Goal: Task Accomplishment & Management: Manage account settings

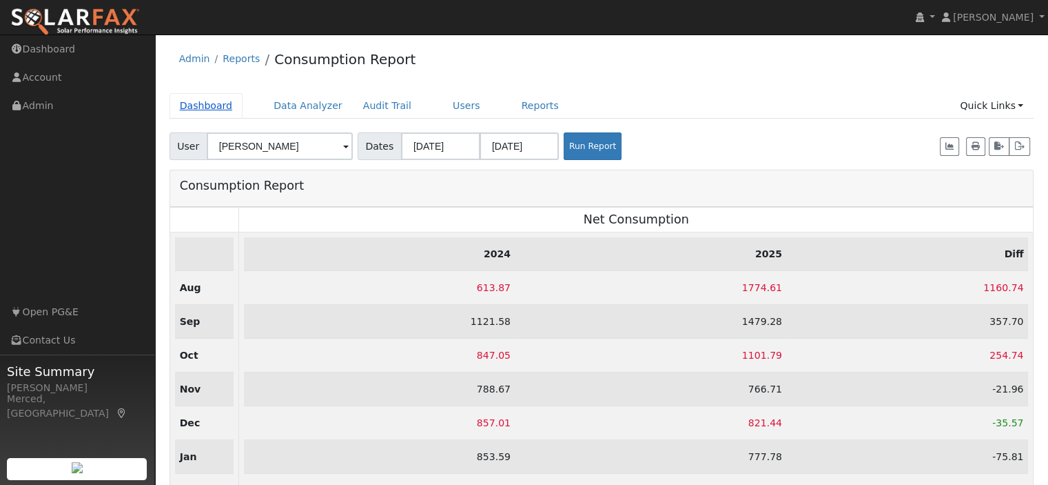
click at [199, 108] on link "Dashboard" at bounding box center [207, 106] width 74 height 26
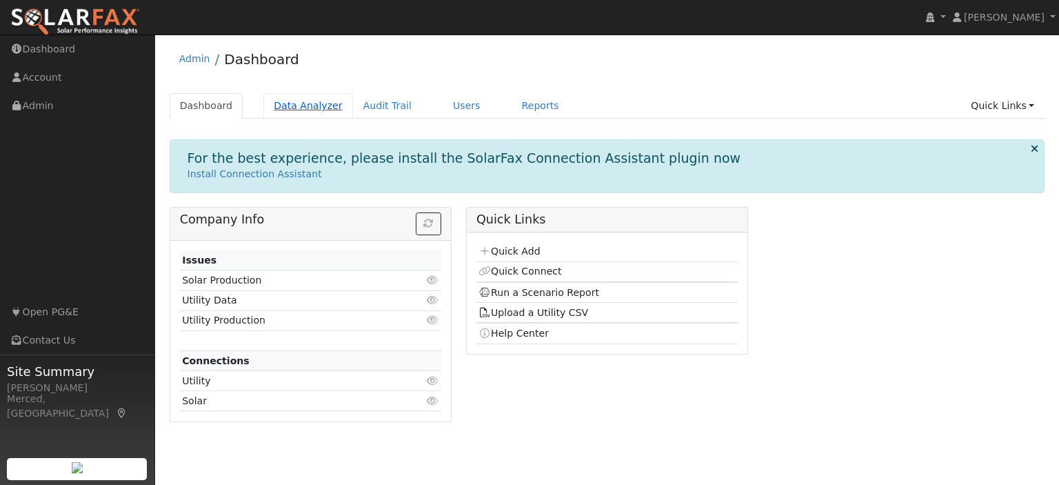
click at [289, 104] on link "Data Analyzer" at bounding box center [308, 106] width 90 height 26
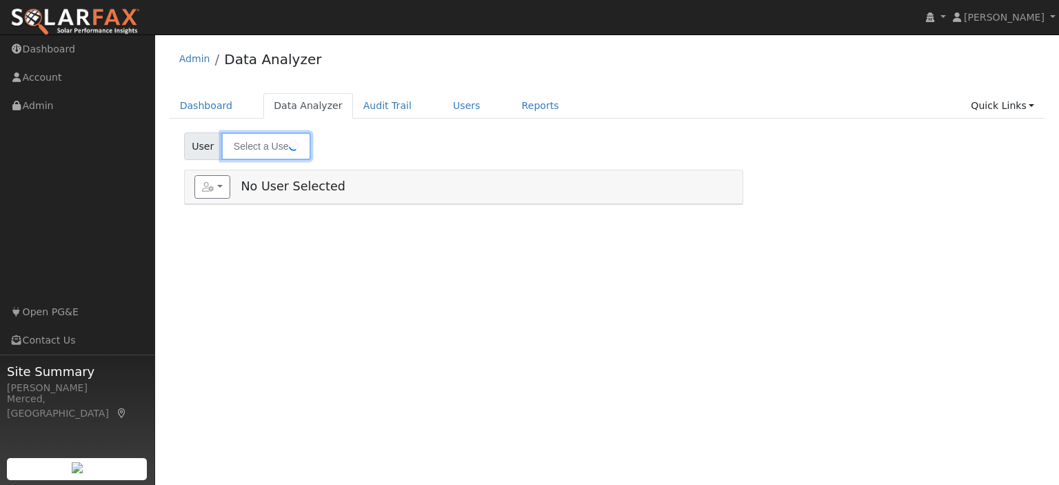
type input "[PERSON_NAME]"
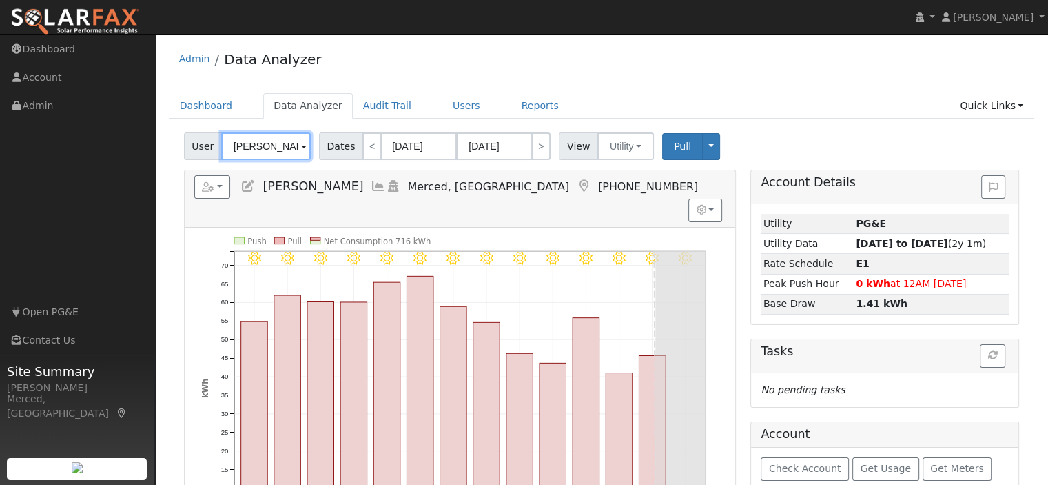
click at [296, 145] on input "[PERSON_NAME]" at bounding box center [266, 146] width 90 height 28
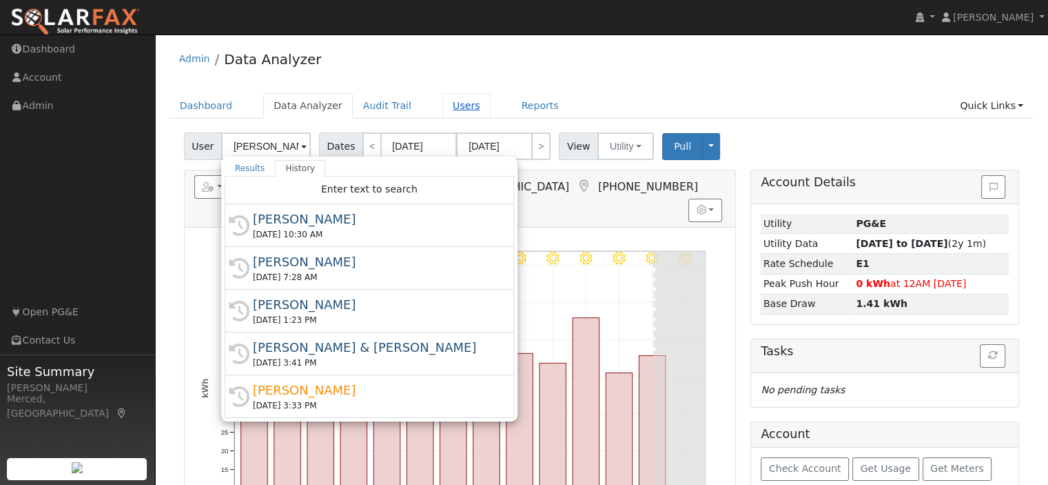
click at [442, 107] on link "Users" at bounding box center [466, 106] width 48 height 26
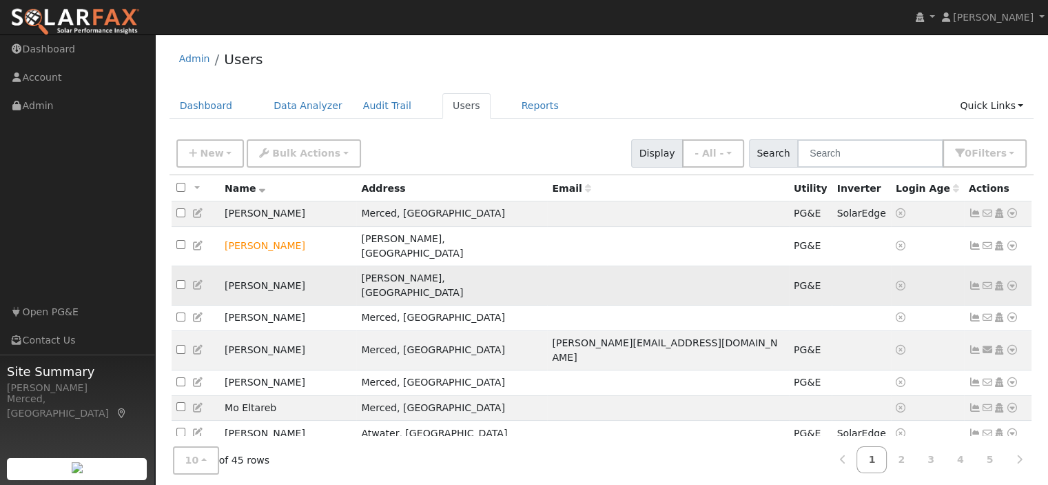
scroll to position [44, 0]
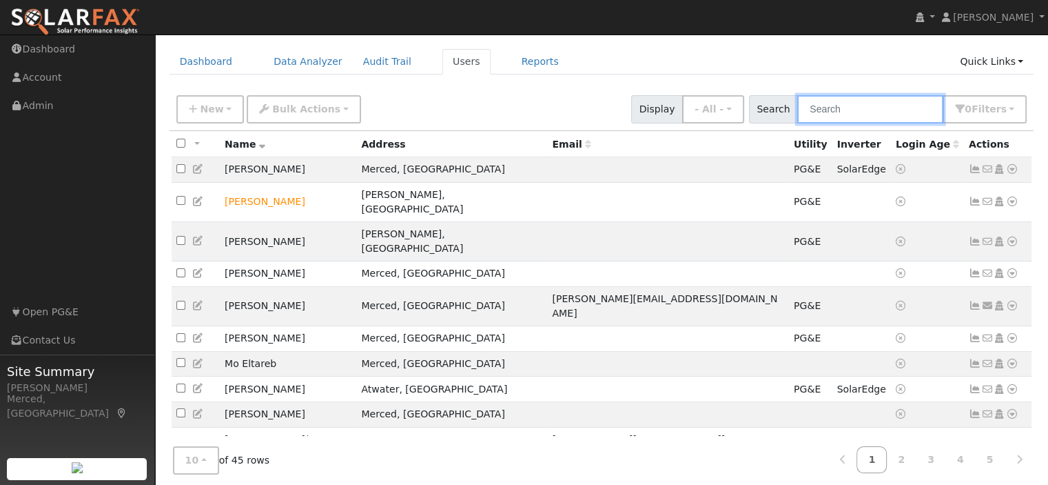
click at [871, 112] on input "text" at bounding box center [870, 109] width 146 height 28
type input "duran"
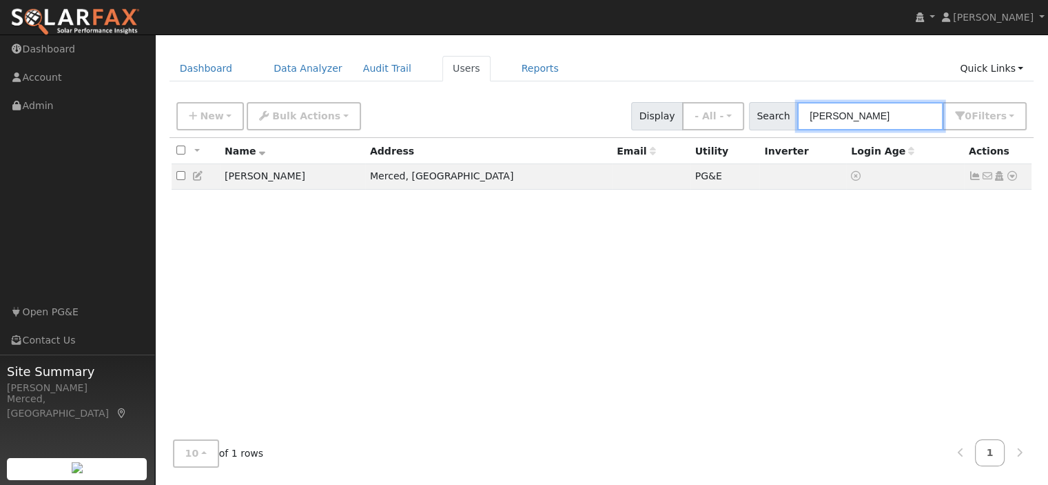
scroll to position [36, 0]
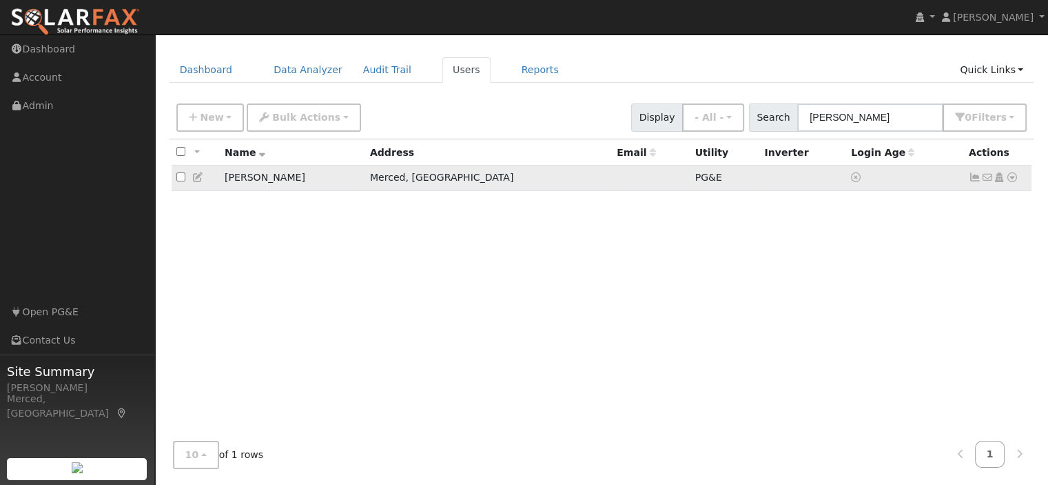
click at [1013, 179] on icon at bounding box center [1012, 177] width 12 height 10
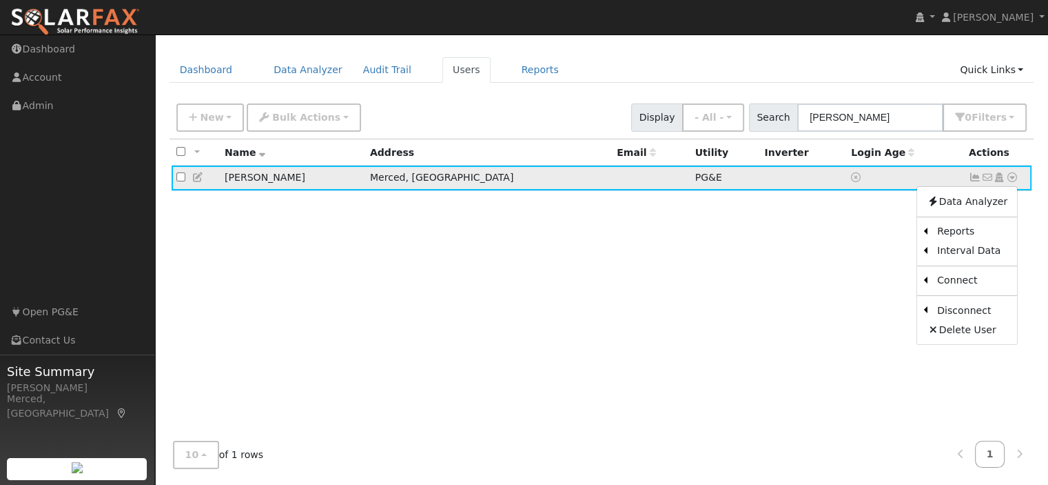
click at [197, 181] on icon at bounding box center [198, 177] width 12 height 10
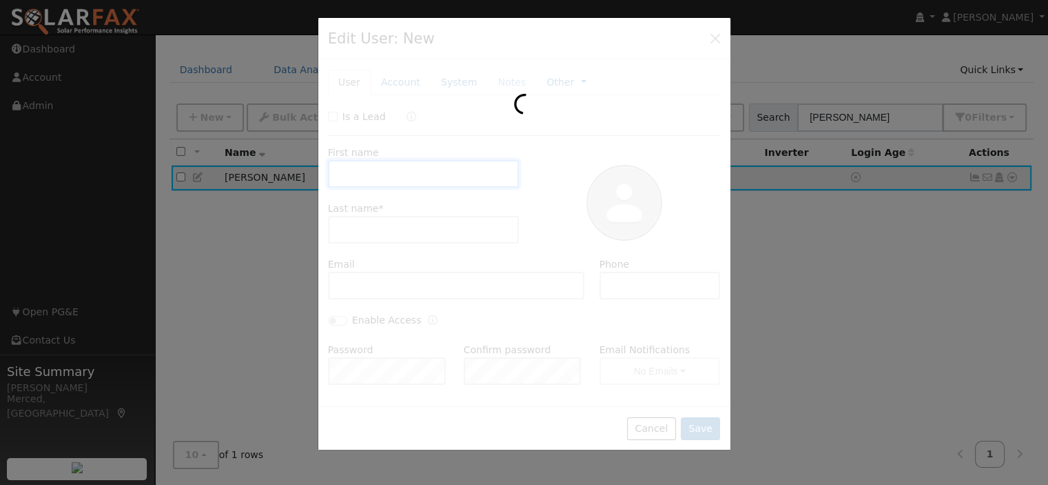
type input "Rosemary"
type input "Duran"
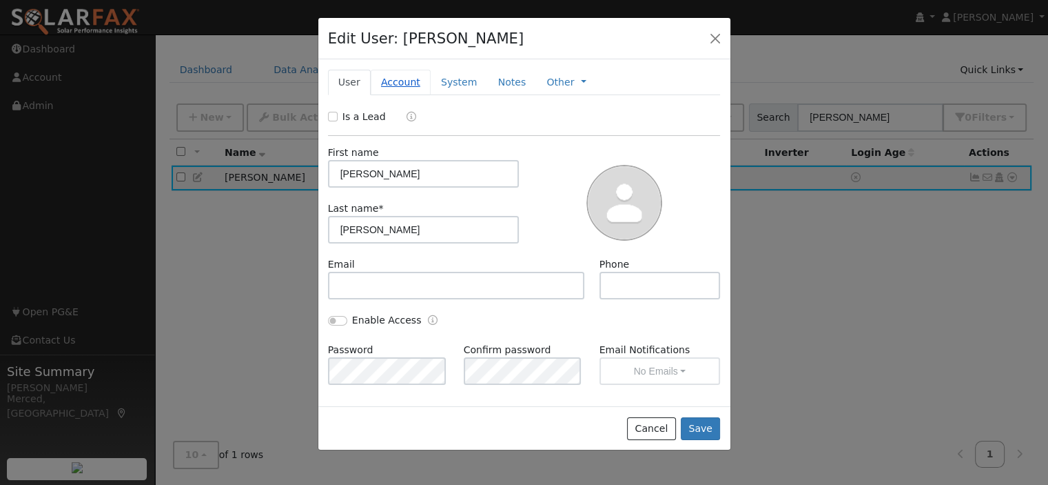
click at [389, 79] on link "Account" at bounding box center [401, 83] width 60 height 26
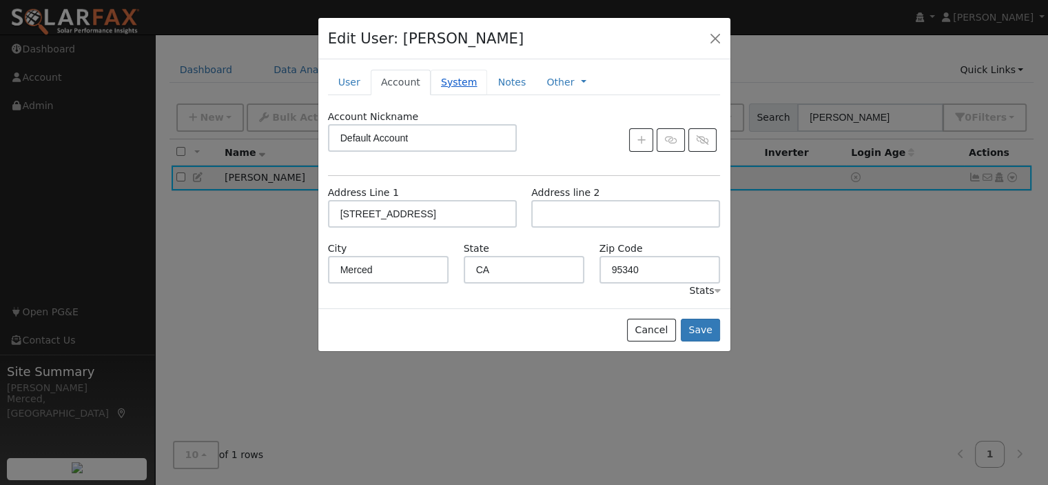
click at [450, 83] on link "System" at bounding box center [459, 83] width 57 height 26
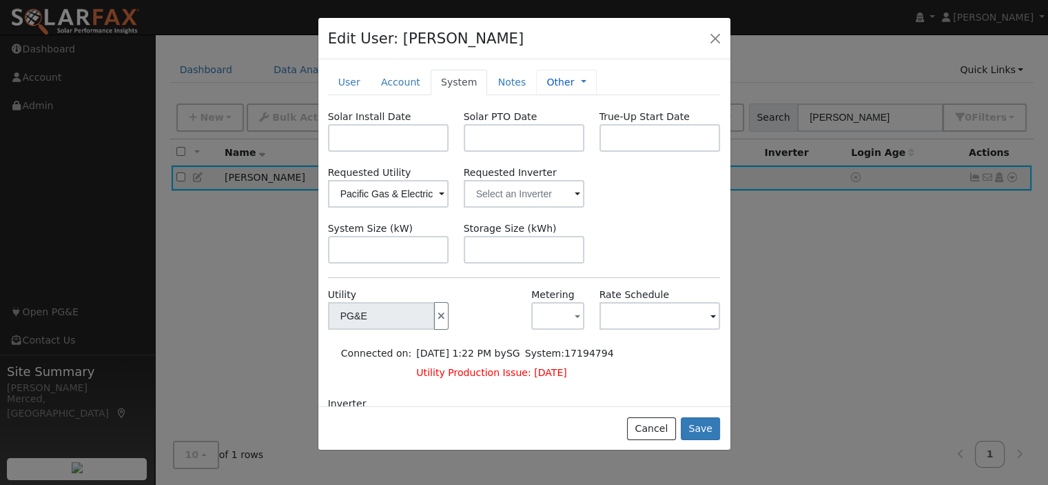
click at [547, 80] on link "Other" at bounding box center [561, 82] width 28 height 14
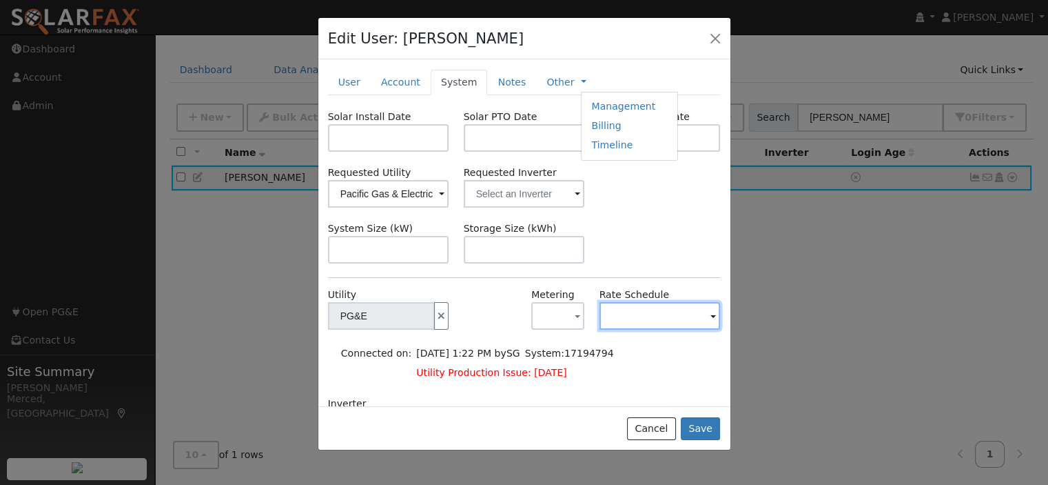
click at [435, 316] on input "text" at bounding box center [381, 316] width 107 height 28
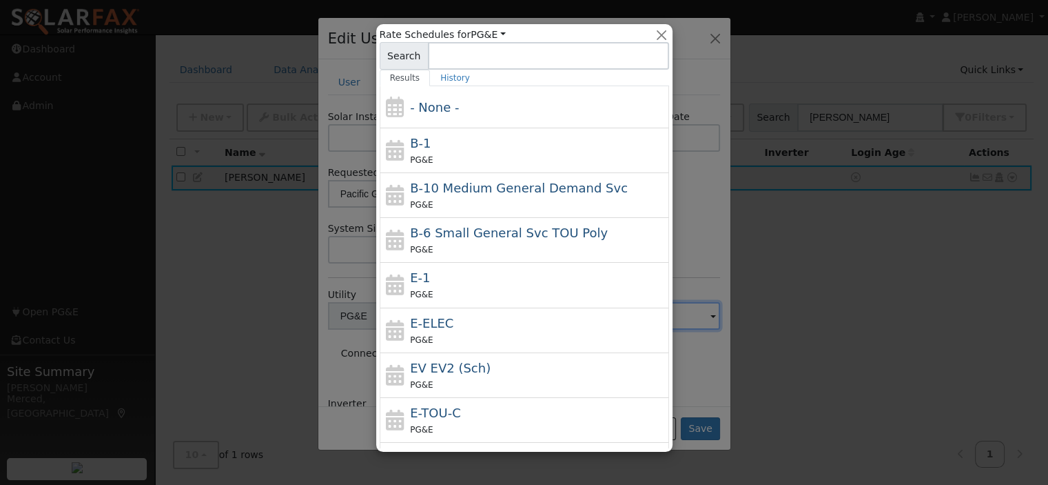
click at [693, 316] on div at bounding box center [524, 242] width 1048 height 485
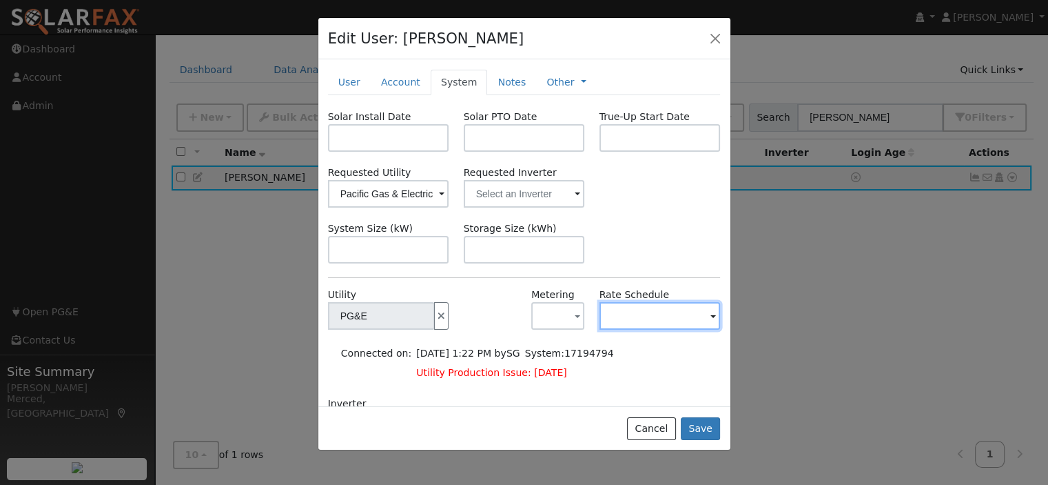
click at [435, 316] on input "text" at bounding box center [381, 316] width 107 height 28
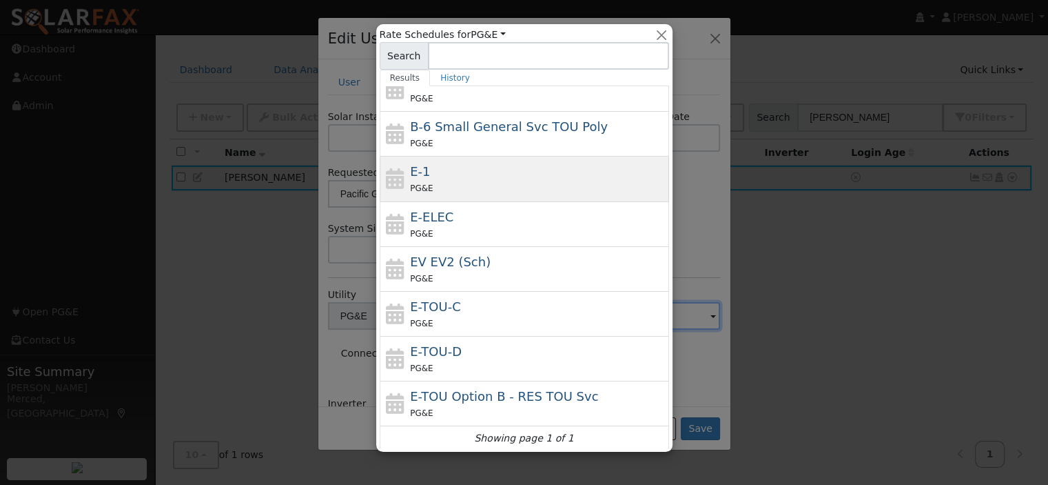
scroll to position [108, 0]
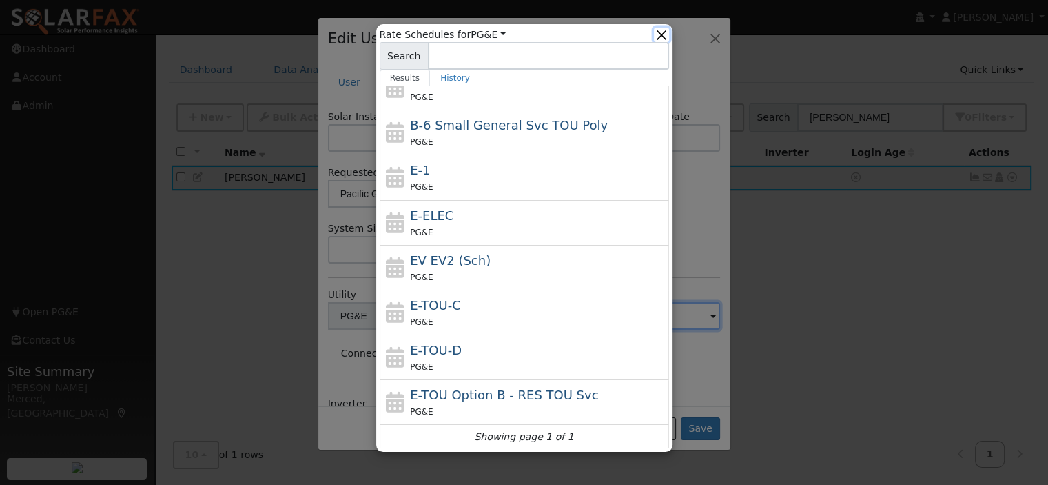
click at [662, 34] on button "button" at bounding box center [661, 35] width 14 height 14
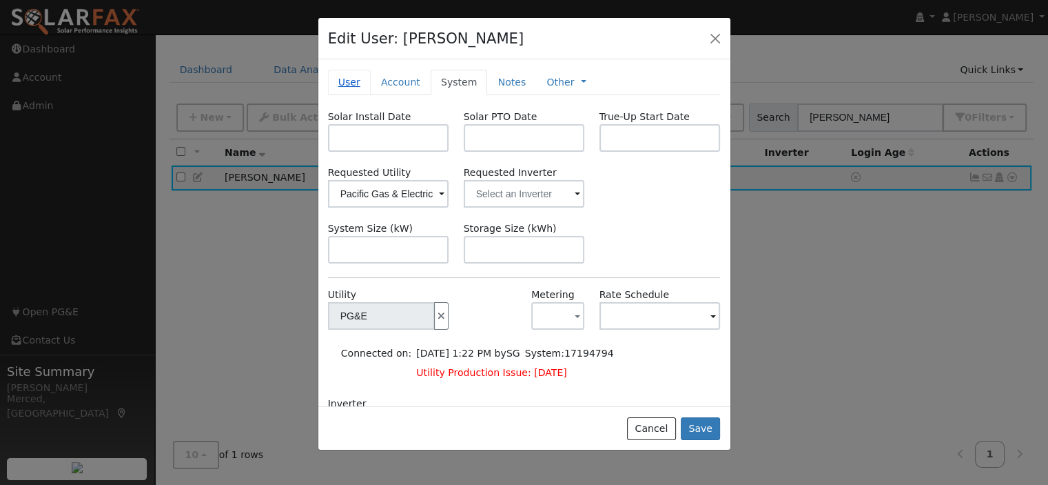
click at [349, 82] on link "User" at bounding box center [349, 83] width 43 height 26
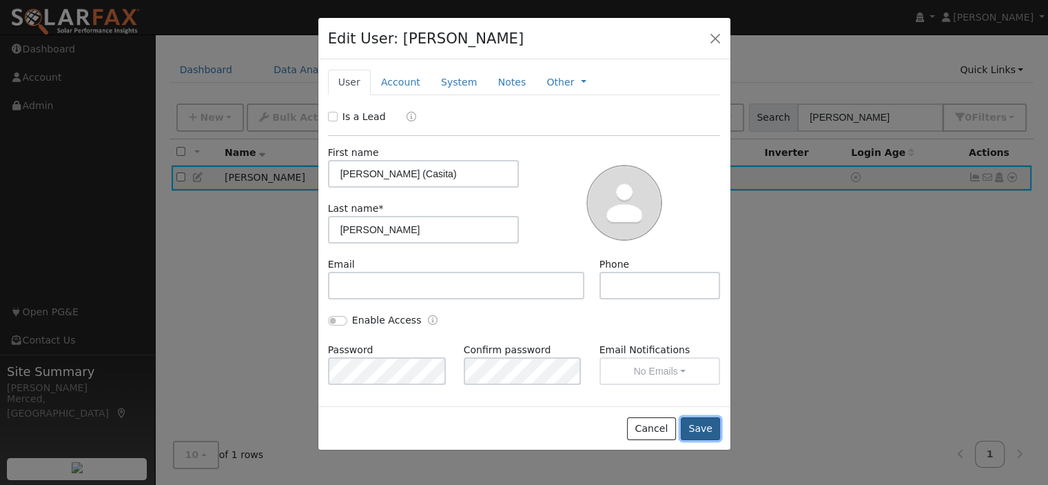
click at [704, 431] on button "Save" at bounding box center [701, 428] width 40 height 23
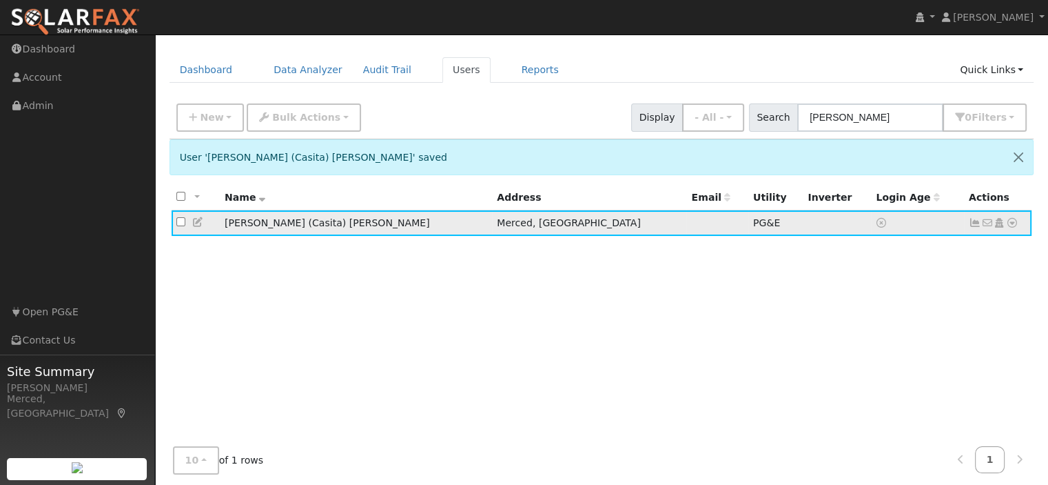
click at [194, 220] on icon at bounding box center [198, 222] width 12 height 10
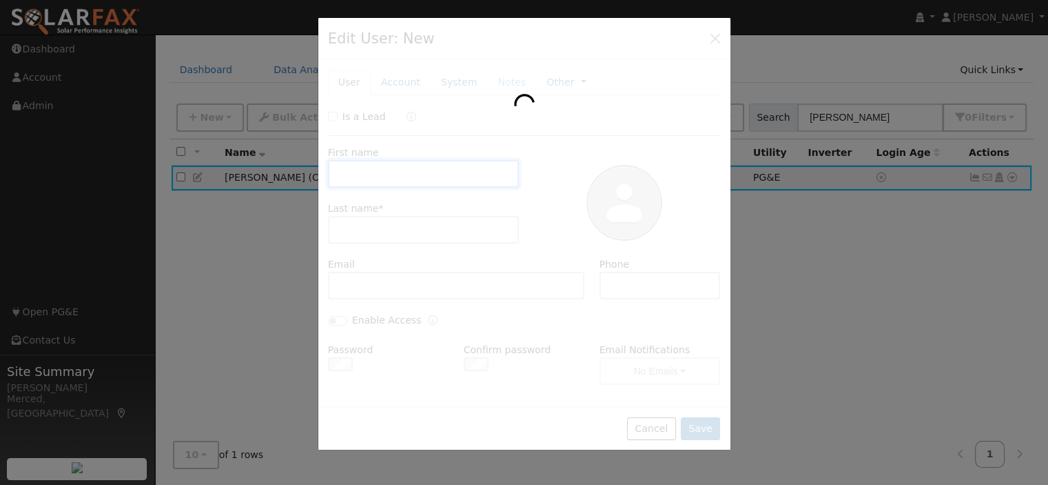
type input "Rosemary (Casita)"
type input "Duran"
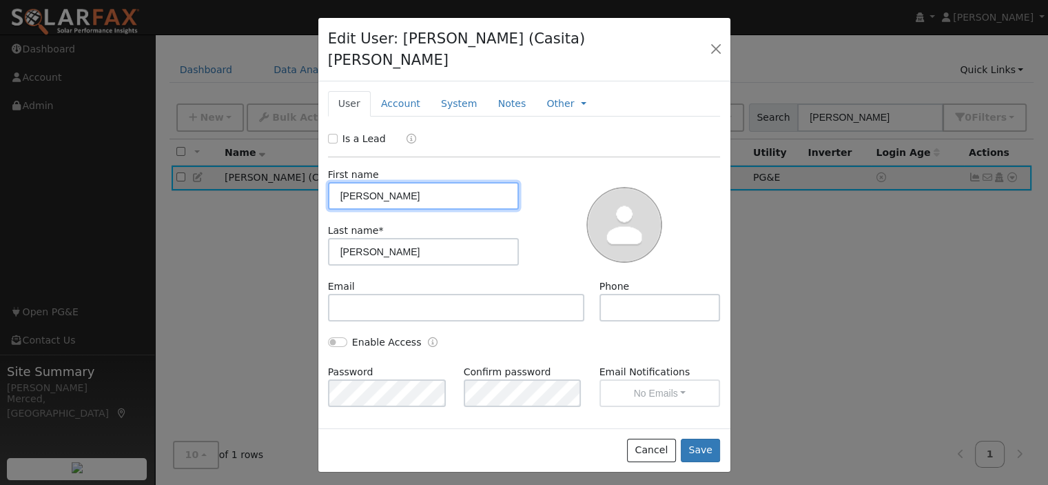
type input "Rosemary"
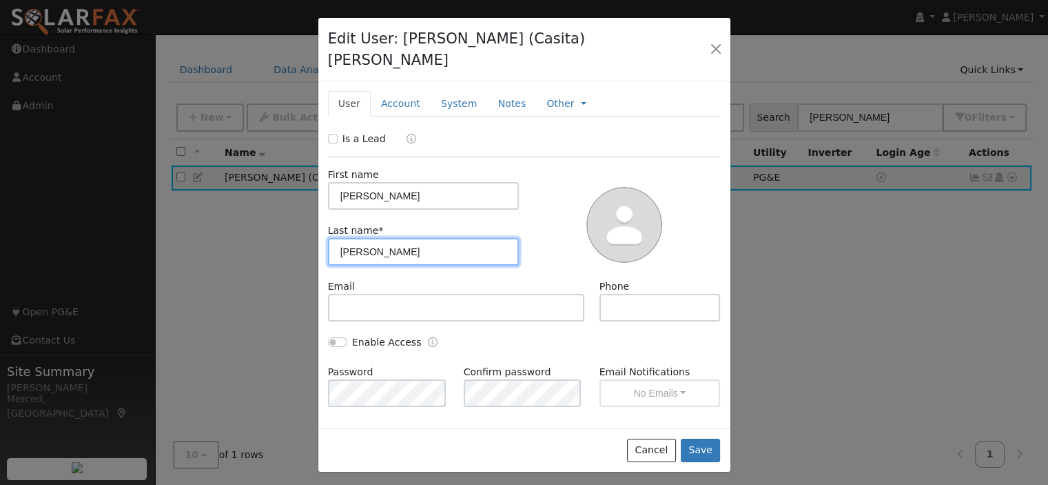
click at [377, 238] on input "Duran" at bounding box center [424, 252] width 192 height 28
type input "Duran (Casita)"
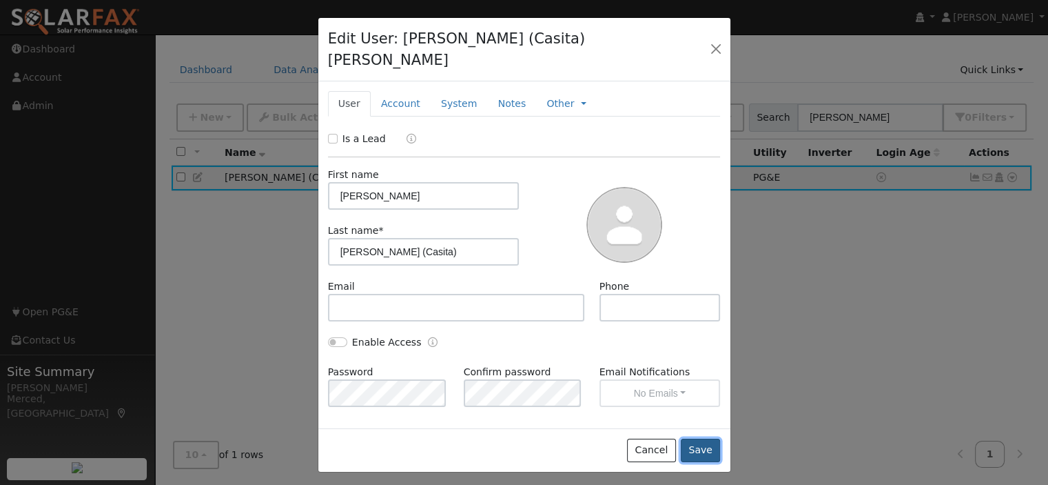
click at [708, 438] on button "Save" at bounding box center [701, 449] width 40 height 23
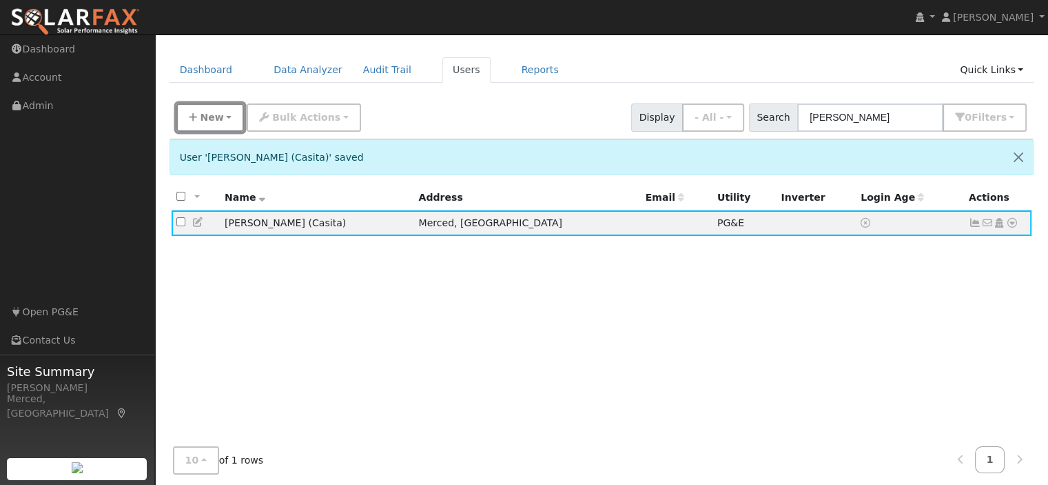
click at [212, 120] on span "New" at bounding box center [211, 117] width 23 height 11
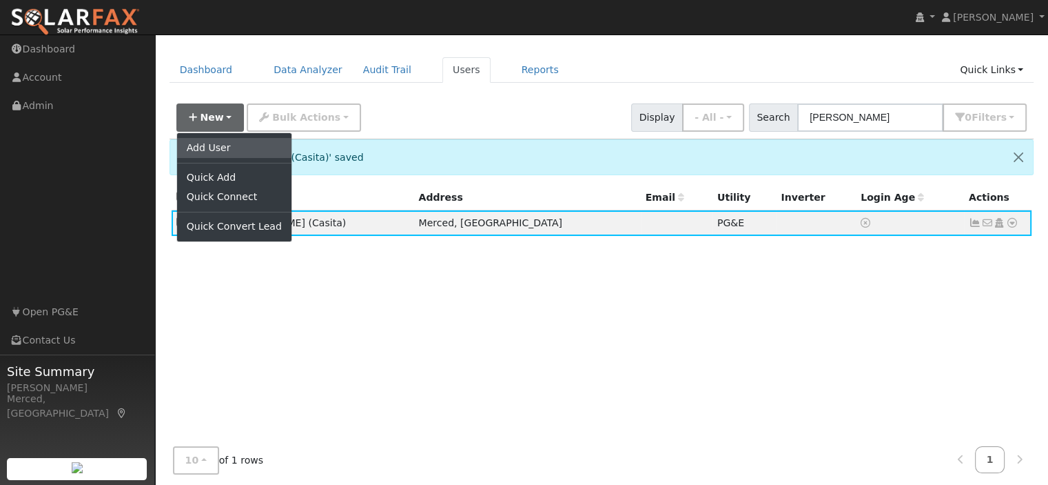
click at [234, 152] on link "Add User" at bounding box center [234, 147] width 114 height 19
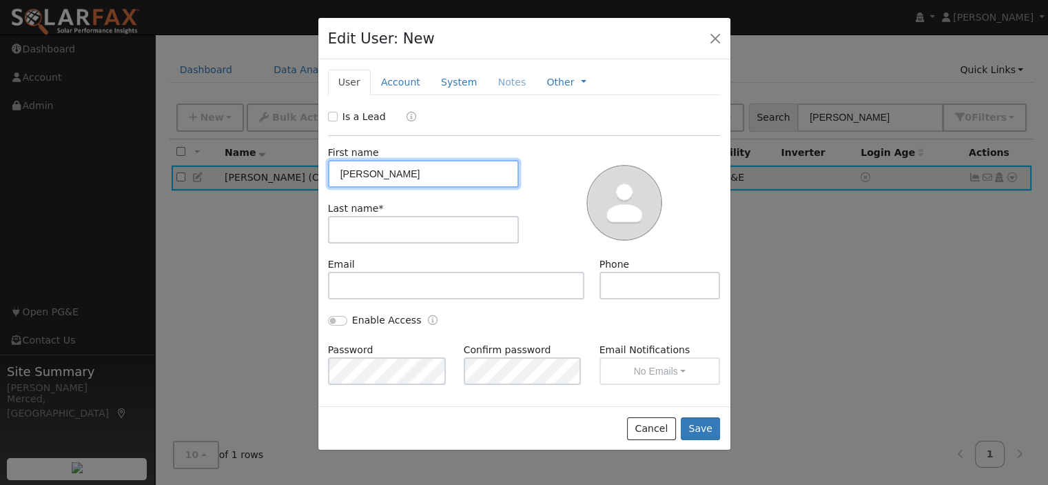
type input "Rosemary"
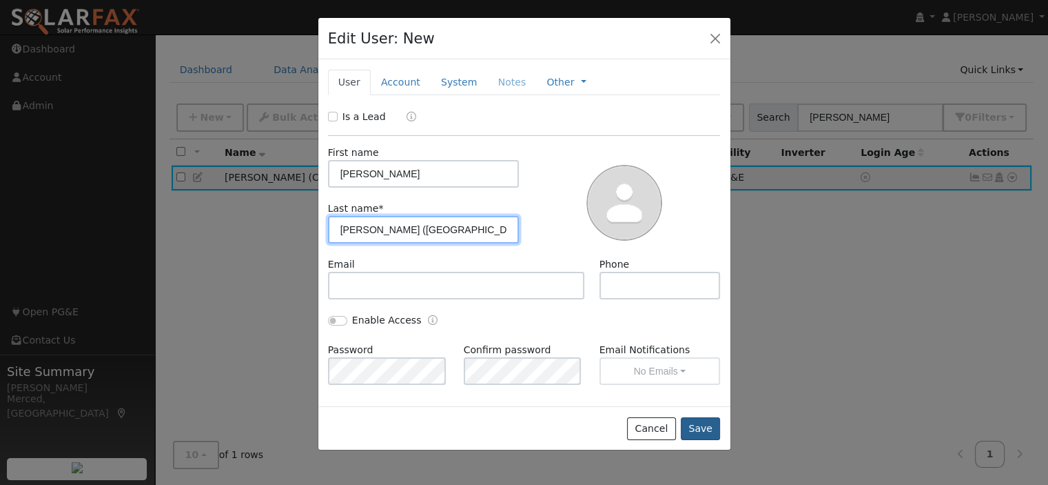
type input "Duran (Main House)"
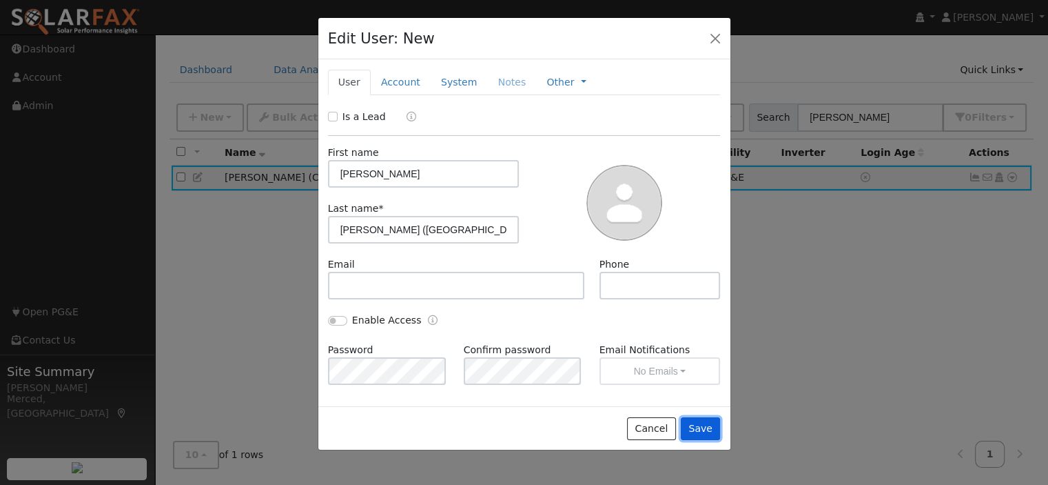
click at [700, 434] on button "Save" at bounding box center [701, 428] width 40 height 23
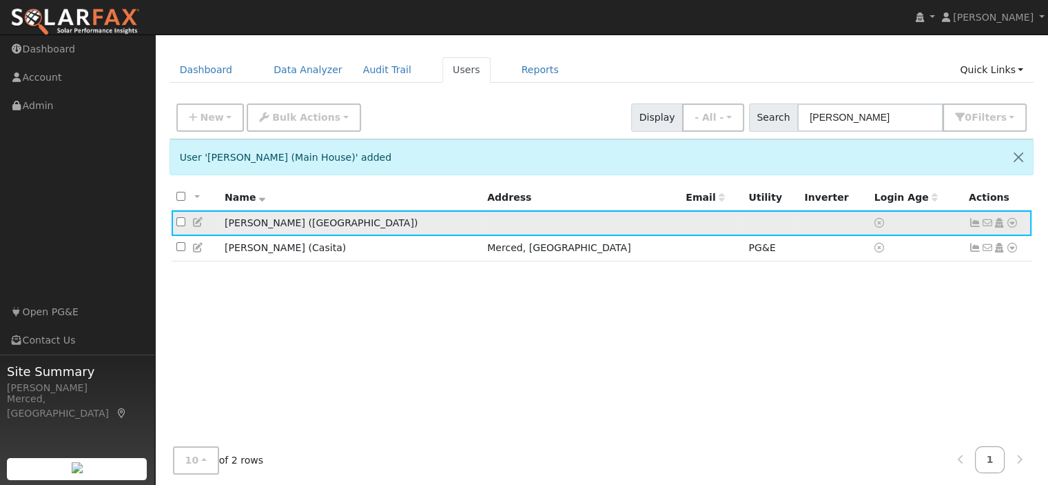
click at [1011, 222] on icon at bounding box center [1012, 223] width 12 height 10
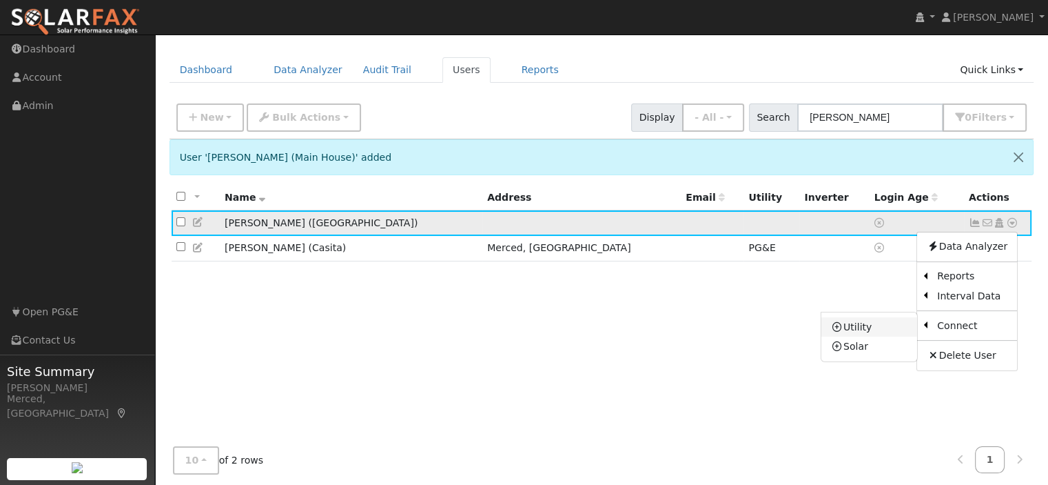
click at [884, 327] on link "Utility" at bounding box center [870, 326] width 96 height 19
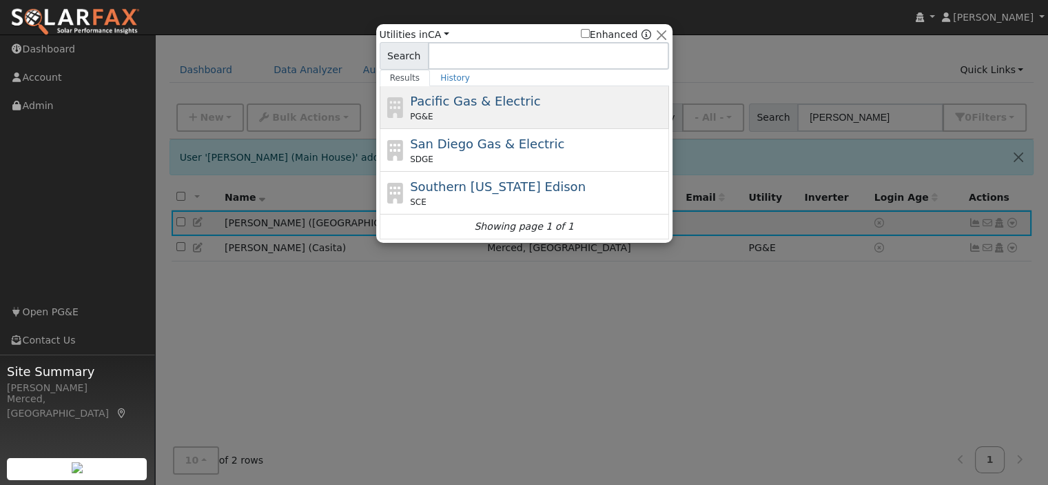
click at [467, 110] on div "PG&E" at bounding box center [538, 116] width 256 height 12
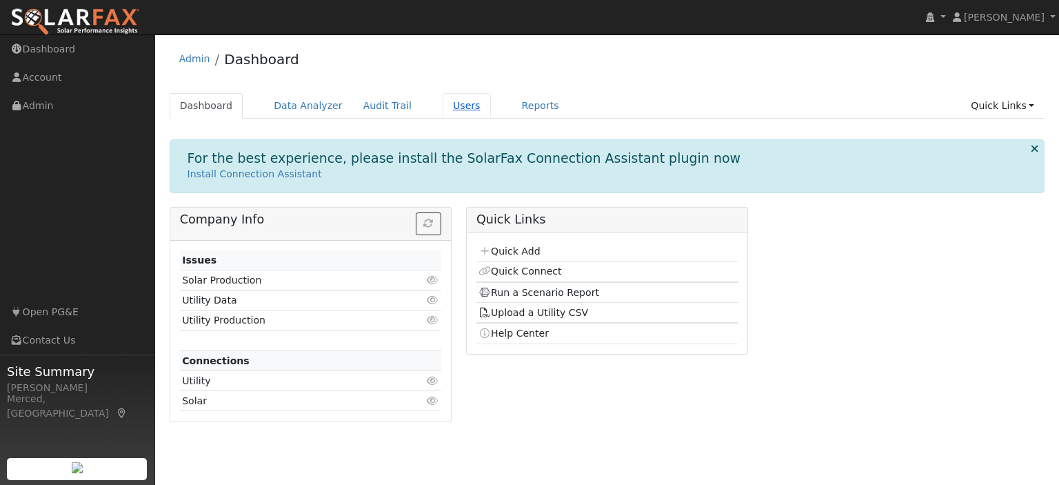
click at [442, 111] on link "Users" at bounding box center [466, 106] width 48 height 26
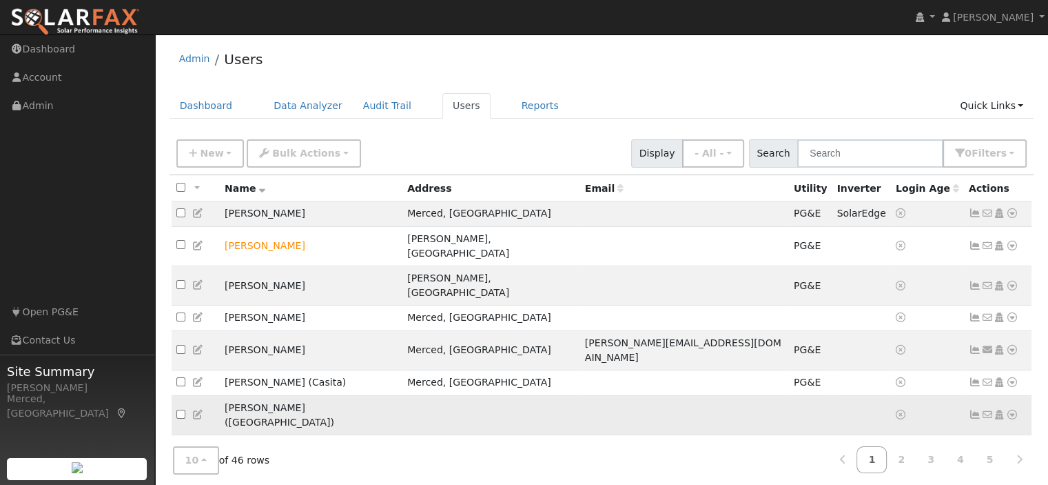
click at [1012, 409] on icon at bounding box center [1012, 414] width 12 height 10
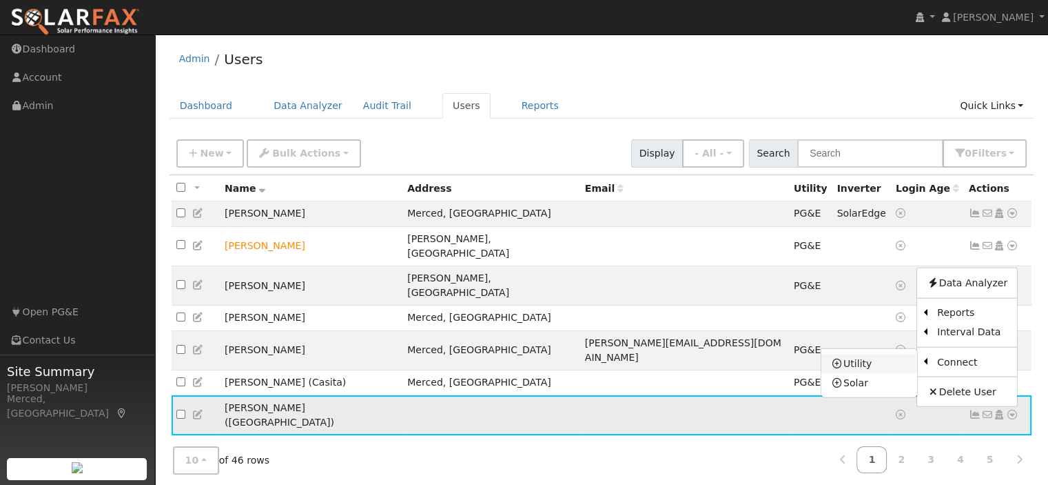
click at [876, 354] on link "Utility" at bounding box center [870, 363] width 96 height 19
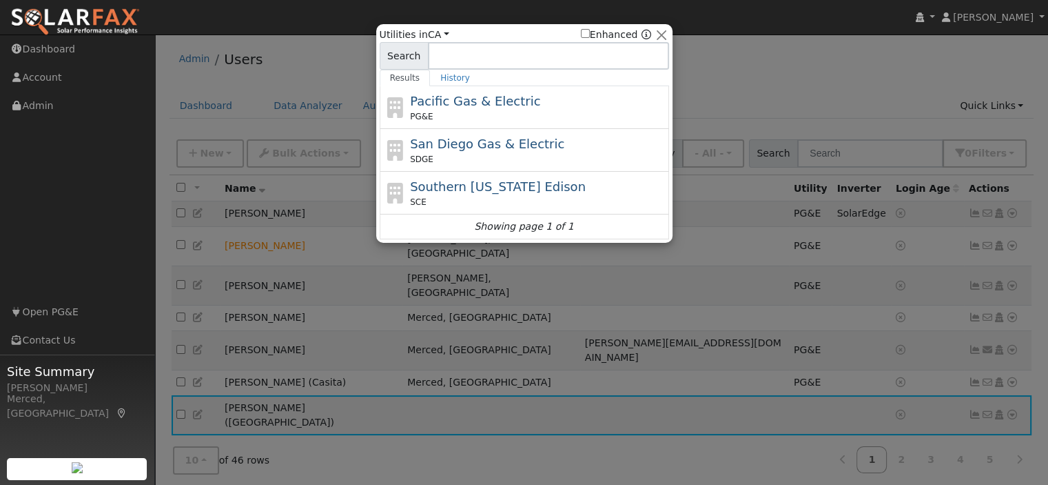
click at [496, 108] on div "Pacific Gas & Electric PG&E" at bounding box center [538, 107] width 256 height 31
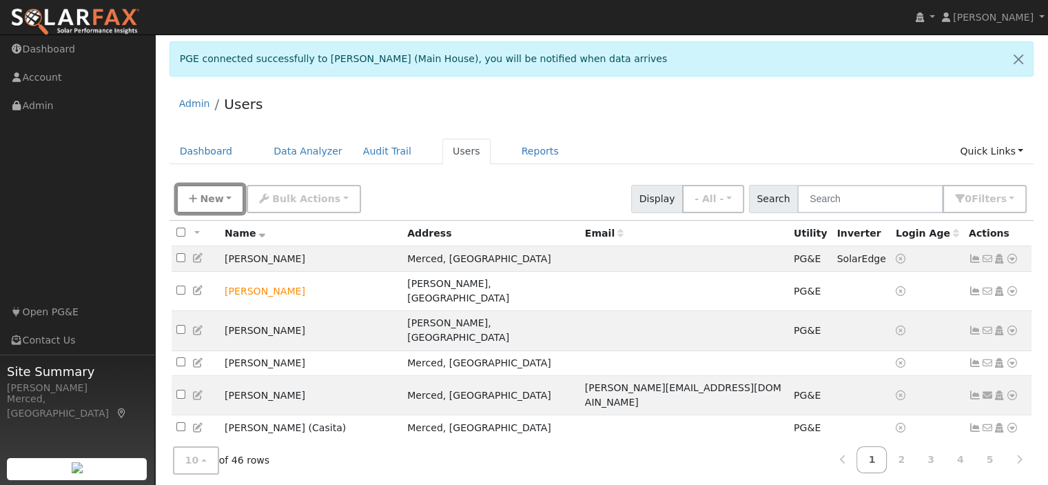
click at [194, 198] on icon "button" at bounding box center [193, 199] width 8 height 10
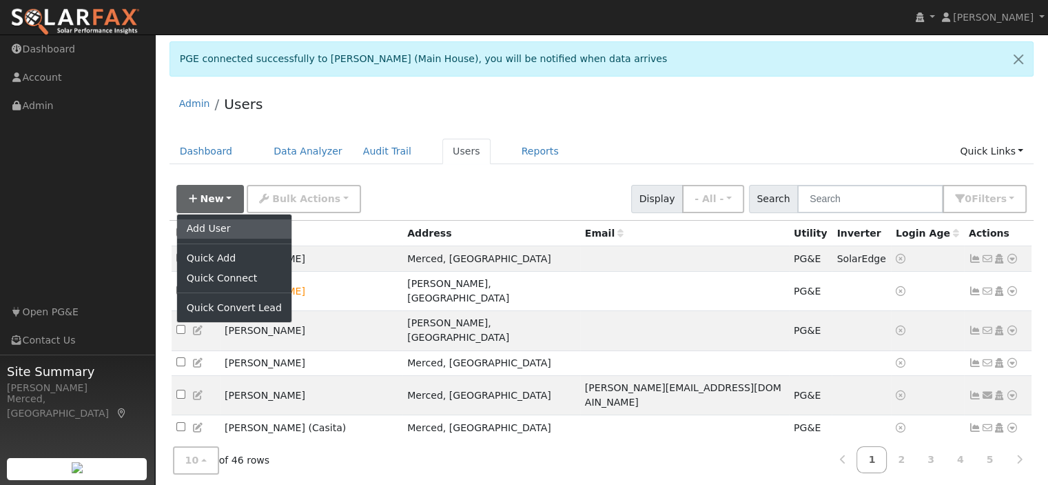
click at [218, 227] on link "Add User" at bounding box center [234, 228] width 114 height 19
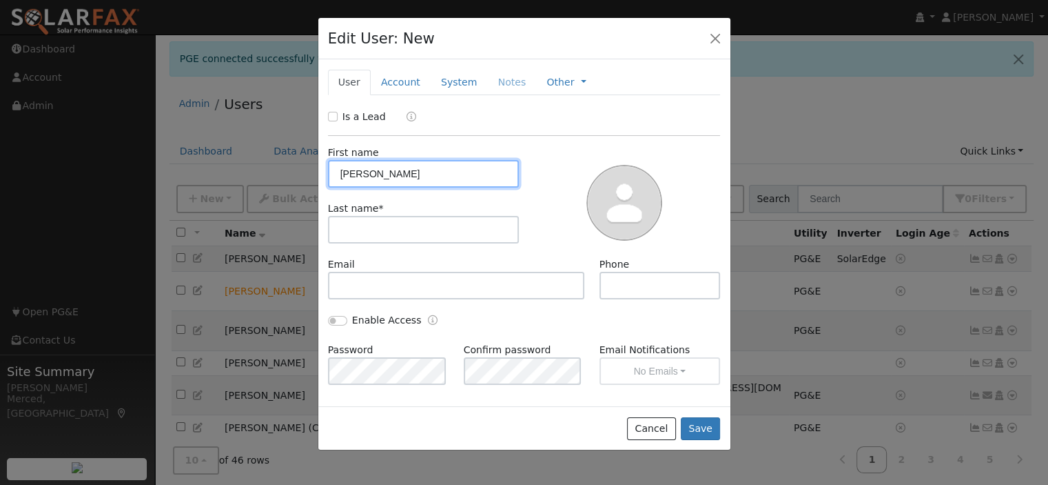
type input "Rosemary"
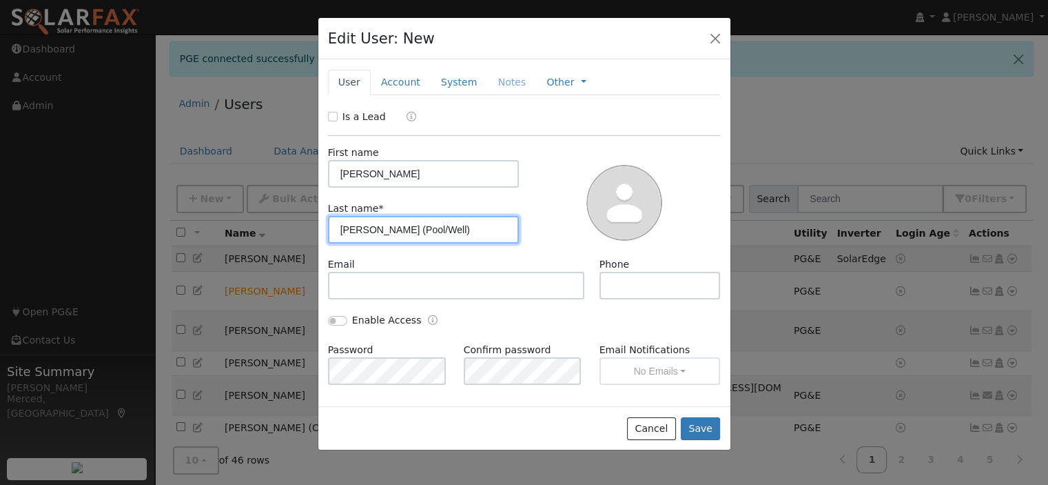
click at [394, 231] on input "Duran (Pool/Well)" at bounding box center [424, 230] width 192 height 28
type input "Duran (Pool/Well)"
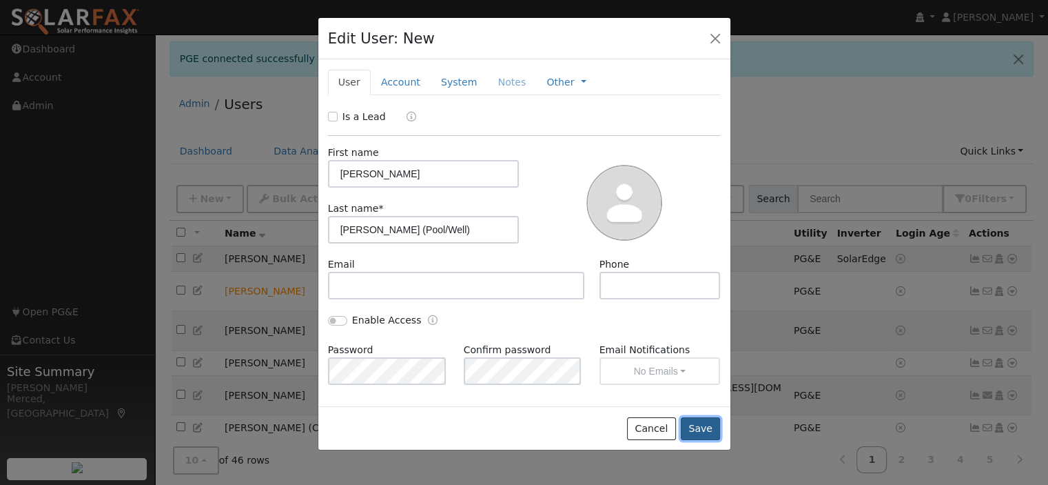
click at [697, 418] on button "Save" at bounding box center [701, 428] width 40 height 23
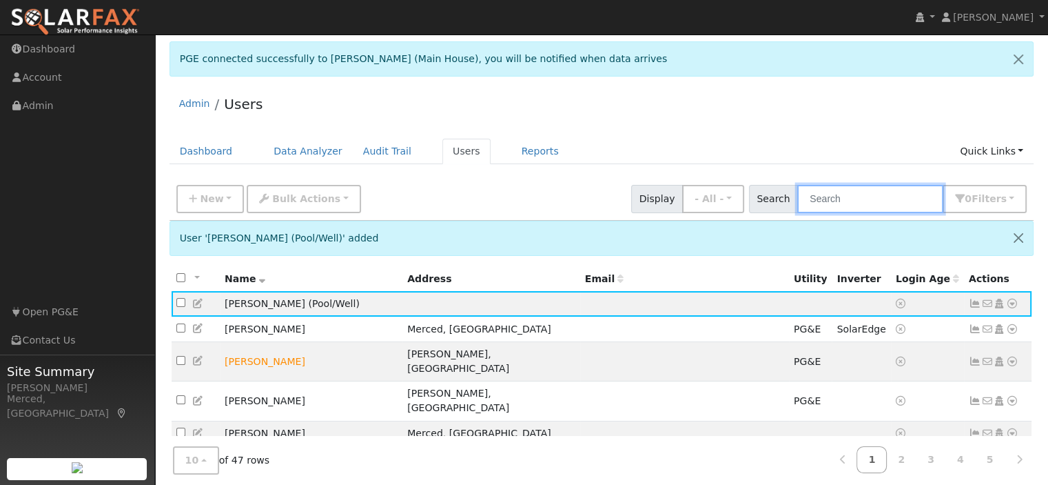
click at [904, 196] on input "text" at bounding box center [870, 199] width 146 height 28
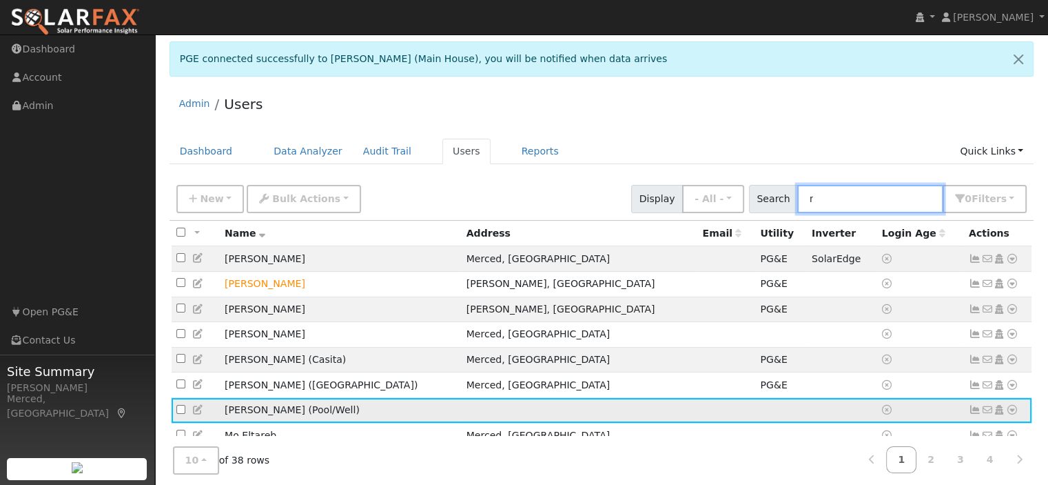
type input "r"
click at [1017, 414] on icon at bounding box center [1012, 410] width 12 height 10
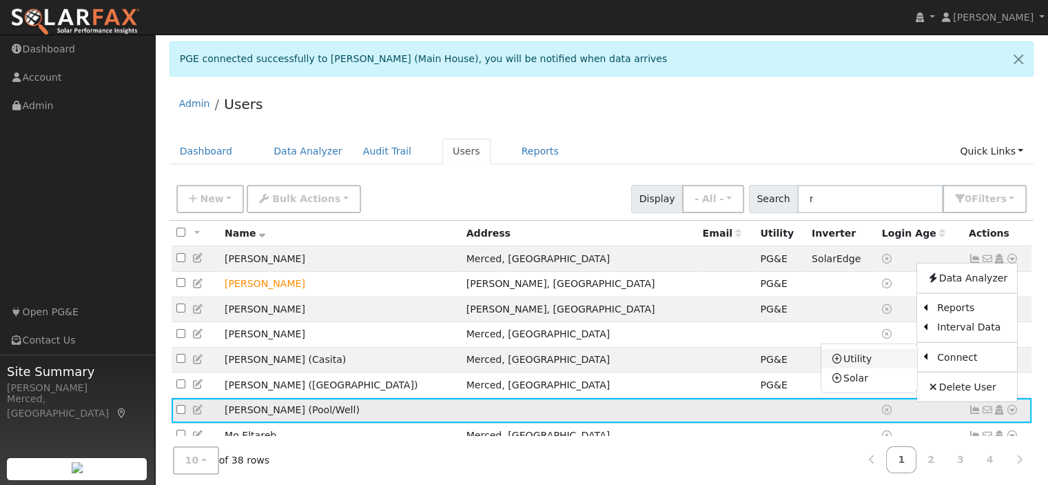
click at [858, 363] on link "Utility" at bounding box center [870, 358] width 96 height 19
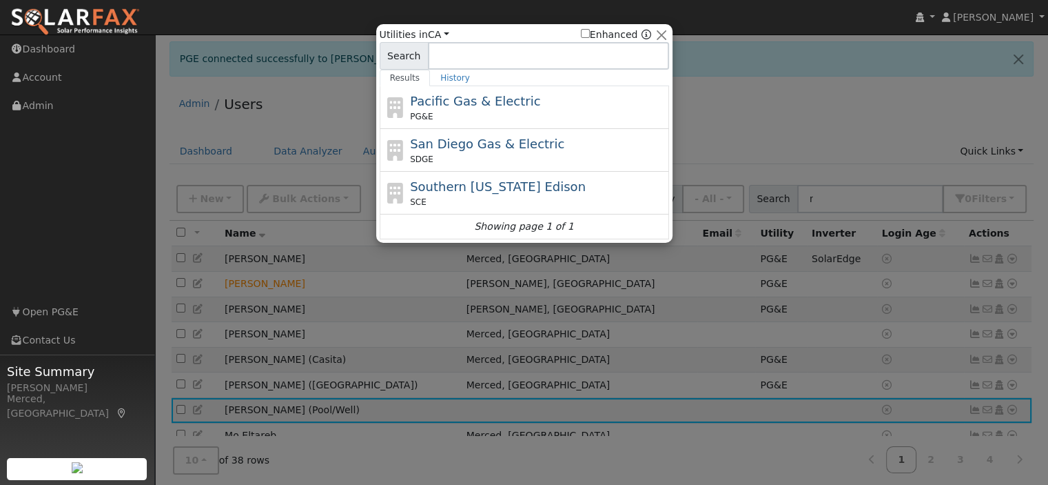
click at [502, 117] on div "PG&E" at bounding box center [538, 116] width 256 height 12
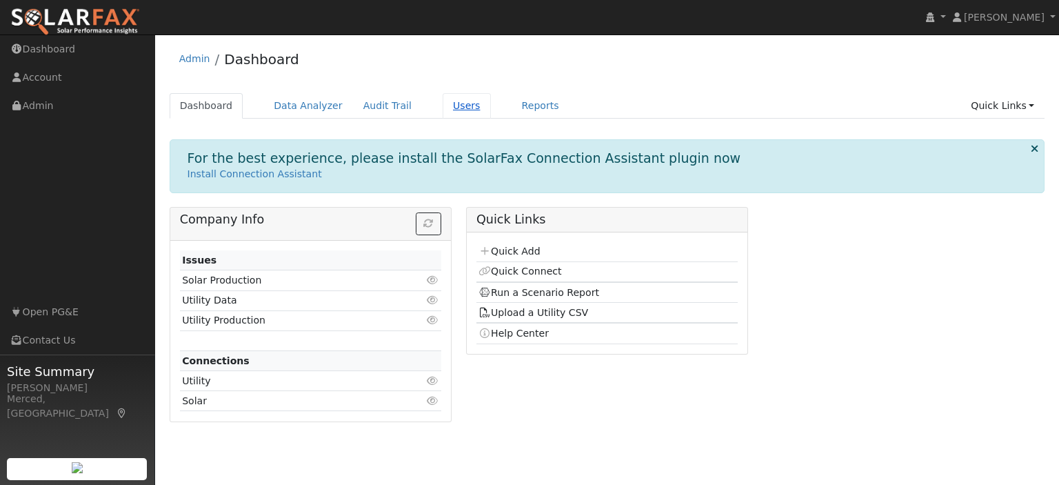
click at [442, 106] on link "Users" at bounding box center [466, 106] width 48 height 26
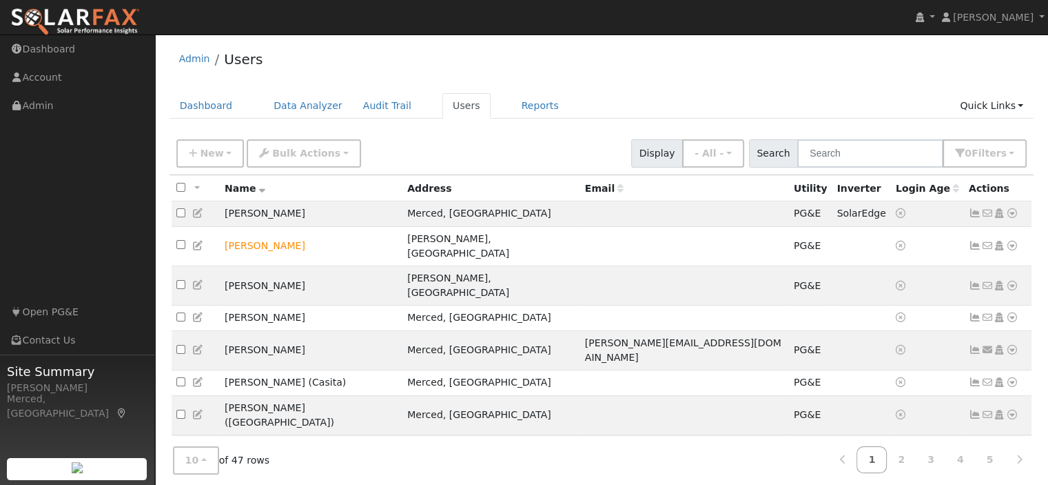
click at [1012, 442] on icon at bounding box center [1012, 447] width 12 height 10
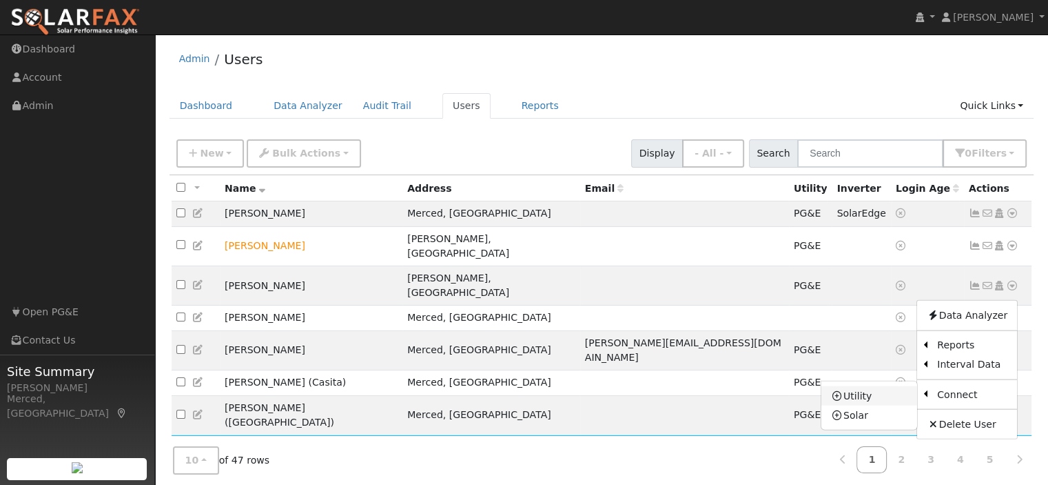
click at [874, 386] on link "Utility" at bounding box center [870, 395] width 96 height 19
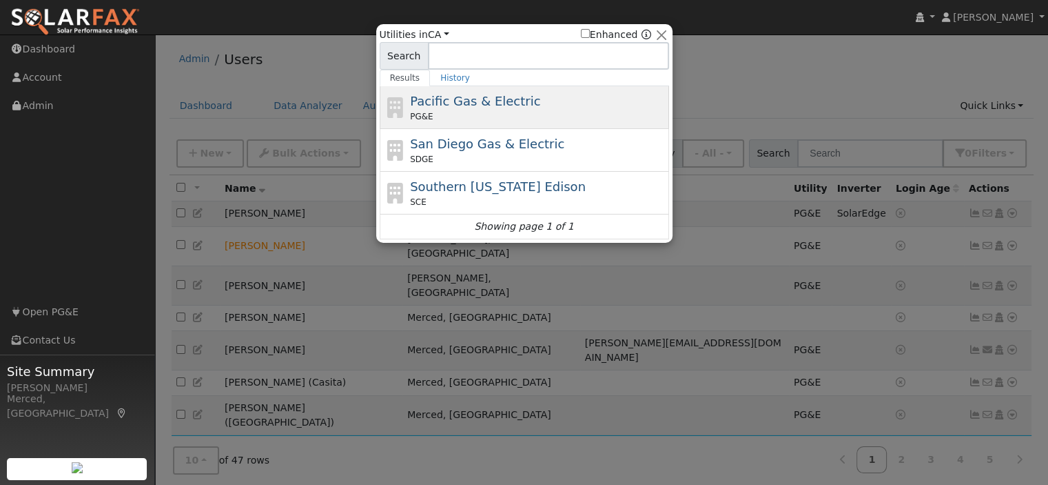
click at [445, 104] on span "Pacific Gas & Electric" at bounding box center [475, 101] width 130 height 14
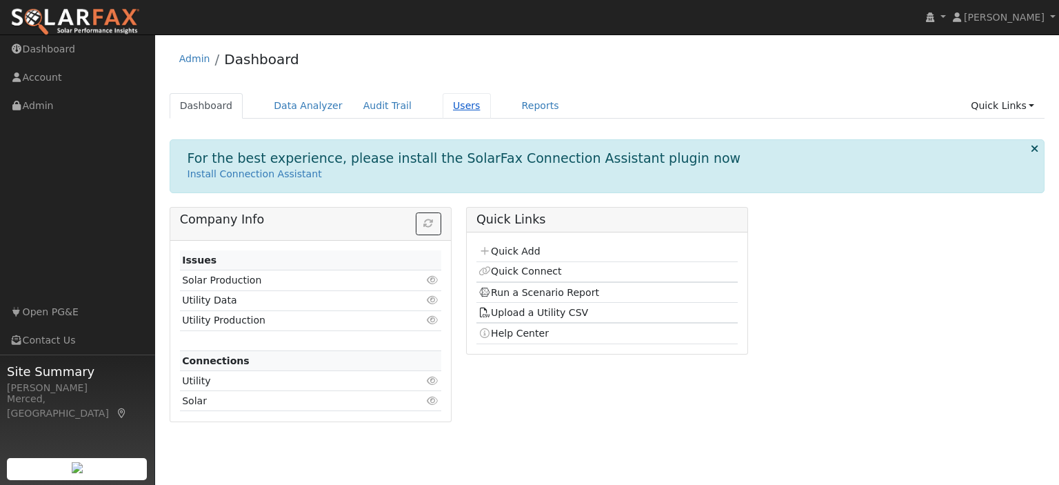
click at [442, 105] on link "Users" at bounding box center [466, 106] width 48 height 26
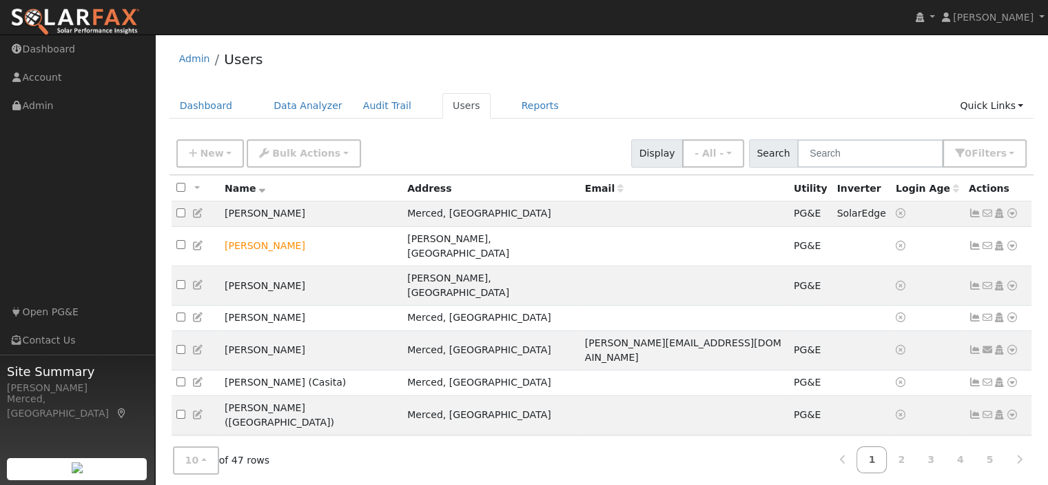
click at [1009, 442] on icon at bounding box center [1012, 447] width 12 height 10
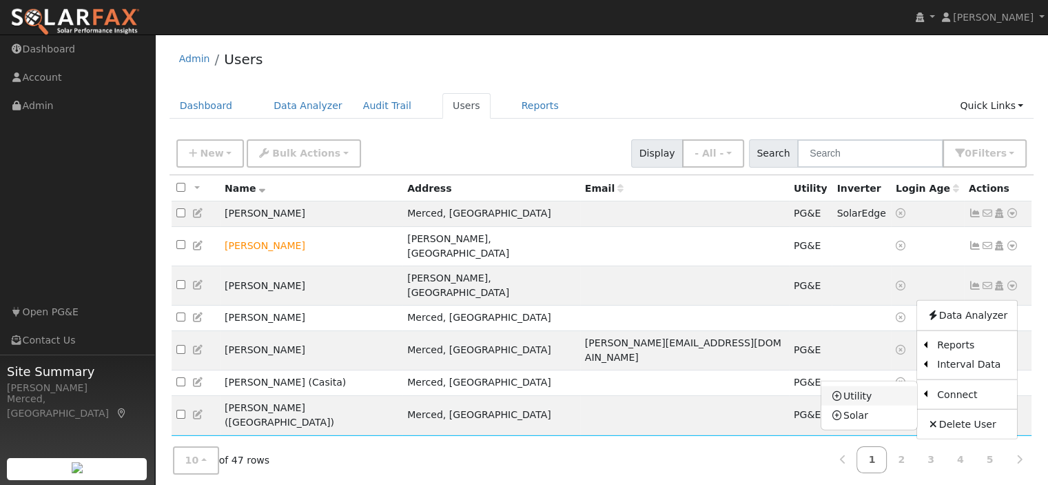
click at [857, 386] on link "Utility" at bounding box center [870, 395] width 96 height 19
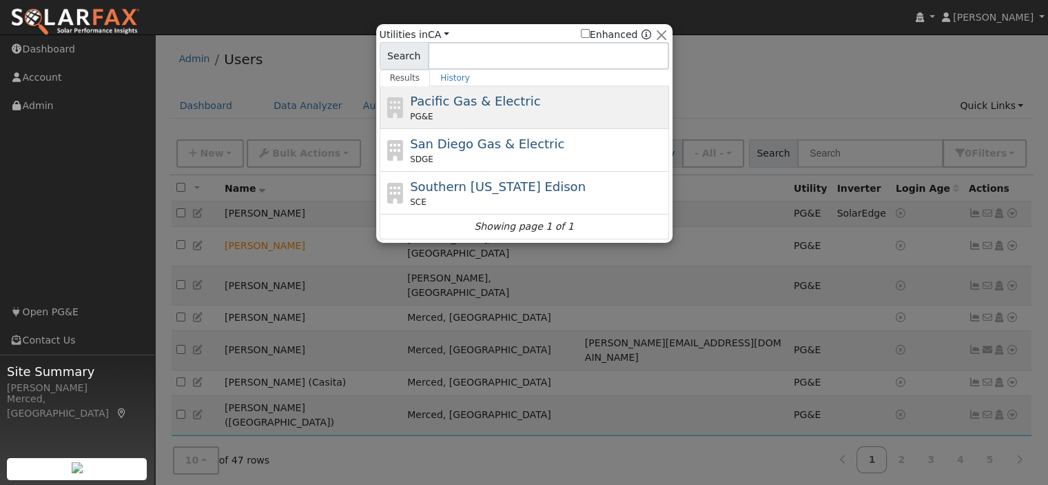
click at [453, 103] on span "Pacific Gas & Electric" at bounding box center [475, 101] width 130 height 14
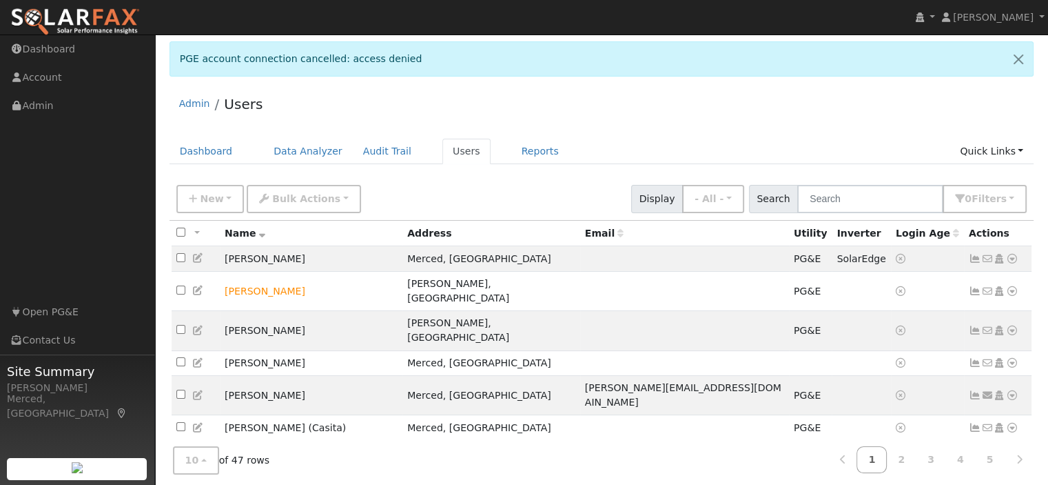
click at [975, 455] on icon at bounding box center [975, 460] width 12 height 10
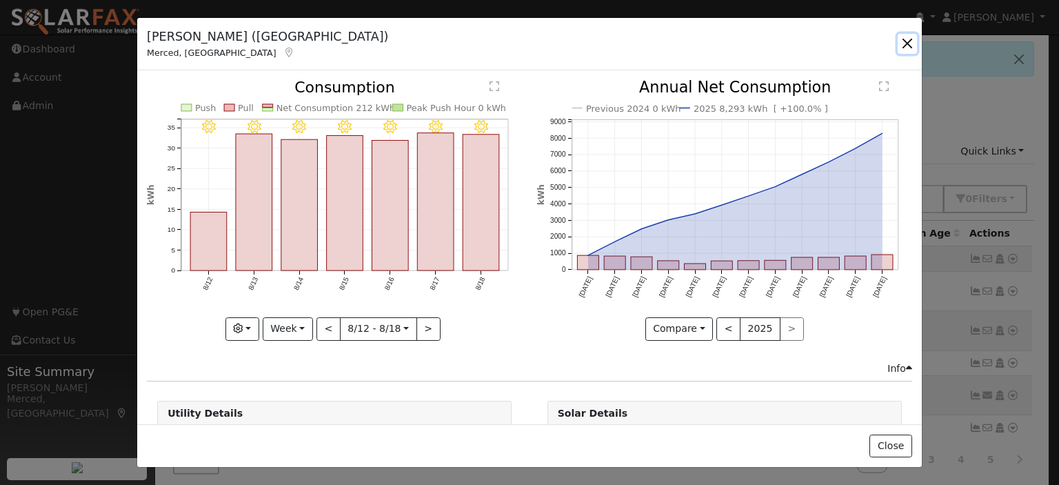
click at [907, 43] on button "button" at bounding box center [906, 43] width 19 height 19
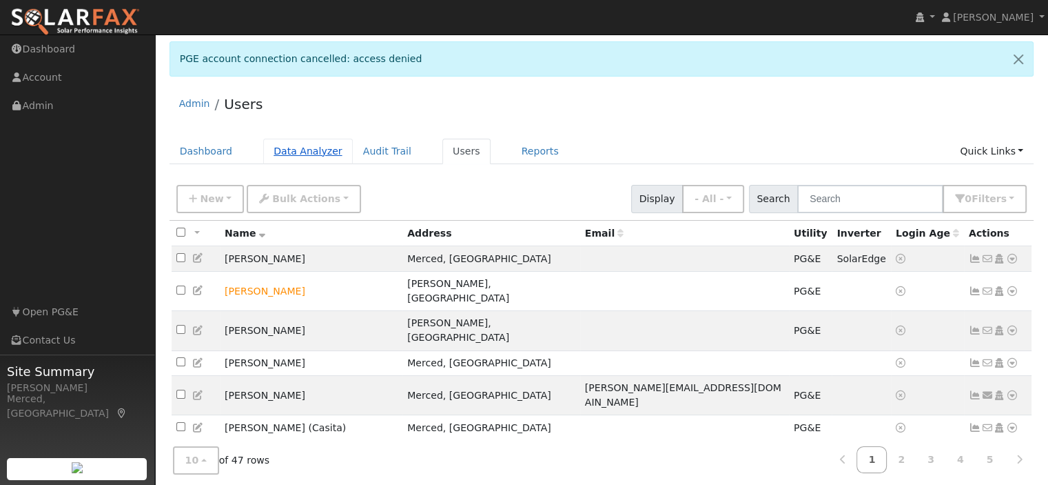
click at [284, 151] on link "Data Analyzer" at bounding box center [308, 152] width 90 height 26
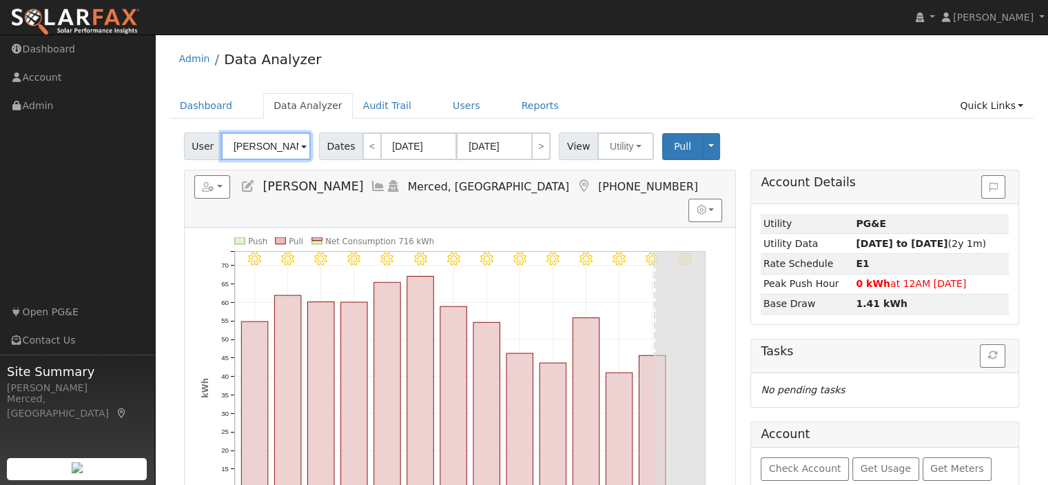
click at [296, 146] on input "[PERSON_NAME]" at bounding box center [266, 146] width 90 height 28
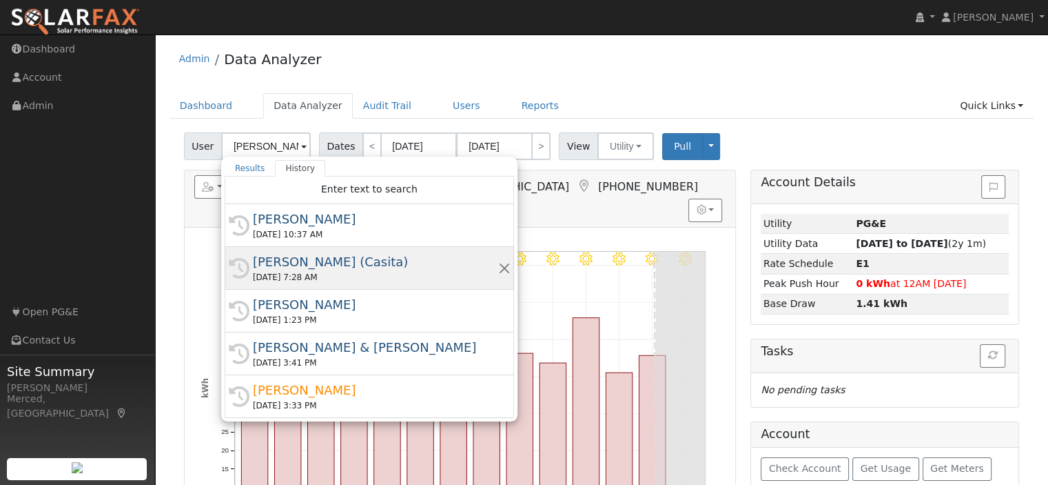
click at [358, 263] on div "[PERSON_NAME] (Casita)" at bounding box center [375, 261] width 245 height 19
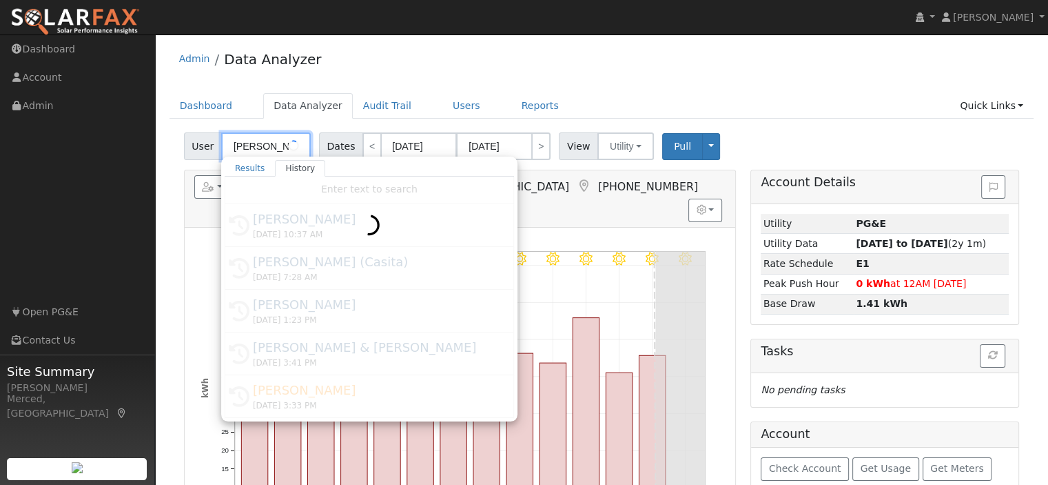
type input "[PERSON_NAME] (Casita)"
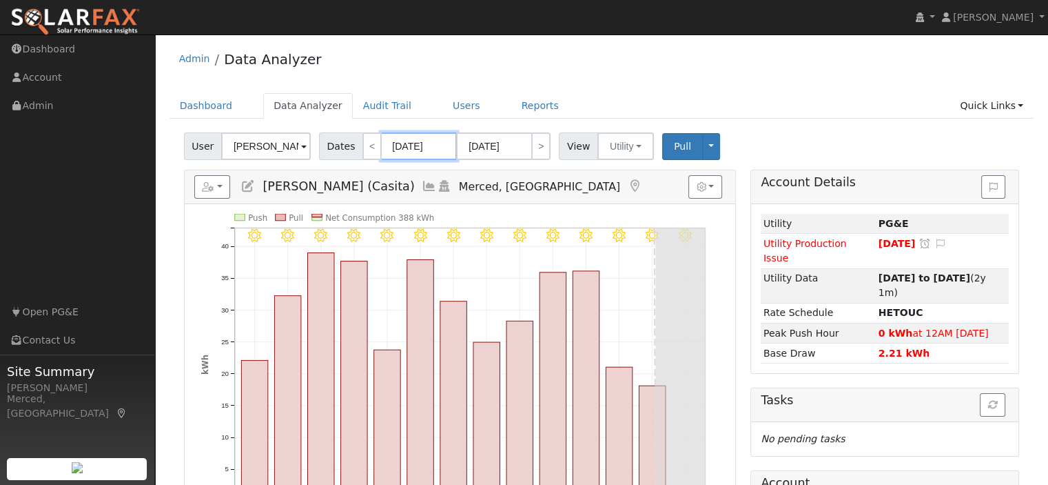
click at [416, 146] on input "08/06/2025" at bounding box center [419, 146] width 76 height 28
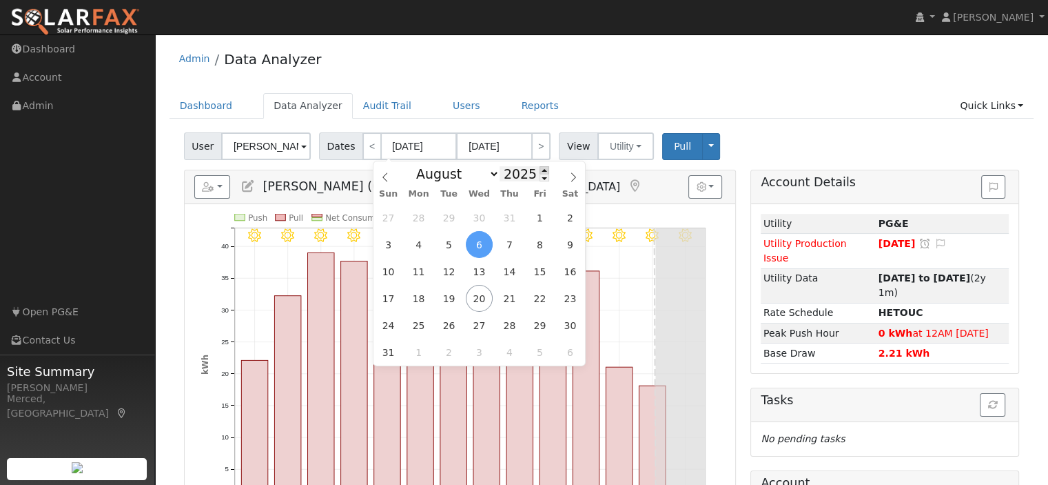
click at [540, 170] on span at bounding box center [545, 170] width 10 height 8
click at [540, 179] on span at bounding box center [545, 178] width 10 height 8
type input "2024"
click at [511, 216] on span "1" at bounding box center [509, 217] width 27 height 27
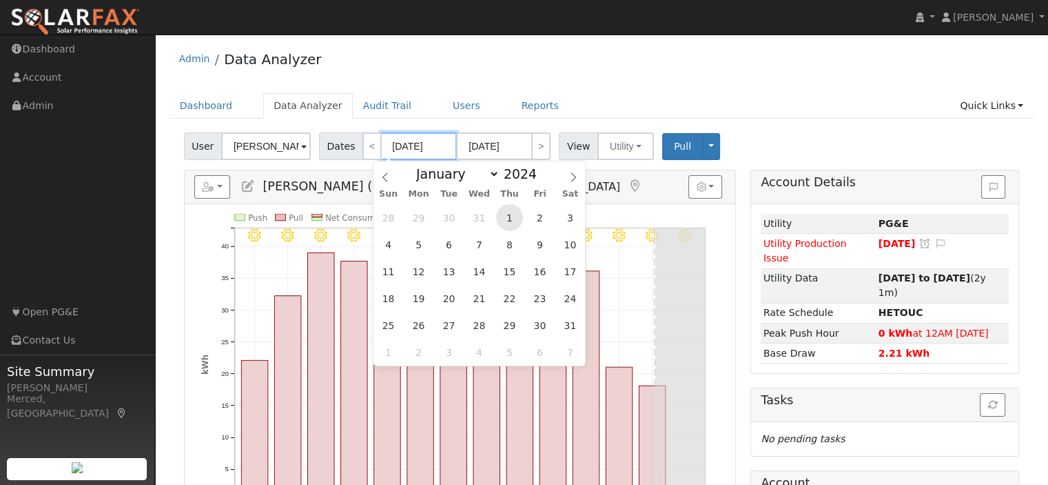
type input "[DATE]"
type input "08/31/2024"
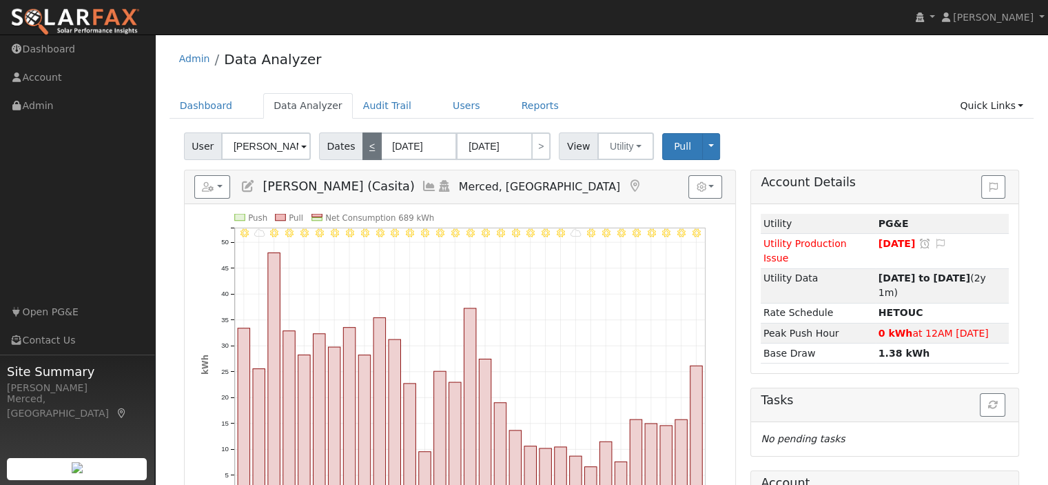
click at [365, 149] on link "<" at bounding box center [372, 146] width 19 height 28
type input "07/01/2024"
type input "07/31/2024"
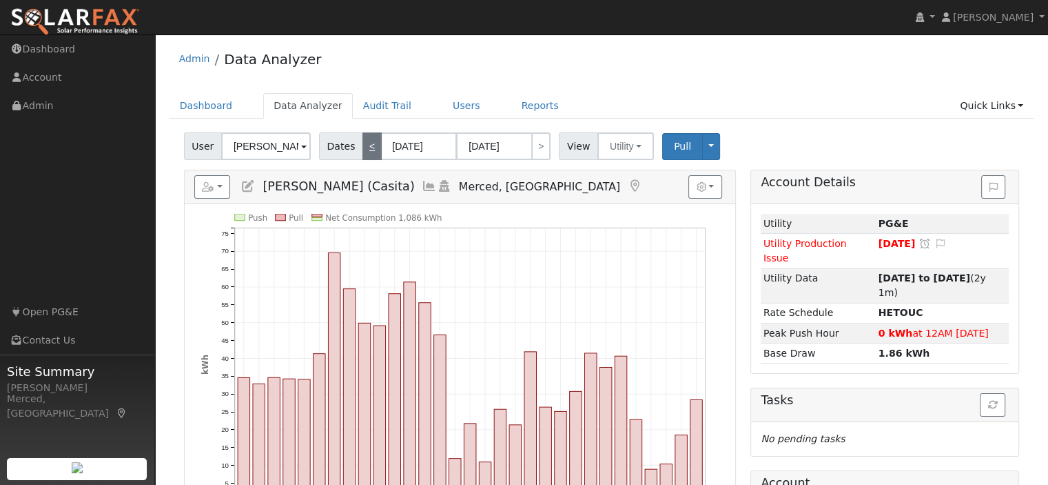
click at [364, 148] on link "<" at bounding box center [372, 146] width 19 height 28
type input "06/01/2024"
type input "06/30/2024"
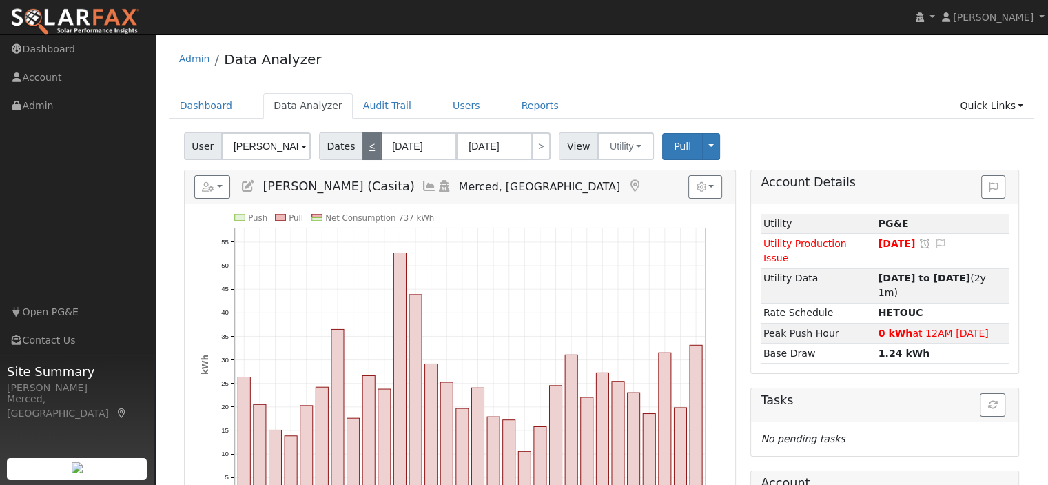
click at [364, 148] on link "<" at bounding box center [372, 146] width 19 height 28
type input "05/01/2024"
type input "05/31/2024"
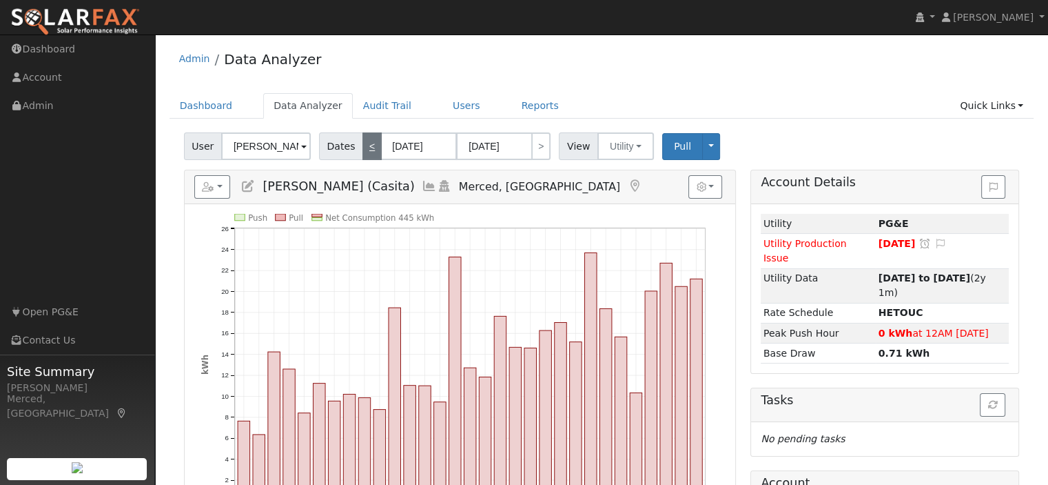
click at [364, 148] on link "<" at bounding box center [372, 146] width 19 height 28
type input "04/01/2024"
type input "04/30/2024"
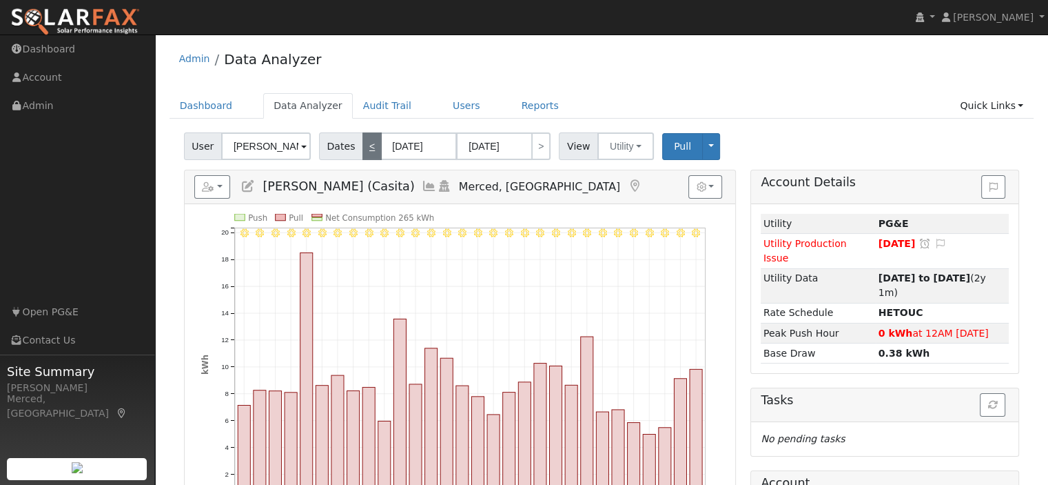
click at [364, 148] on link "<" at bounding box center [372, 146] width 19 height 28
type input "03/01/2024"
type input "03/31/2024"
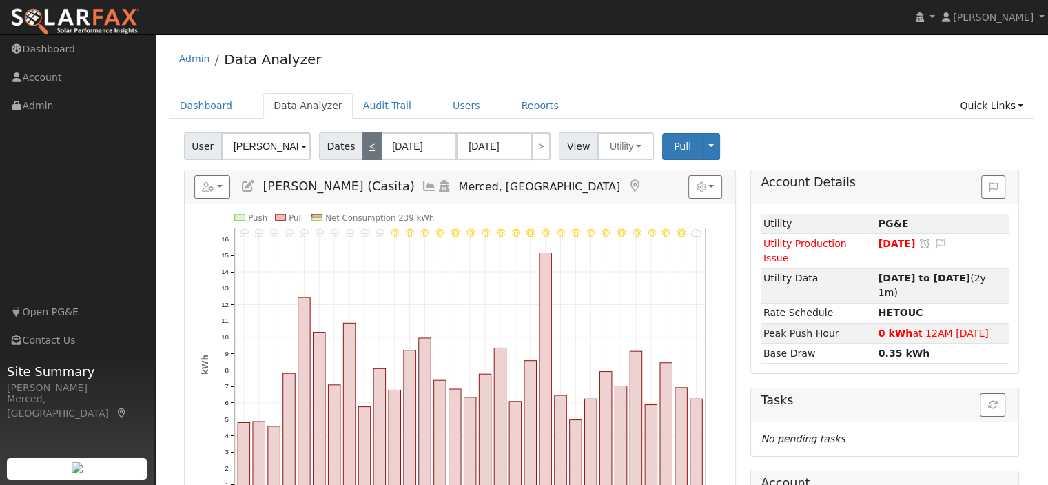
click at [364, 148] on link "<" at bounding box center [372, 146] width 19 height 28
type input "02/01/2024"
type input "02/29/2024"
click at [364, 148] on link "<" at bounding box center [372, 146] width 19 height 28
type input "01/01/2024"
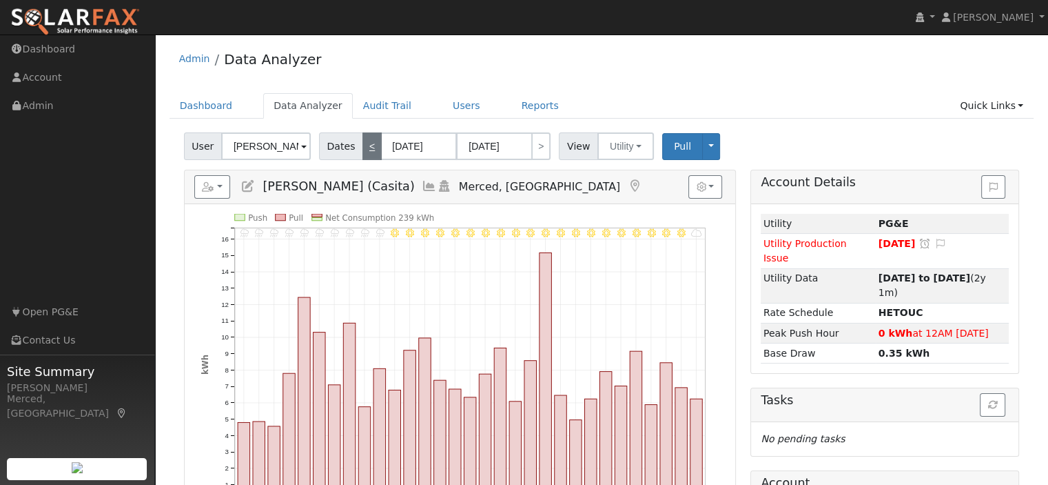
type input "01/31/2024"
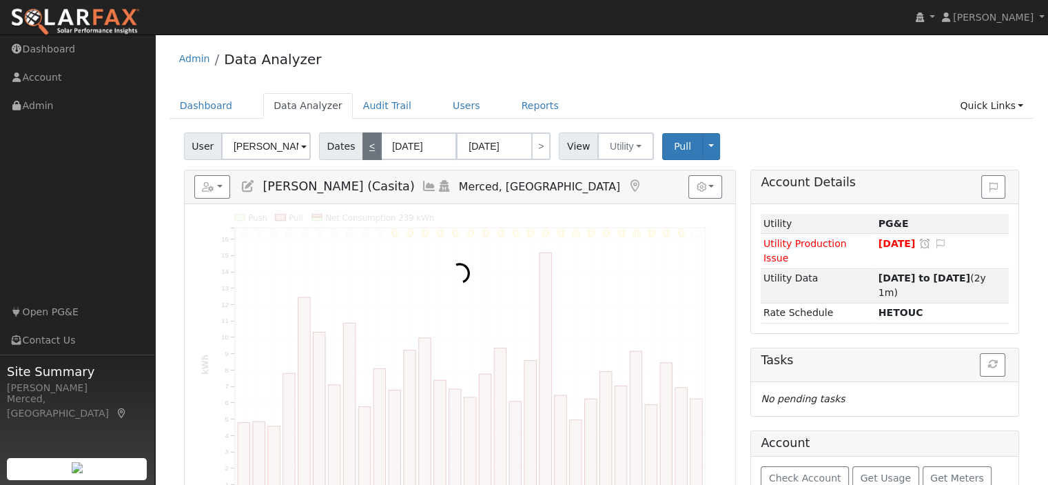
click at [364, 148] on link "<" at bounding box center [372, 146] width 19 height 28
type input "12/01/2023"
type input "12/31/2023"
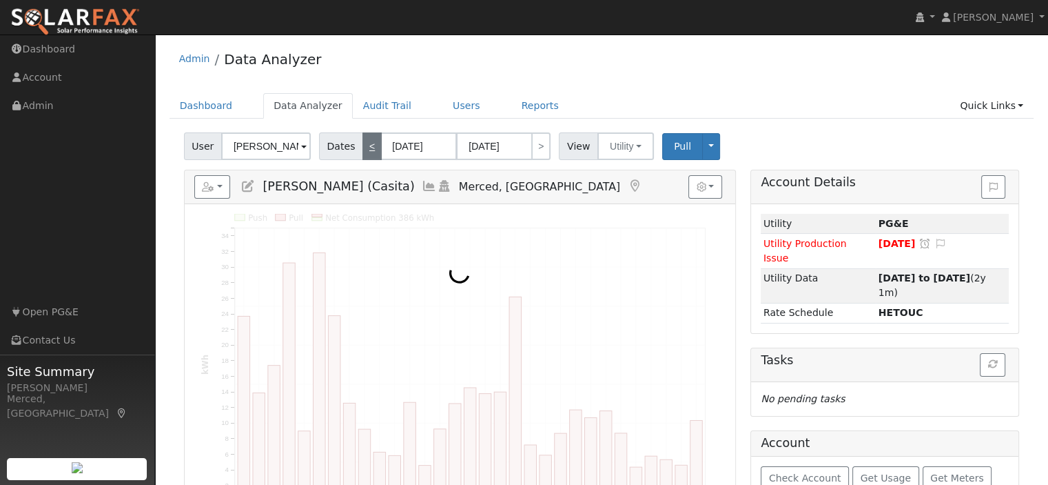
click at [364, 148] on link "<" at bounding box center [372, 146] width 19 height 28
type input "11/01/2023"
type input "11/30/2023"
click at [364, 148] on link "<" at bounding box center [372, 146] width 19 height 28
type input "10/01/2023"
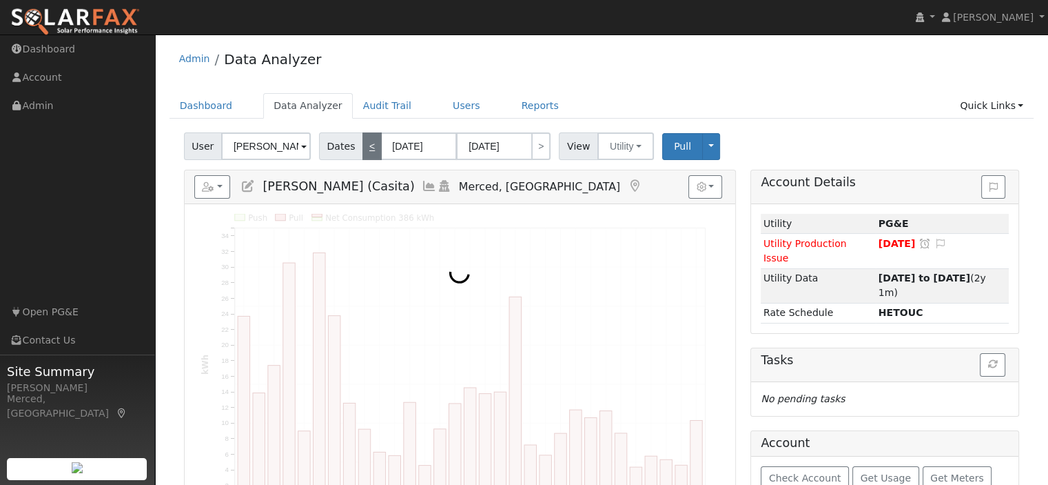
type input "10/31/2023"
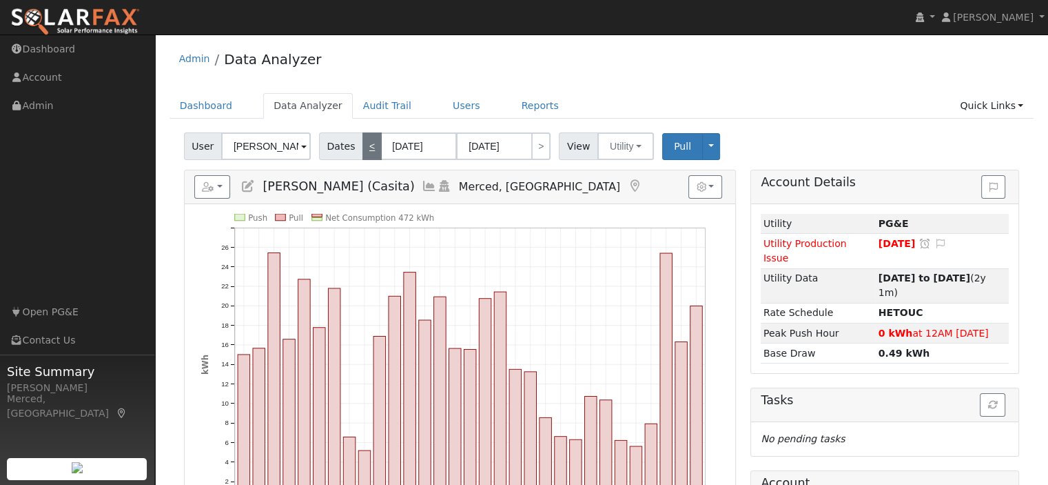
click at [364, 148] on link "<" at bounding box center [372, 146] width 19 height 28
type input "09/01/2023"
type input "09/30/2023"
click at [364, 148] on link "<" at bounding box center [372, 146] width 19 height 28
type input "08/01/2023"
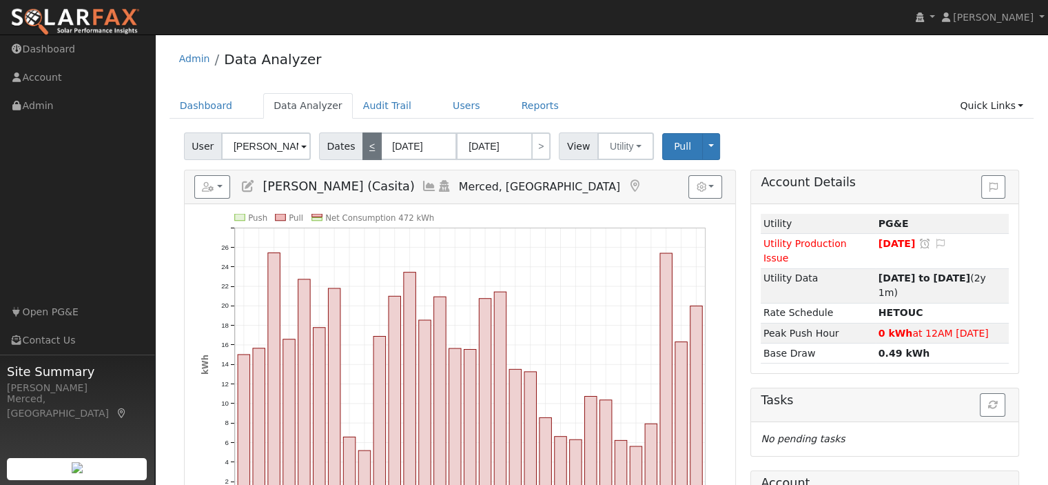
type input "08/31/2023"
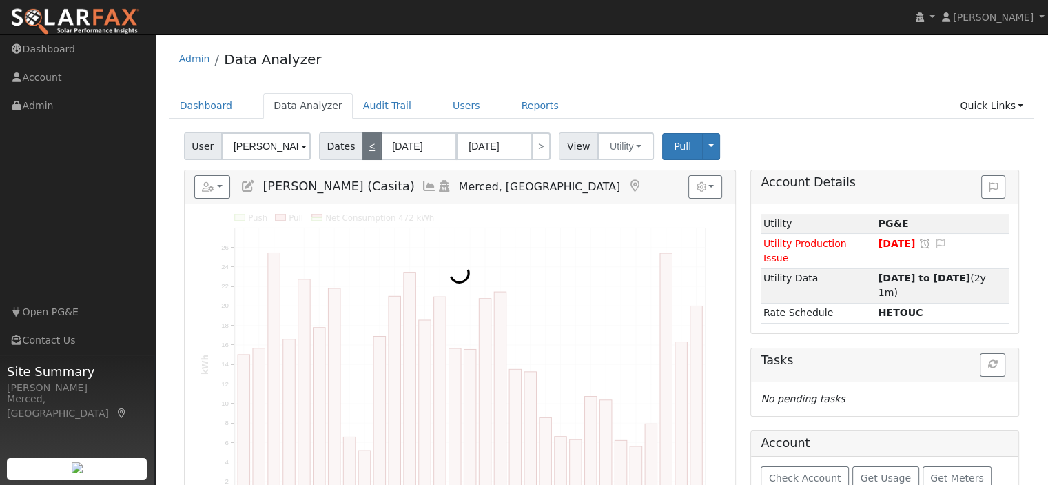
click at [364, 148] on link "<" at bounding box center [372, 146] width 19 height 28
type input "07/01/2023"
type input "07/31/2023"
click at [364, 148] on link "<" at bounding box center [372, 146] width 19 height 28
type input "06/01/2023"
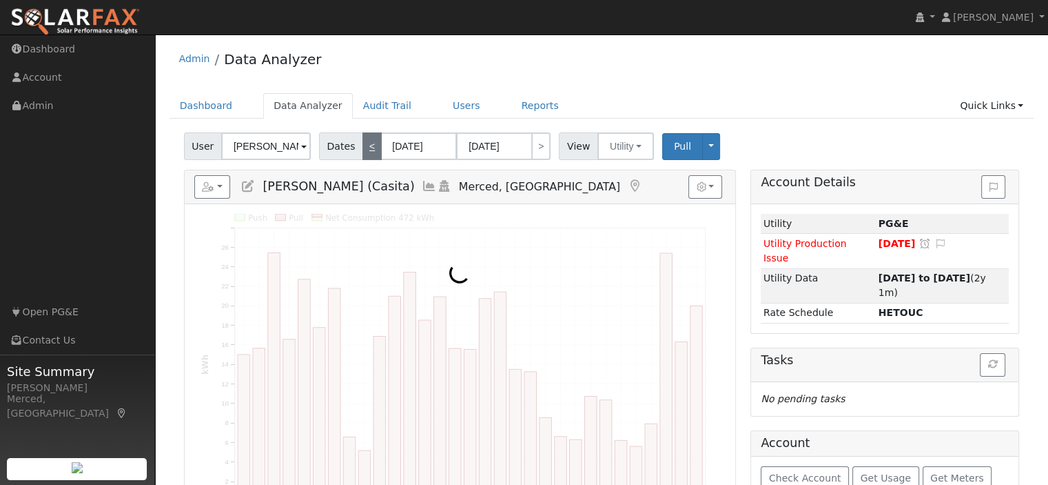
type input "06/30/2023"
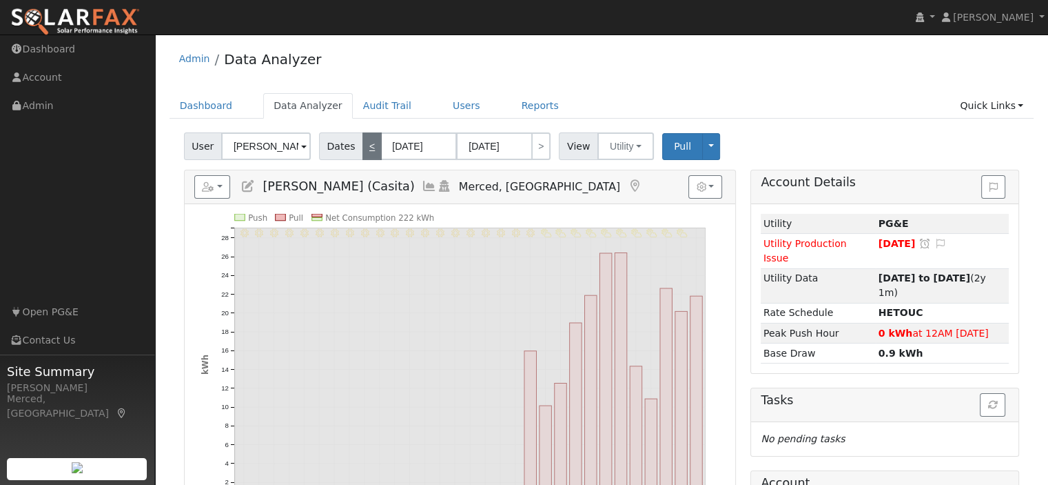
click at [364, 148] on link "<" at bounding box center [372, 146] width 19 height 28
type input "05/01/2023"
type input "05/31/2023"
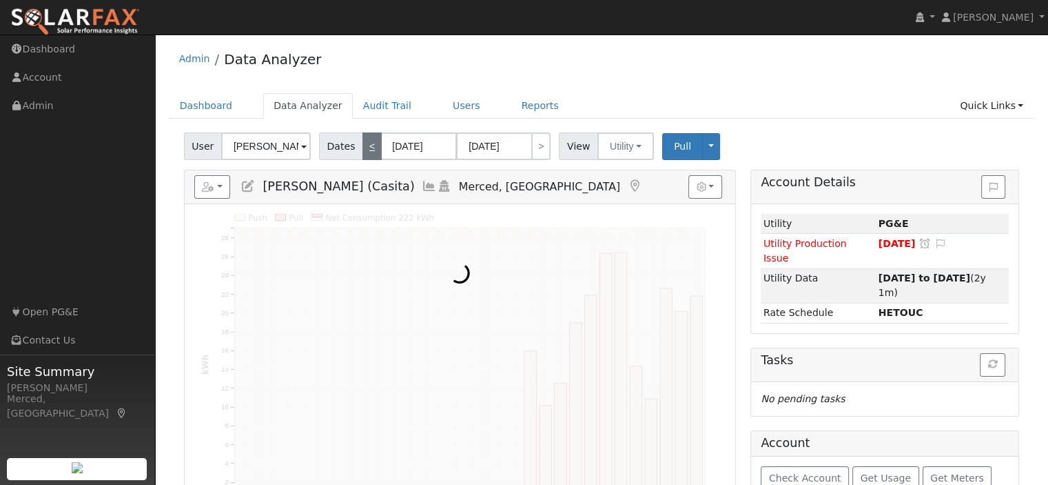
click at [364, 148] on link "<" at bounding box center [372, 146] width 19 height 28
type input "04/01/2023"
type input "04/30/2023"
click at [364, 148] on link "<" at bounding box center [372, 146] width 19 height 28
type input "03/01/2023"
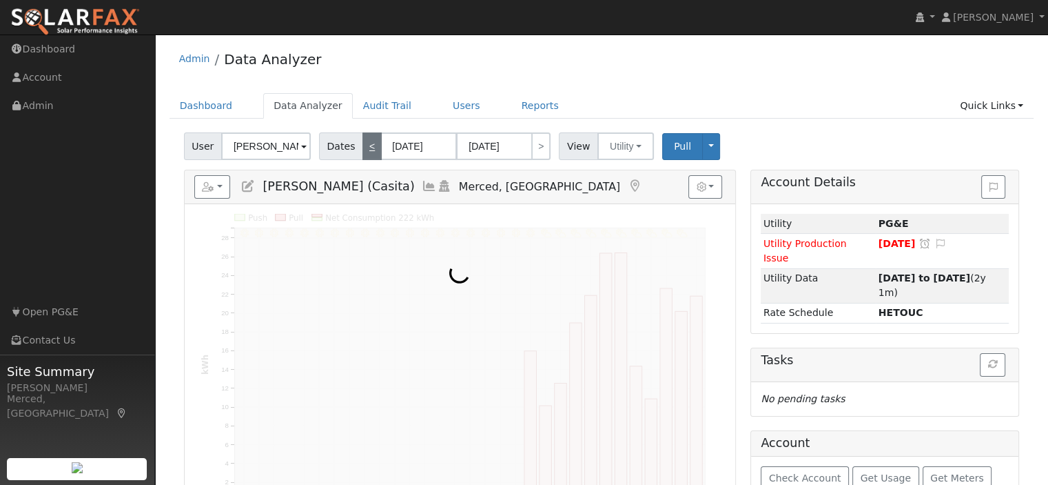
type input "03/31/2023"
click at [364, 148] on link "<" at bounding box center [372, 146] width 19 height 28
type input "02/01/2023"
type input "02/28/2023"
click at [364, 148] on link "<" at bounding box center [372, 146] width 19 height 28
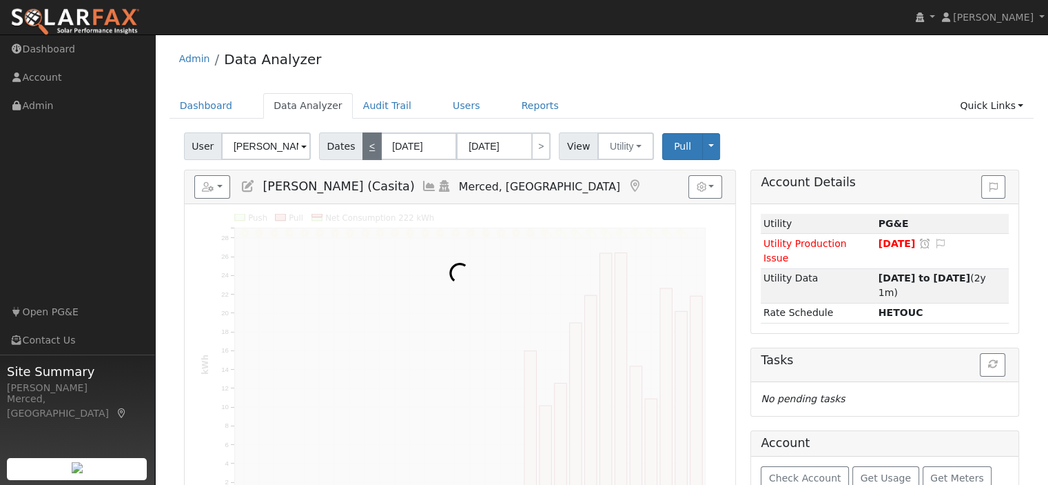
type input "01/01/2023"
type input "01/31/2023"
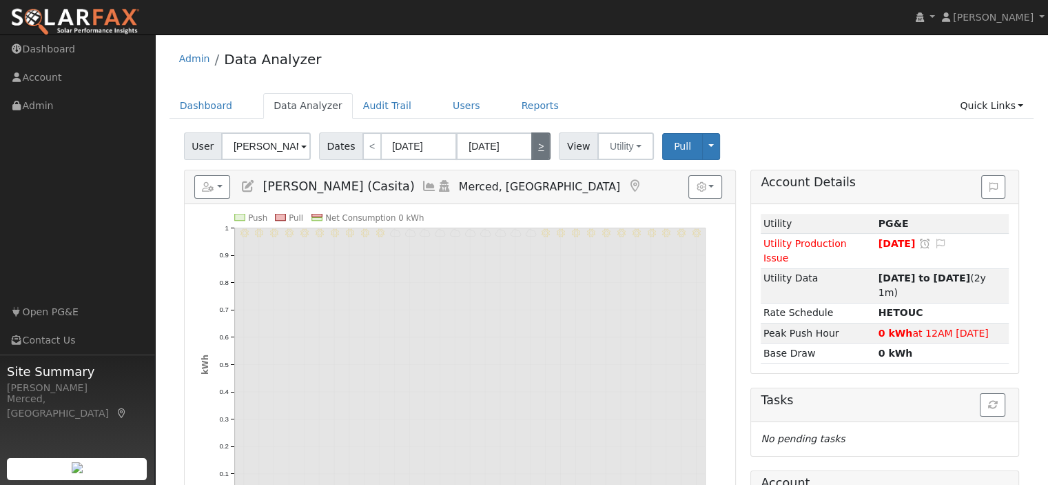
click at [532, 145] on link ">" at bounding box center [540, 146] width 19 height 28
type input "02/01/2023"
type input "02/28/2023"
click at [532, 145] on link ">" at bounding box center [540, 146] width 19 height 28
type input "03/01/2023"
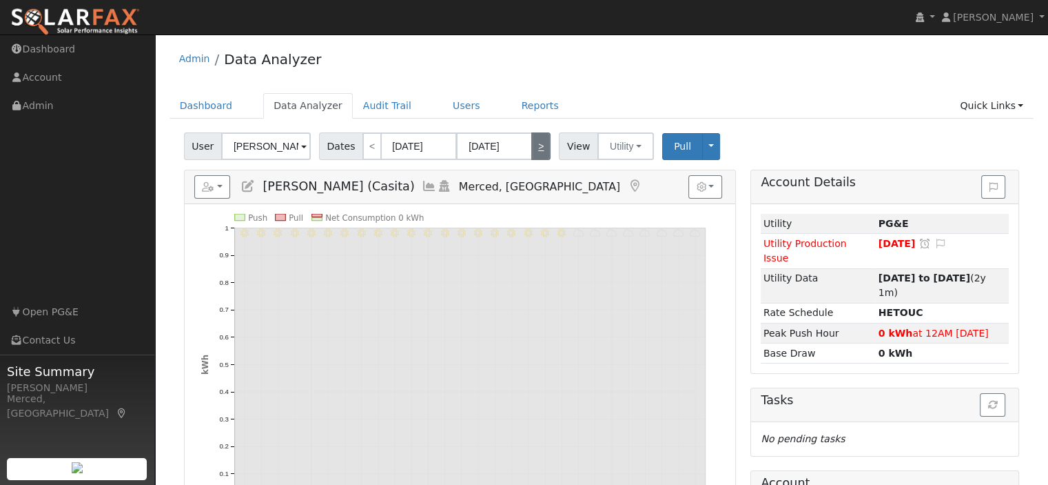
type input "03/31/2023"
click at [532, 145] on link ">" at bounding box center [540, 146] width 19 height 28
type input "04/01/2023"
type input "04/30/2023"
click at [532, 145] on link ">" at bounding box center [540, 146] width 19 height 28
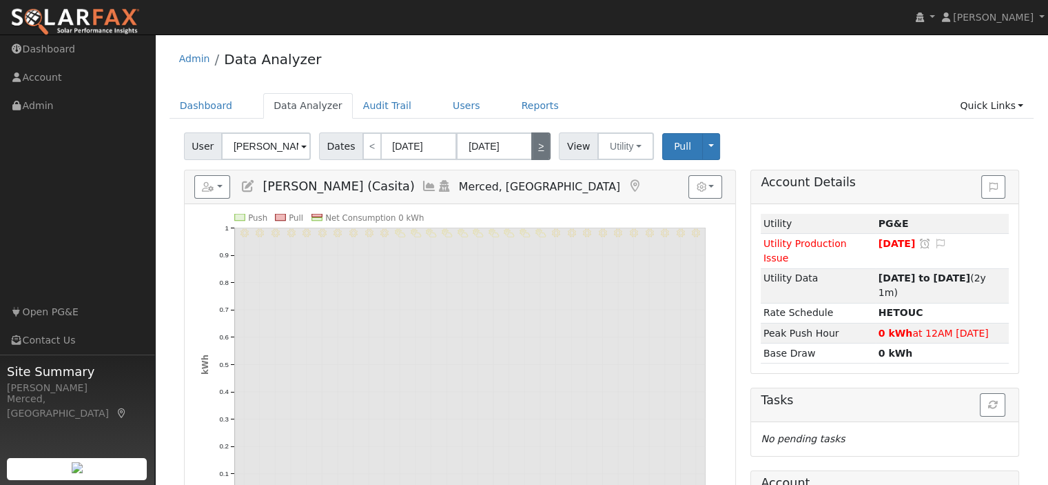
type input "05/01/2023"
type input "05/31/2023"
click at [532, 145] on link ">" at bounding box center [540, 146] width 19 height 28
type input "06/01/2023"
type input "06/30/2023"
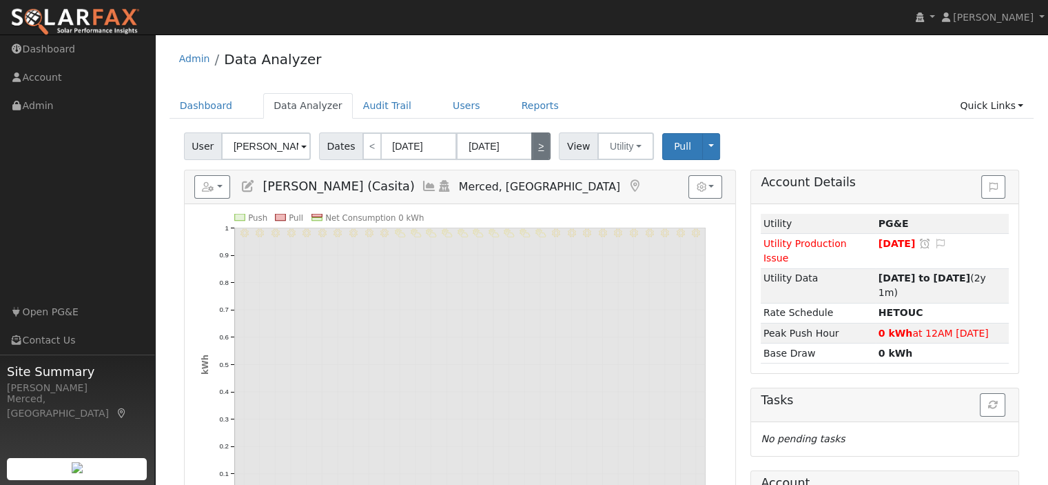
click at [532, 145] on link ">" at bounding box center [540, 146] width 19 height 28
type input "07/01/2023"
type input "07/31/2023"
click at [532, 145] on link ">" at bounding box center [540, 146] width 19 height 28
type input "08/01/2023"
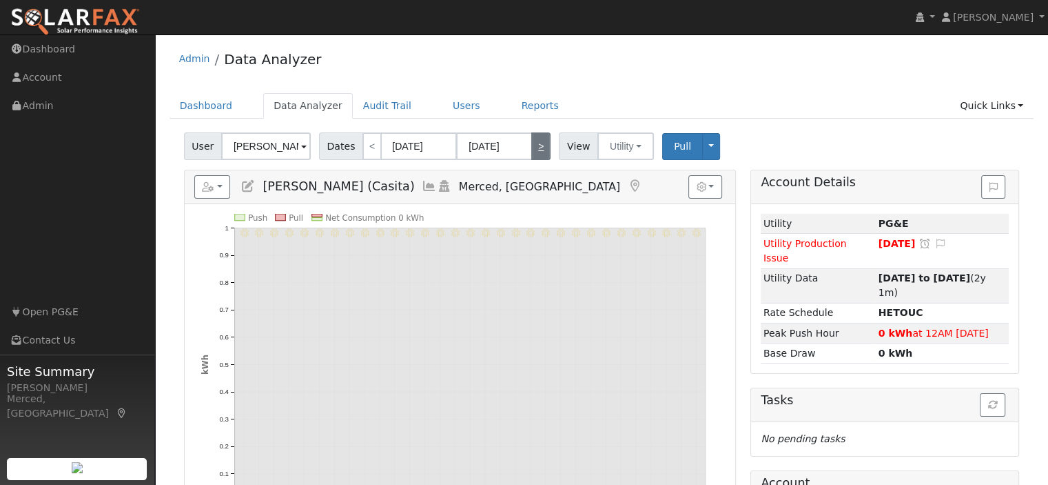
type input "08/31/2023"
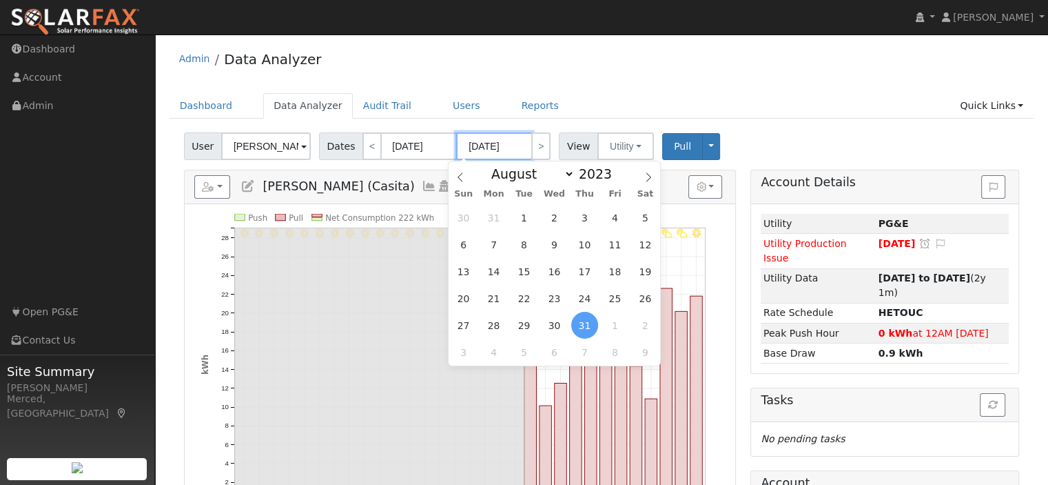
click at [518, 145] on input "08/31/2023" at bounding box center [494, 146] width 76 height 28
click at [615, 168] on span at bounding box center [620, 170] width 10 height 8
type input "2025"
click at [557, 298] on span "20" at bounding box center [554, 298] width 27 height 27
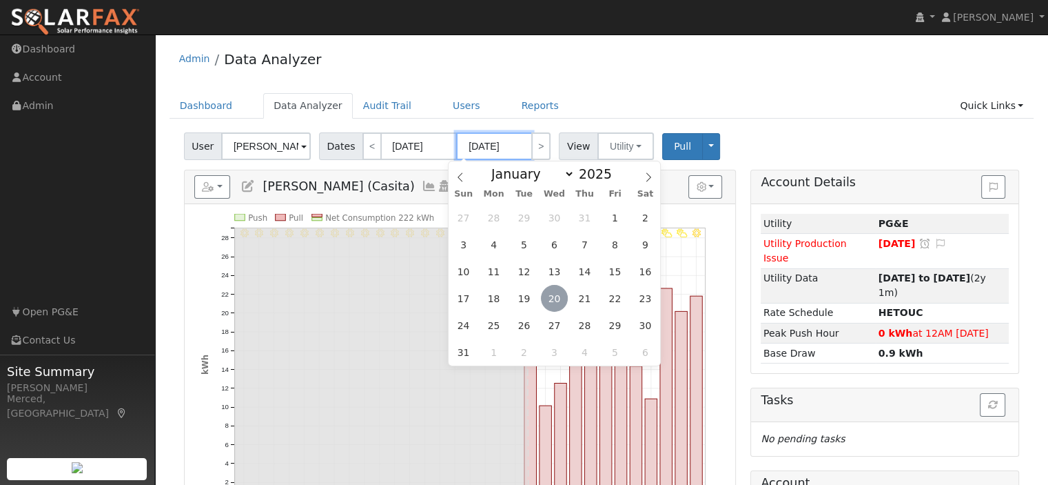
type input "08/20/2025"
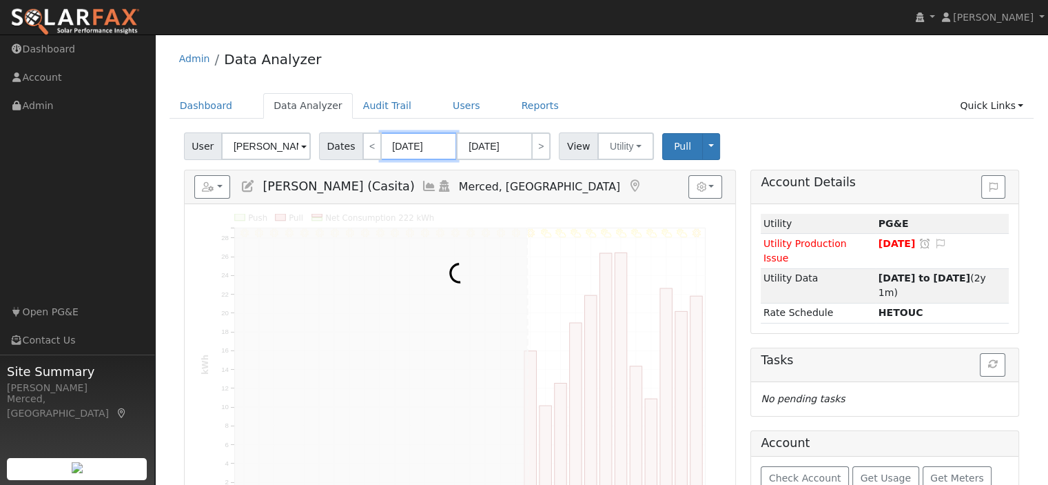
click at [402, 144] on input "08/01/2023" at bounding box center [419, 146] width 76 height 28
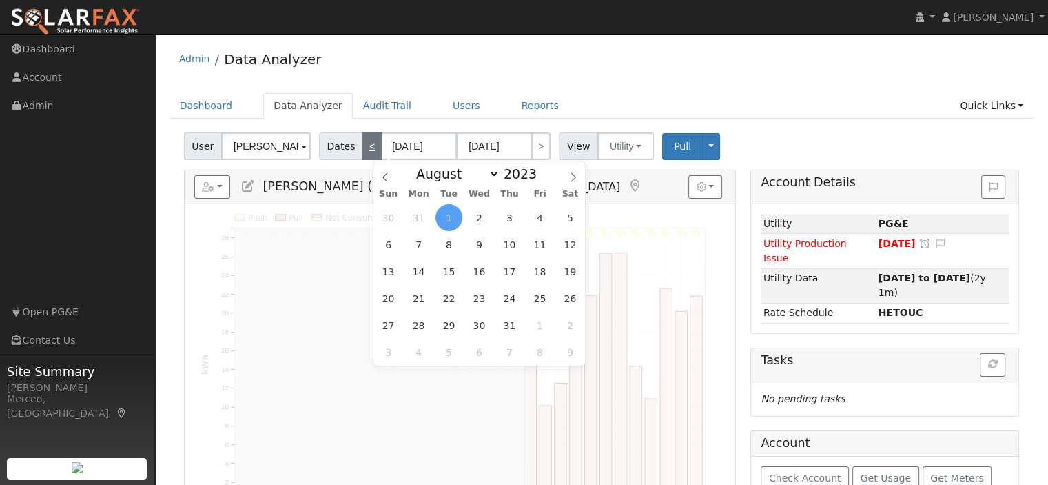
click at [363, 144] on link "<" at bounding box center [372, 146] width 19 height 28
type input "07/11/2021"
type input "07/31/2023"
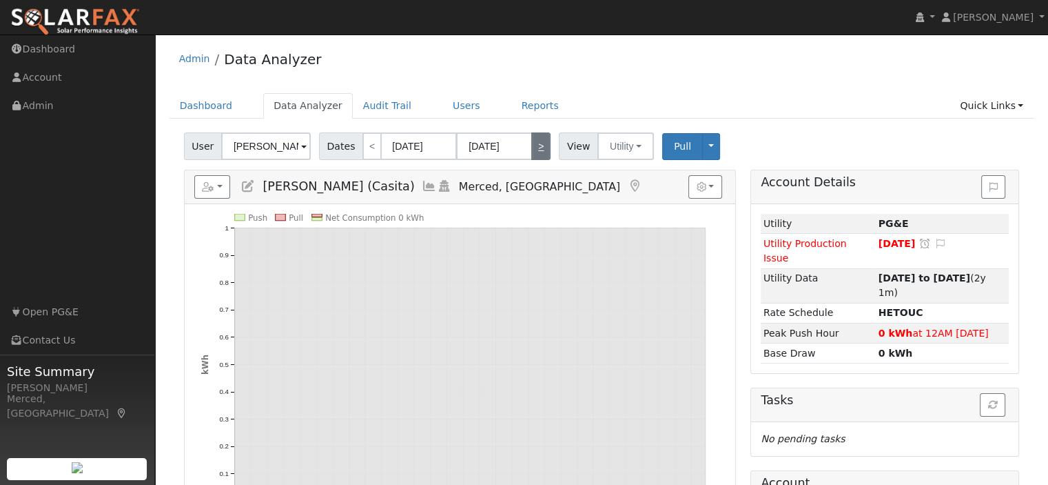
click at [538, 146] on link ">" at bounding box center [540, 146] width 19 height 28
type input "08/01/2023"
type input "08/20/2025"
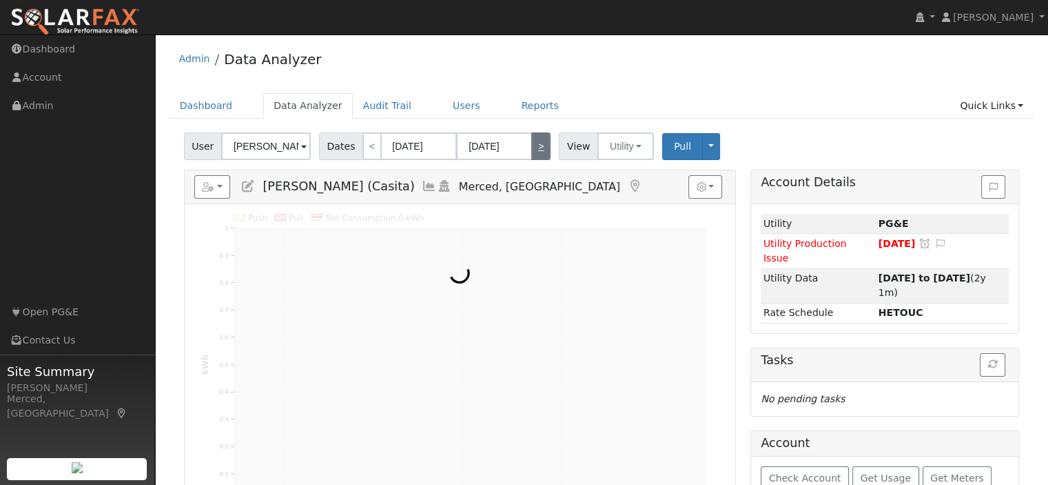
click at [535, 145] on link ">" at bounding box center [540, 146] width 19 height 28
type input "08/21/2025"
type input "09/10/2027"
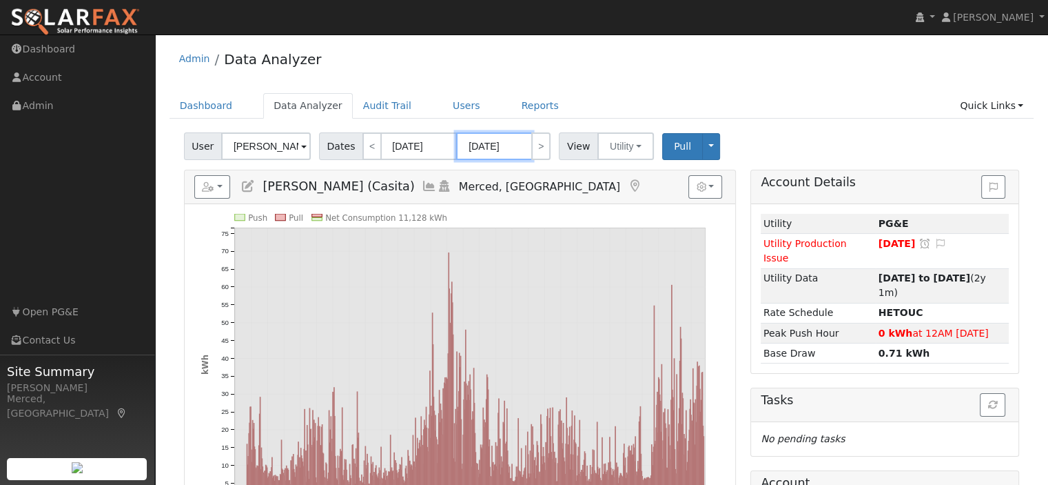
drag, startPoint x: 391, startPoint y: 155, endPoint x: 352, endPoint y: 159, distance: 39.4
click at [369, 157] on div "Dates < 08/21/2025 09/10/2027 >" at bounding box center [437, 146] width 236 height 28
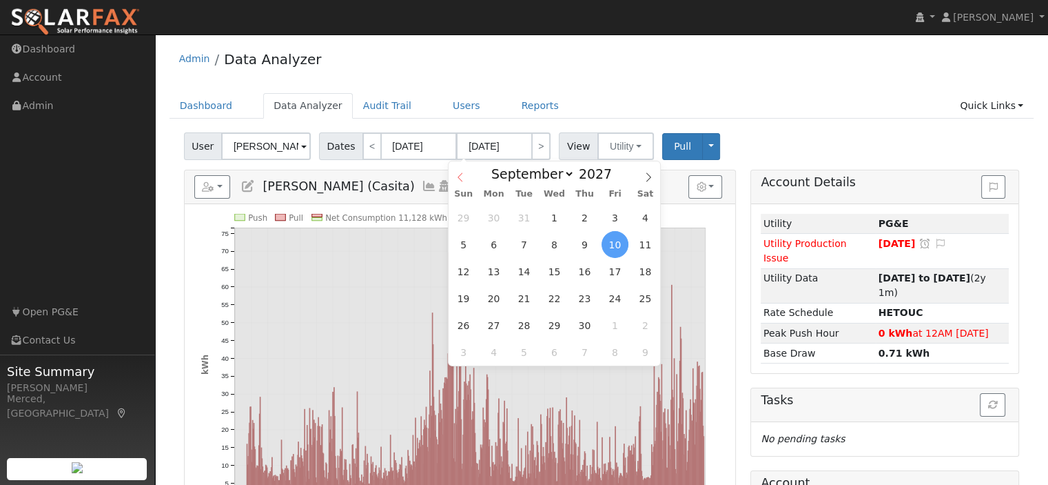
click at [467, 176] on span at bounding box center [460, 172] width 23 height 23
select select "6"
click at [615, 176] on span at bounding box center [620, 178] width 10 height 8
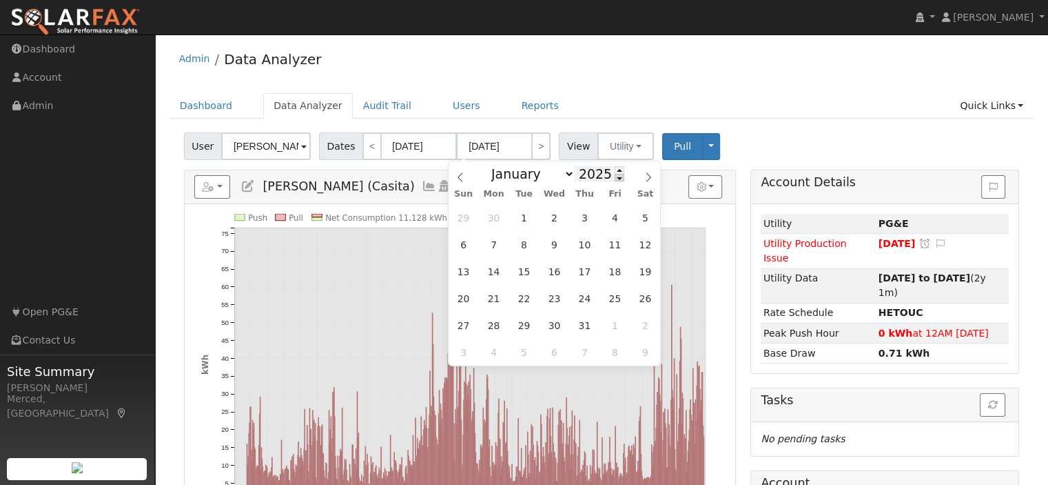
click at [615, 176] on span at bounding box center [620, 178] width 10 height 8
click at [615, 167] on span at bounding box center [620, 170] width 10 height 8
type input "2025"
click at [391, 222] on icon "Push Pull Net Consumption 11,128 kWh Tue 8/01 Fri 9/01 Sun 10/01 Wed 11/01 Fri …" at bounding box center [460, 381] width 518 height 334
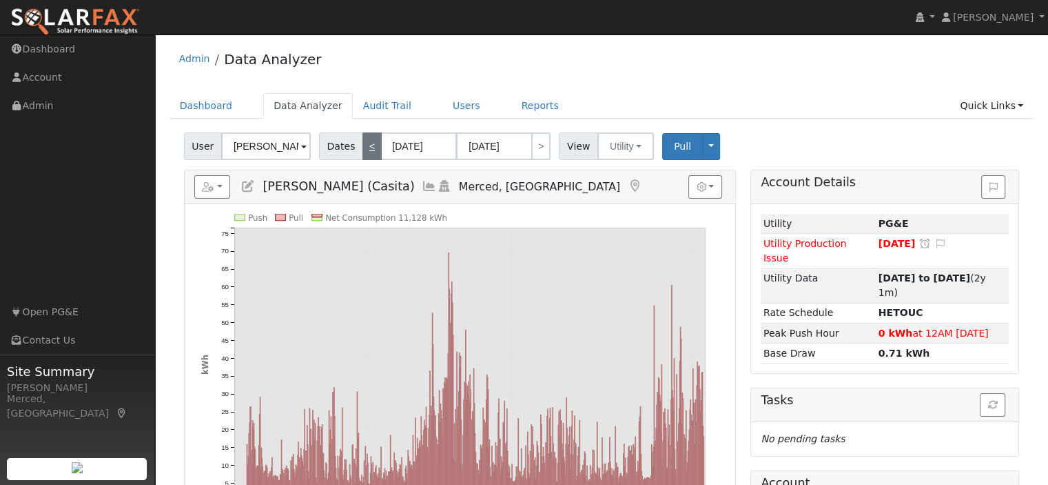
click at [368, 151] on link "<" at bounding box center [372, 146] width 19 height 28
type input "08/01/2023"
type input "[DATE]"
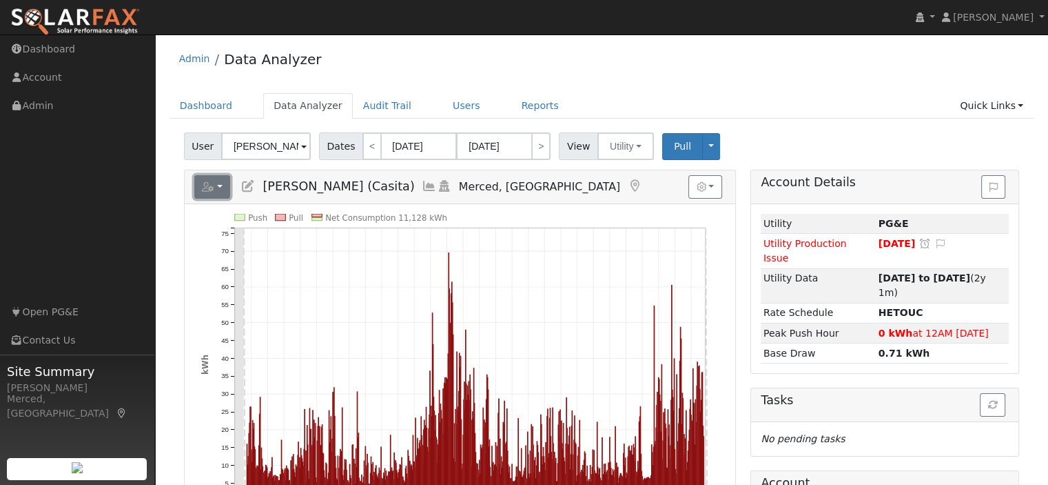
click at [216, 187] on button "button" at bounding box center [212, 186] width 37 height 23
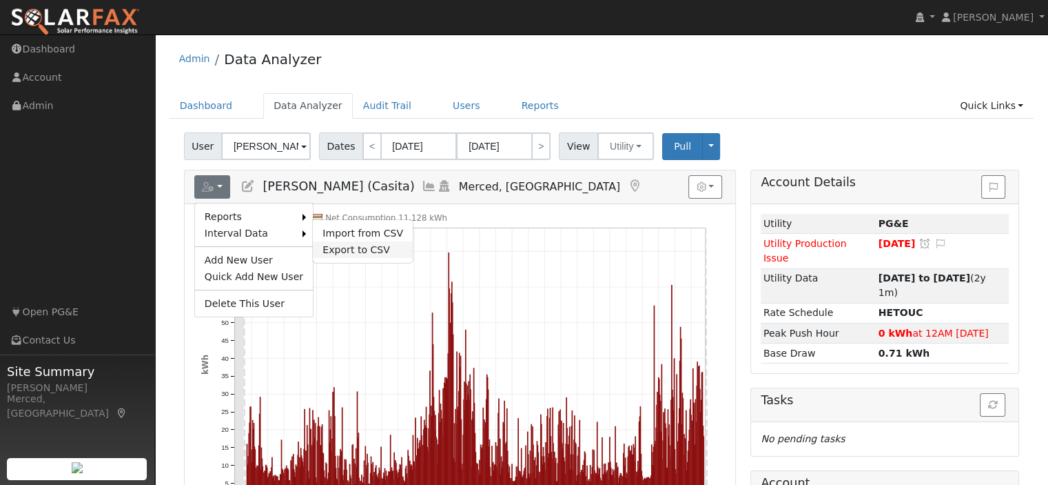
click at [356, 245] on link "Export to CSV" at bounding box center [363, 249] width 100 height 17
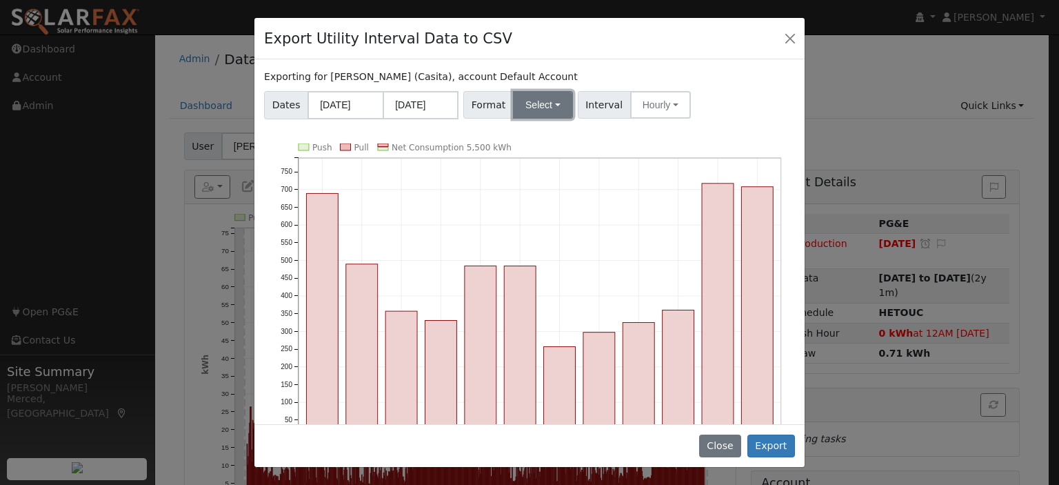
click at [549, 107] on button "Select" at bounding box center [543, 105] width 60 height 28
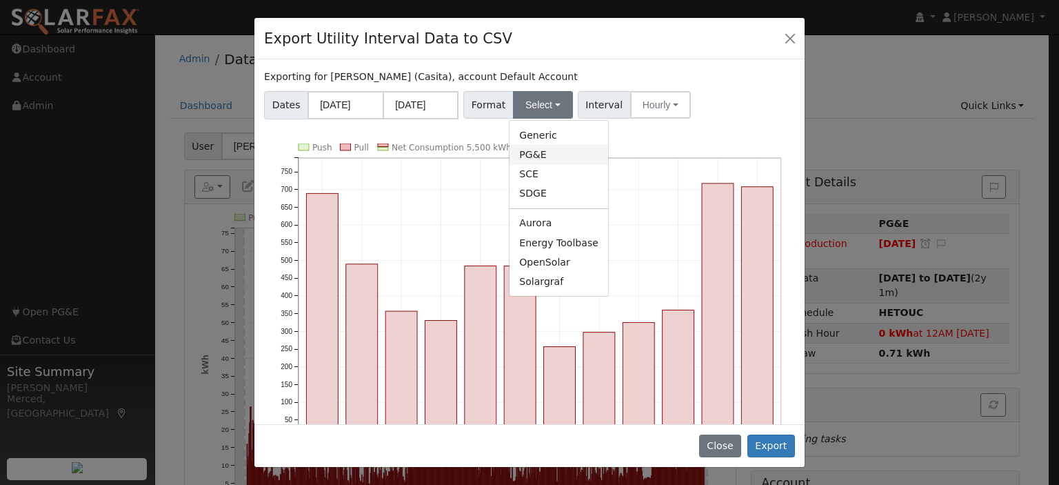
click at [552, 151] on link "PG&E" at bounding box center [558, 154] width 99 height 19
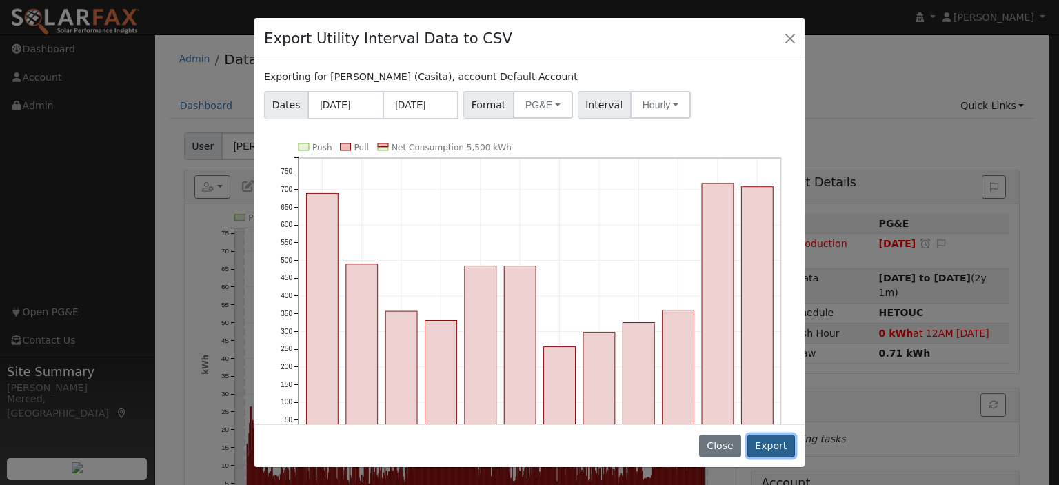
click at [782, 450] on button "Export" at bounding box center [771, 445] width 48 height 23
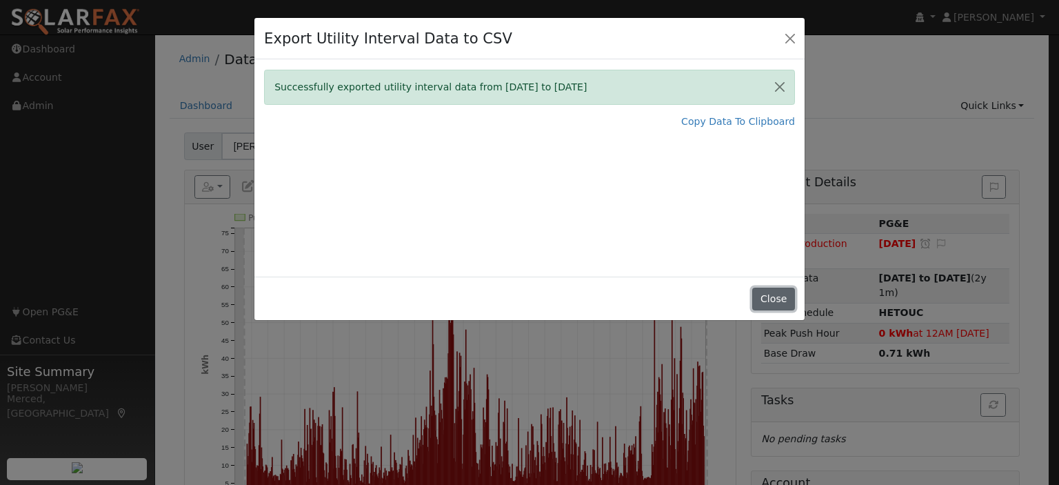
click at [767, 300] on button "Close" at bounding box center [773, 298] width 42 height 23
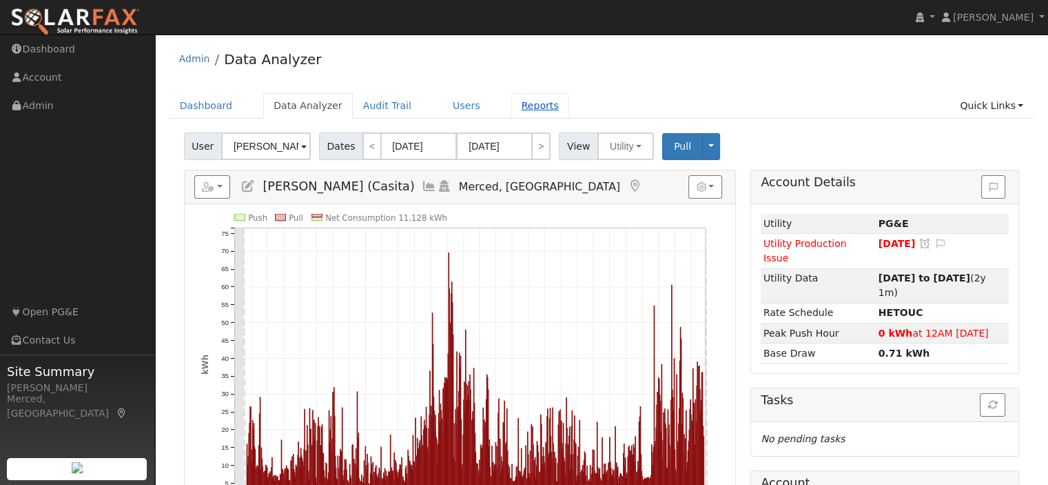
click at [511, 112] on link "Reports" at bounding box center [540, 106] width 58 height 26
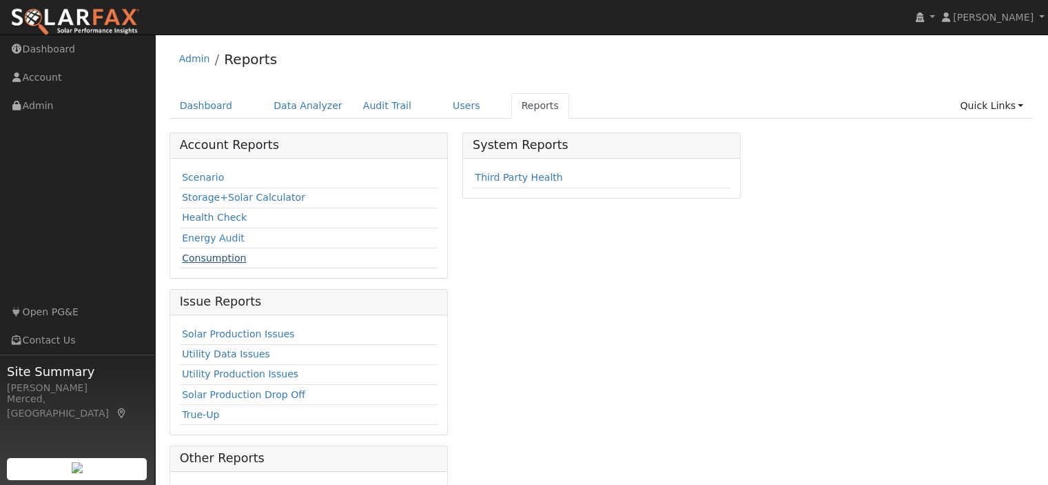
click at [234, 257] on link "Consumption" at bounding box center [214, 257] width 64 height 11
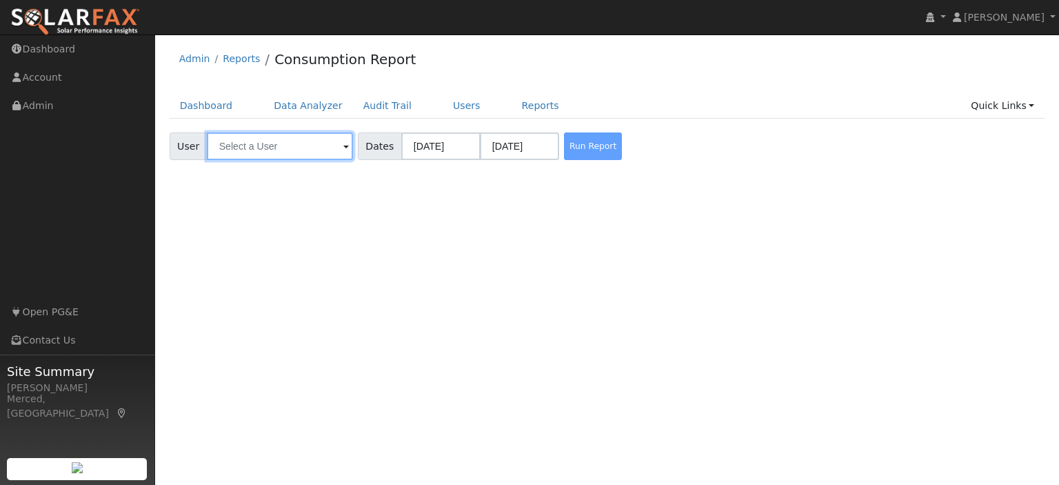
click at [313, 143] on input "text" at bounding box center [280, 146] width 146 height 28
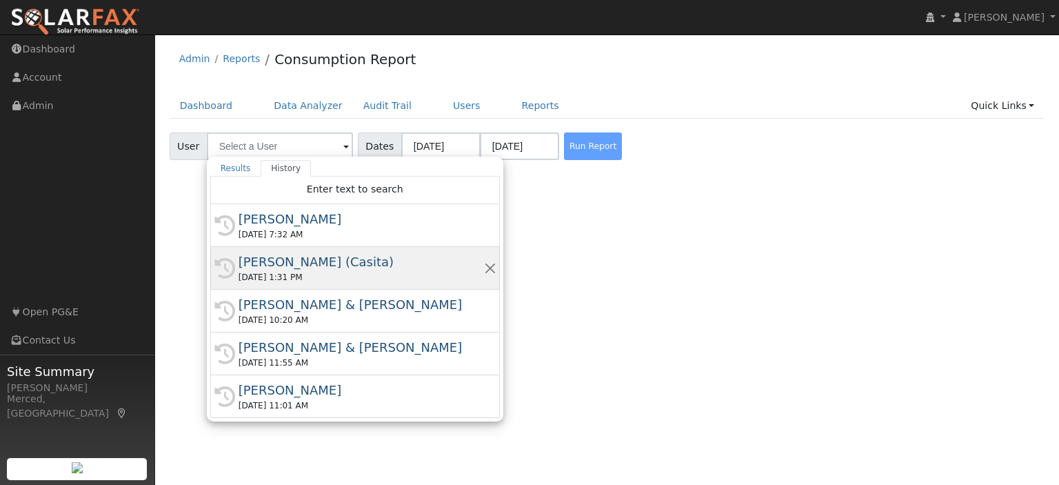
click at [332, 262] on div "[PERSON_NAME] (Casita)" at bounding box center [360, 261] width 245 height 19
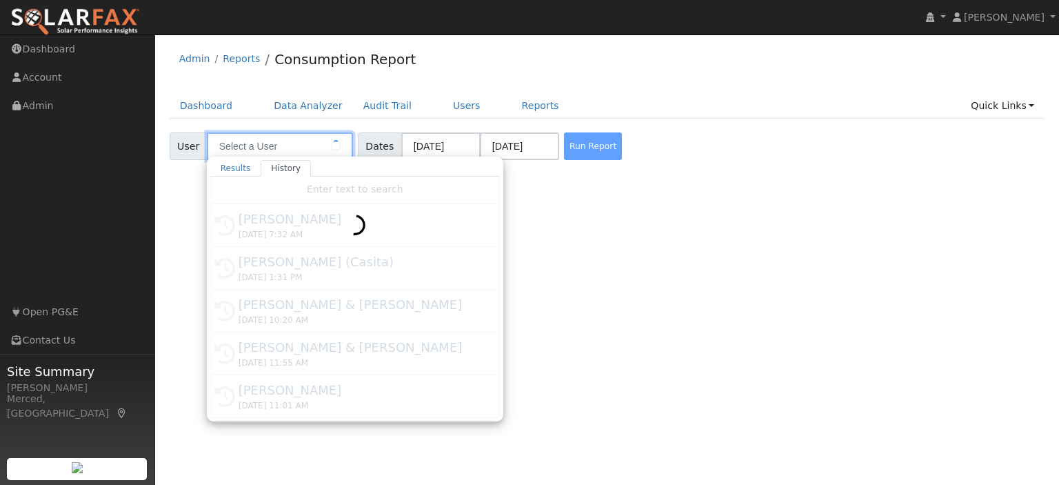
type input "[PERSON_NAME] (Casita)"
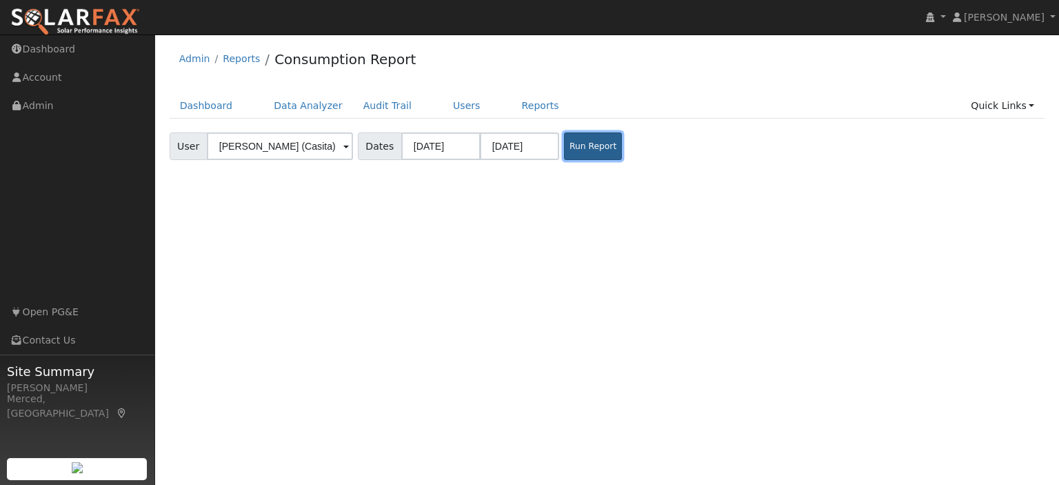
click at [569, 150] on button "Run Report" at bounding box center [593, 146] width 58 height 28
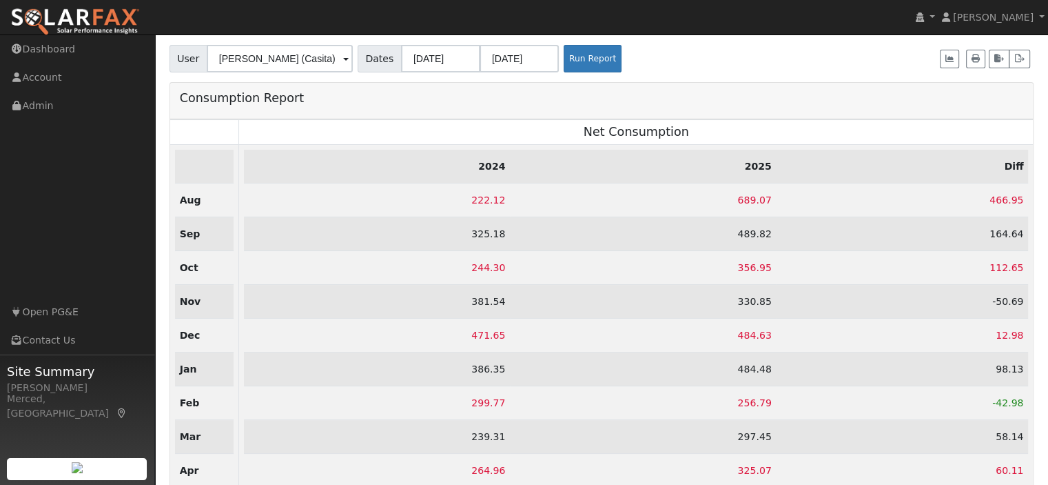
scroll to position [118, 0]
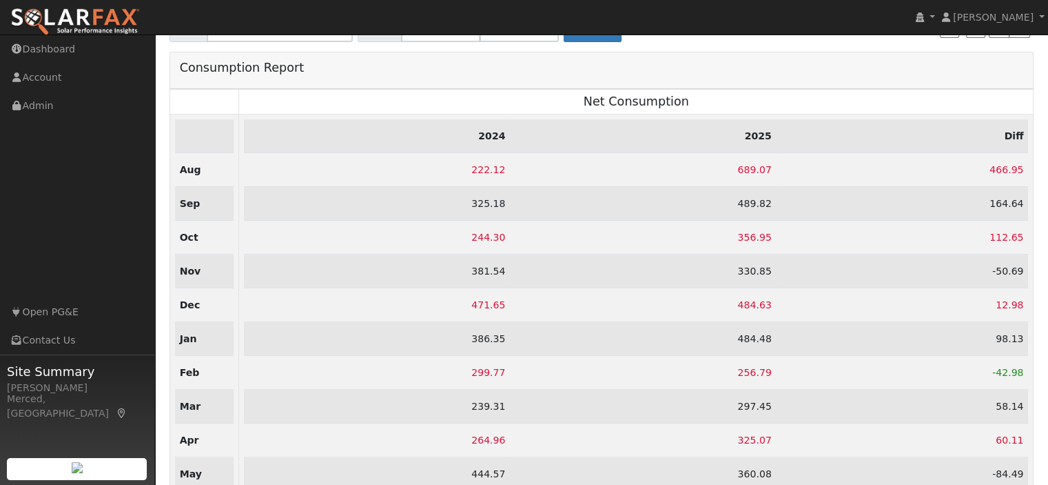
click at [856, 99] on h3 "Net Consumption" at bounding box center [636, 101] width 784 height 14
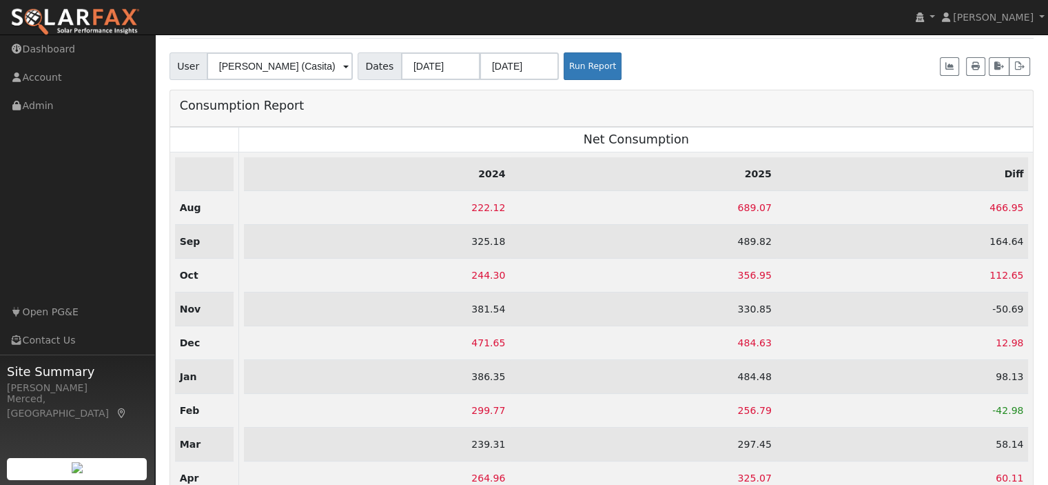
scroll to position [0, 0]
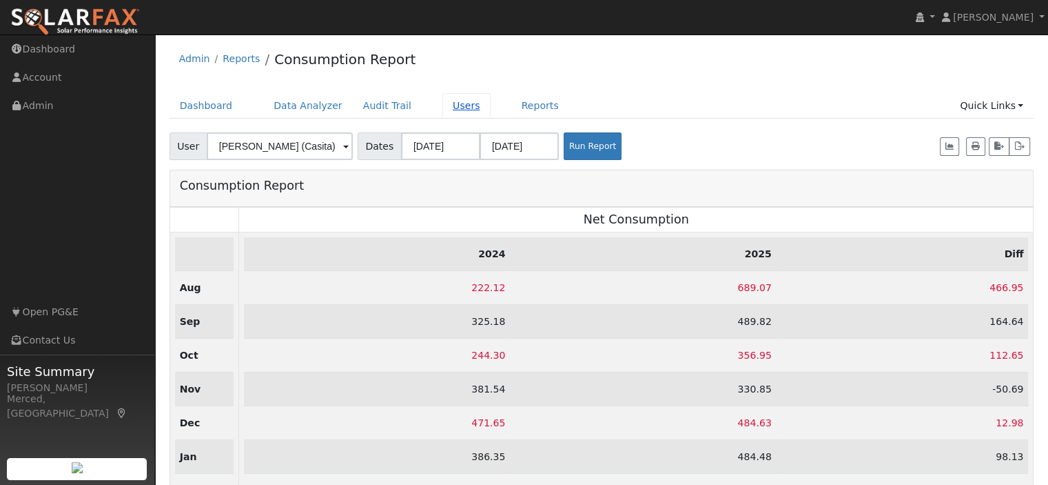
click at [443, 110] on link "Users" at bounding box center [466, 106] width 48 height 26
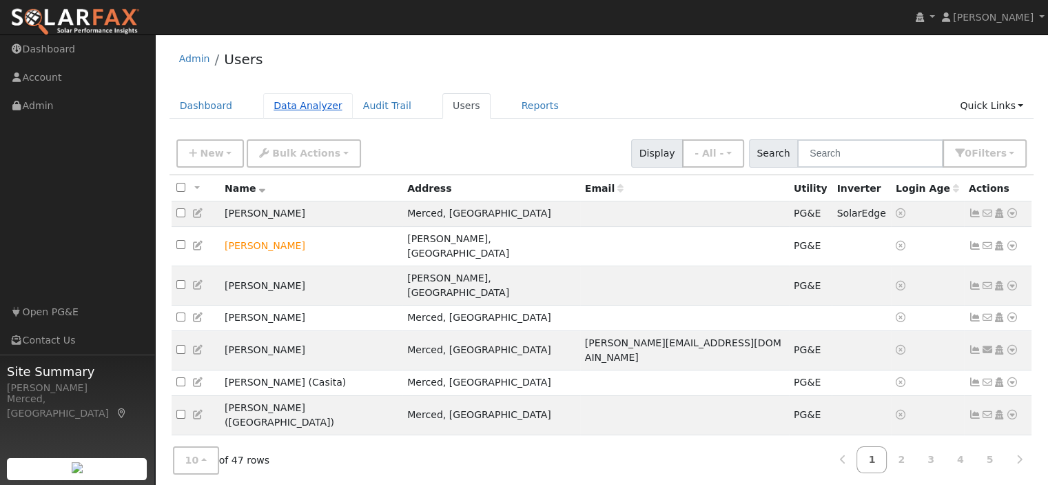
click at [320, 104] on link "Data Analyzer" at bounding box center [308, 106] width 90 height 26
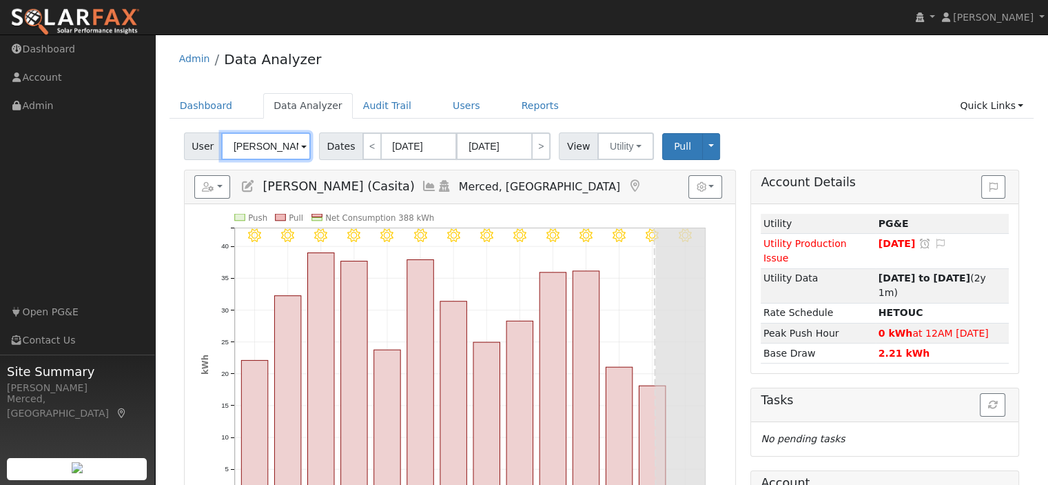
click at [297, 148] on input "Rosemary Duran (Casita)" at bounding box center [266, 146] width 90 height 28
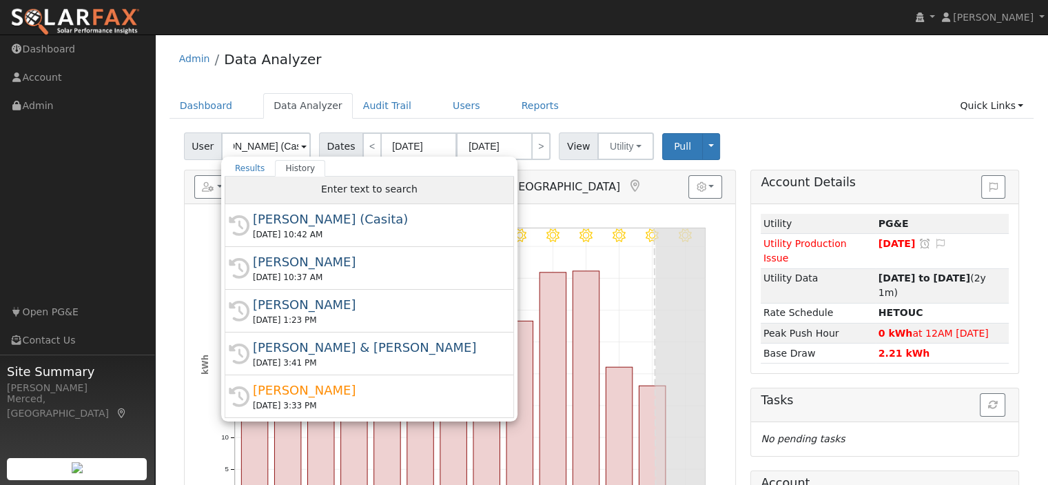
click at [305, 187] on div "Enter text to search" at bounding box center [369, 190] width 289 height 28
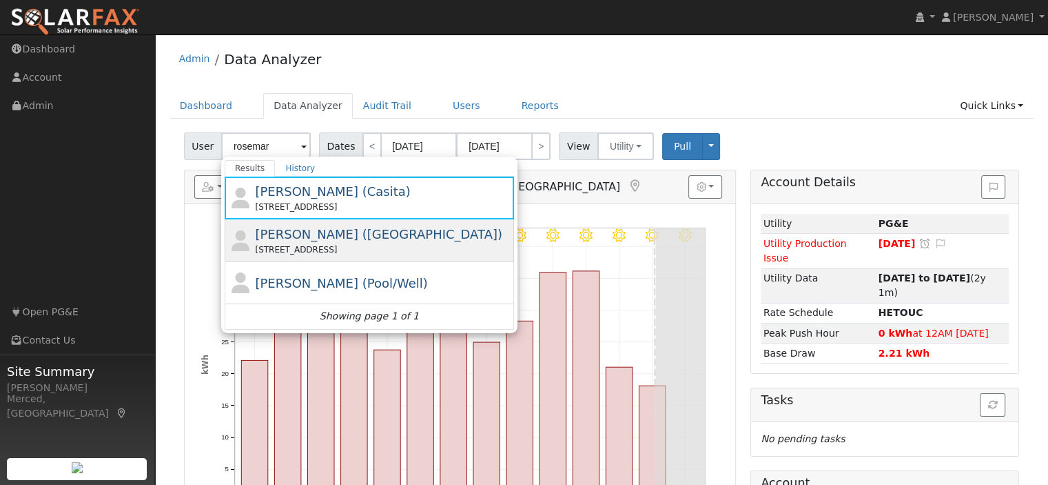
click at [339, 243] on div "2524 E Yosemite Ave, Merced, CA 95340" at bounding box center [383, 249] width 256 height 12
type input "Rosemary Duran (Main House)"
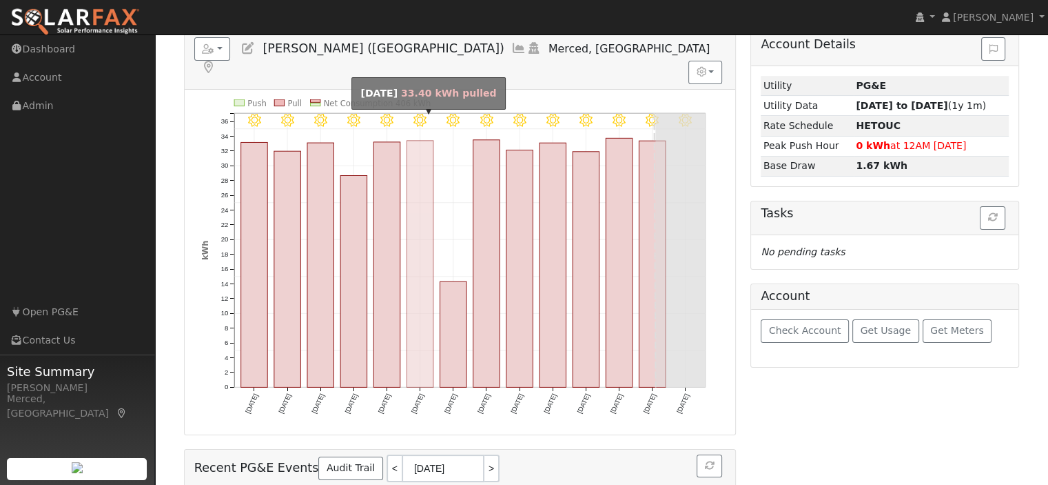
scroll to position [69, 0]
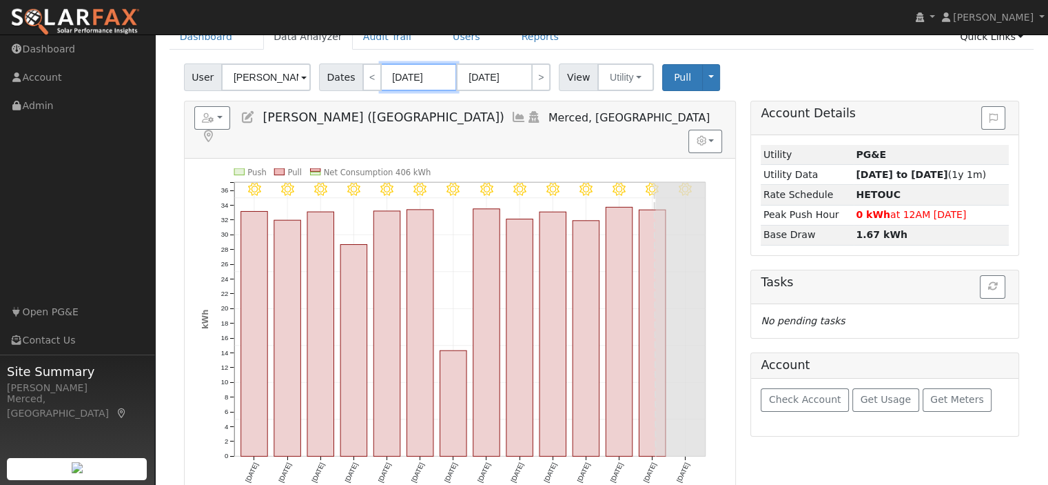
click at [411, 77] on input "08/06/2025" at bounding box center [419, 77] width 76 height 28
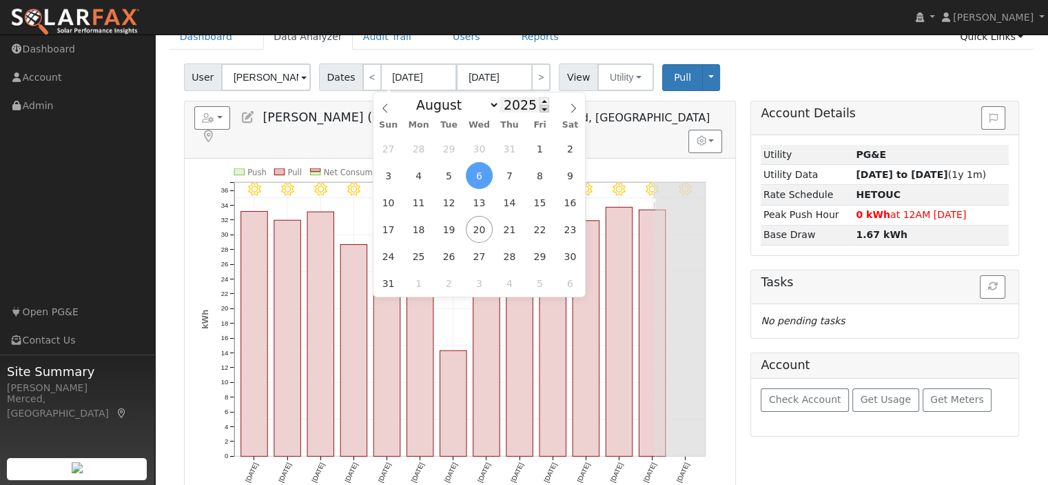
click at [540, 112] on span at bounding box center [545, 109] width 10 height 8
type input "2024"
click at [512, 152] on span "1" at bounding box center [509, 148] width 27 height 27
type input "08/01/2024"
type input "08/31/2024"
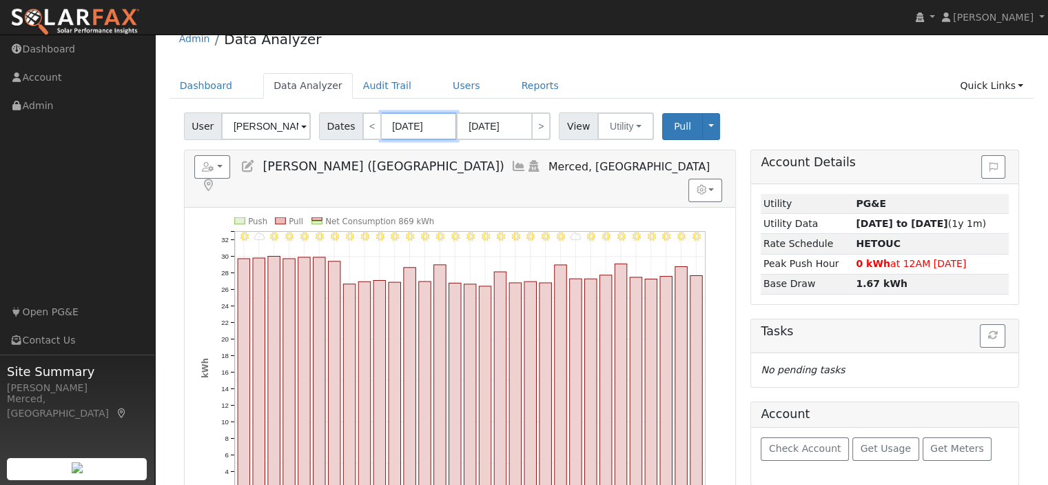
scroll to position [0, 0]
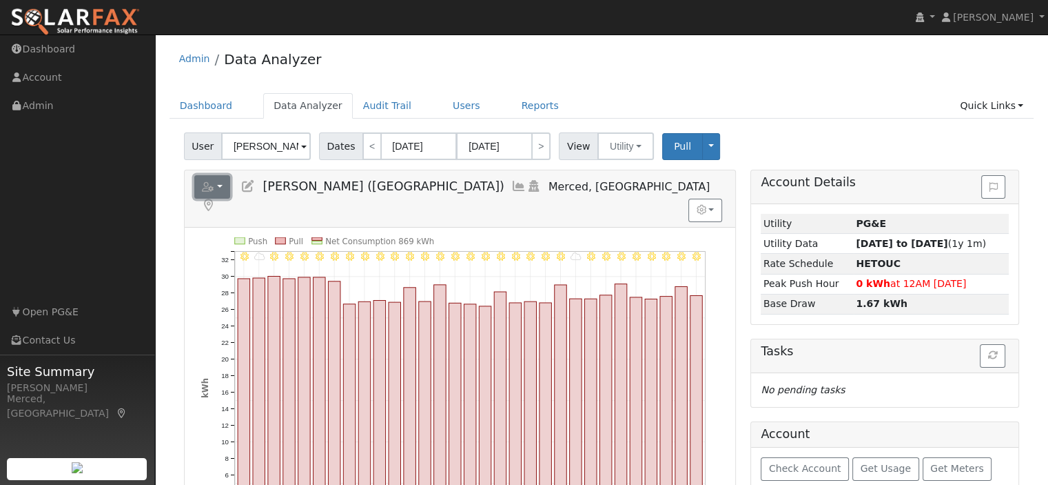
click at [212, 185] on icon "button" at bounding box center [208, 187] width 12 height 10
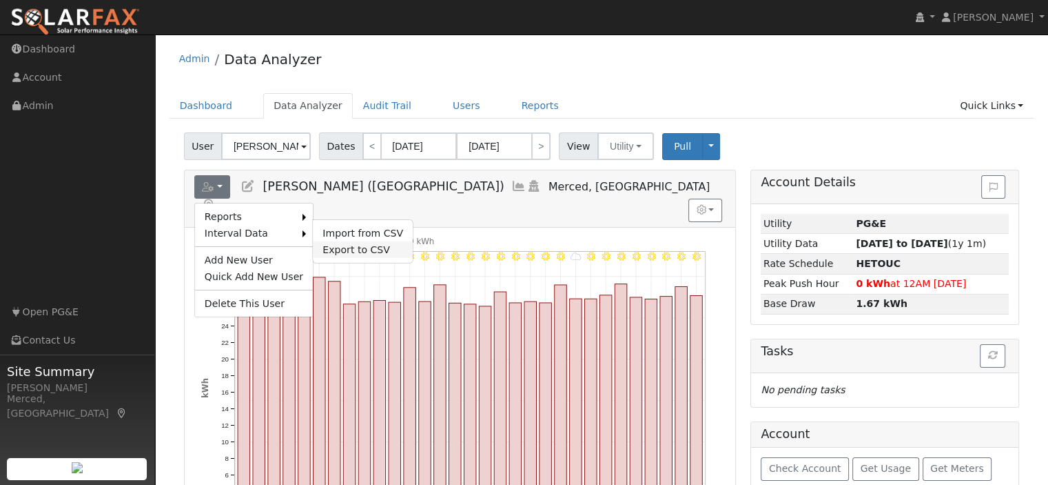
click at [361, 247] on link "Export to CSV" at bounding box center [363, 249] width 100 height 17
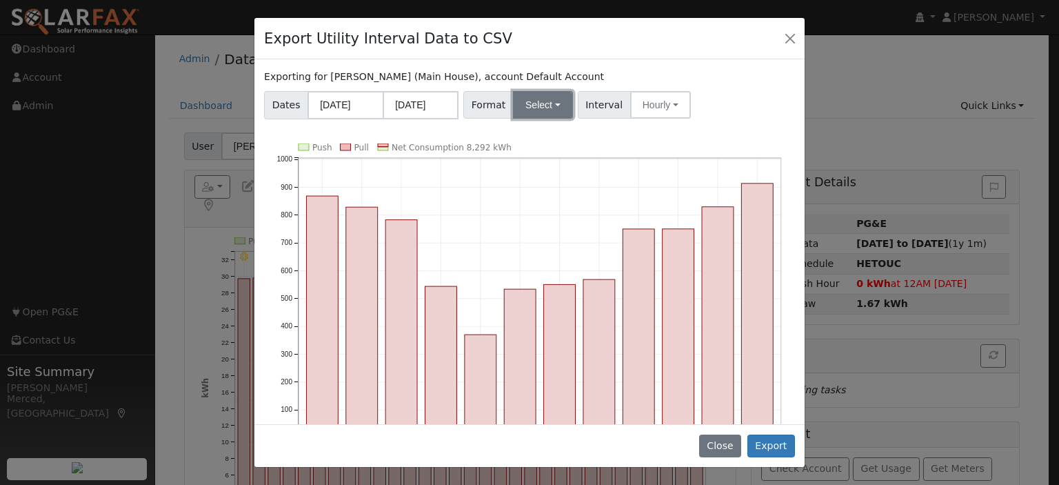
click at [543, 110] on button "Select" at bounding box center [543, 105] width 60 height 28
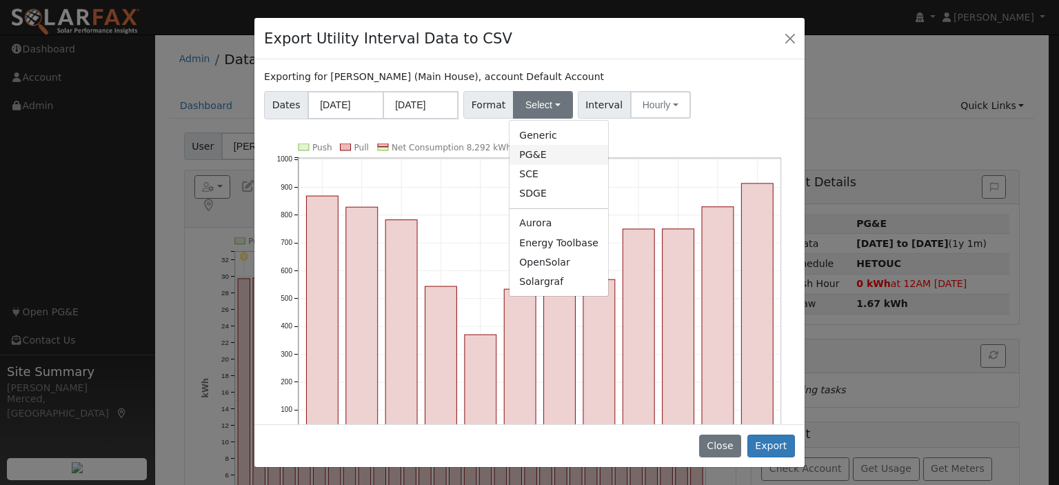
click at [541, 156] on link "PG&E" at bounding box center [558, 154] width 99 height 19
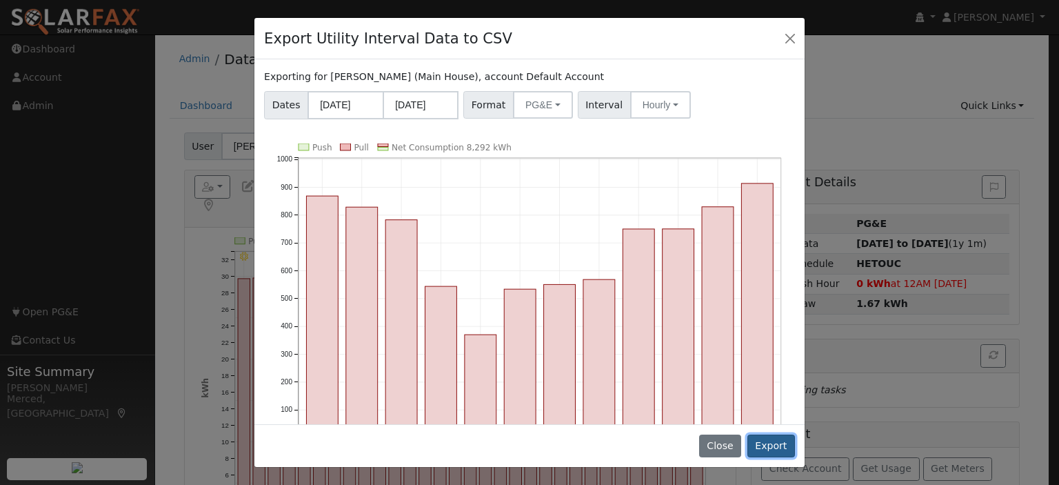
click at [770, 445] on button "Export" at bounding box center [771, 445] width 48 height 23
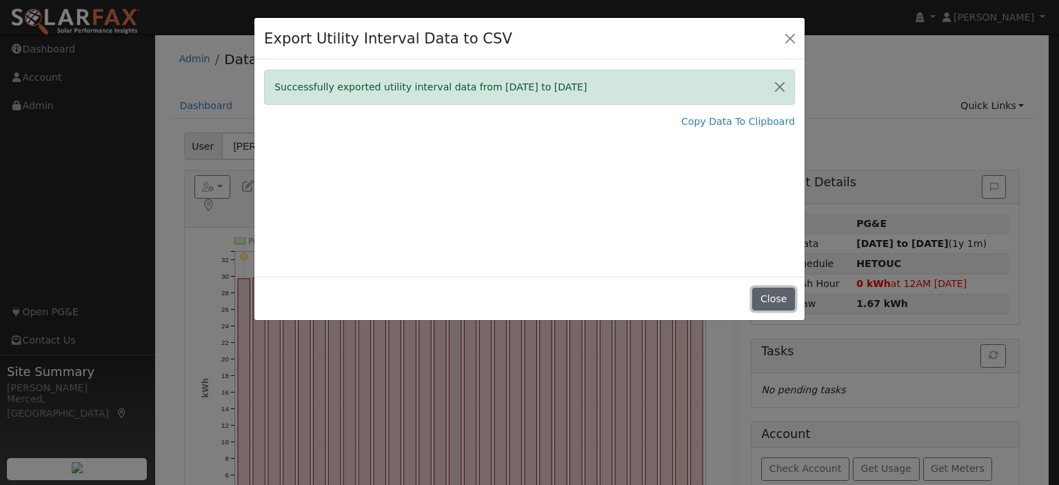
click at [786, 300] on button "Close" at bounding box center [773, 298] width 42 height 23
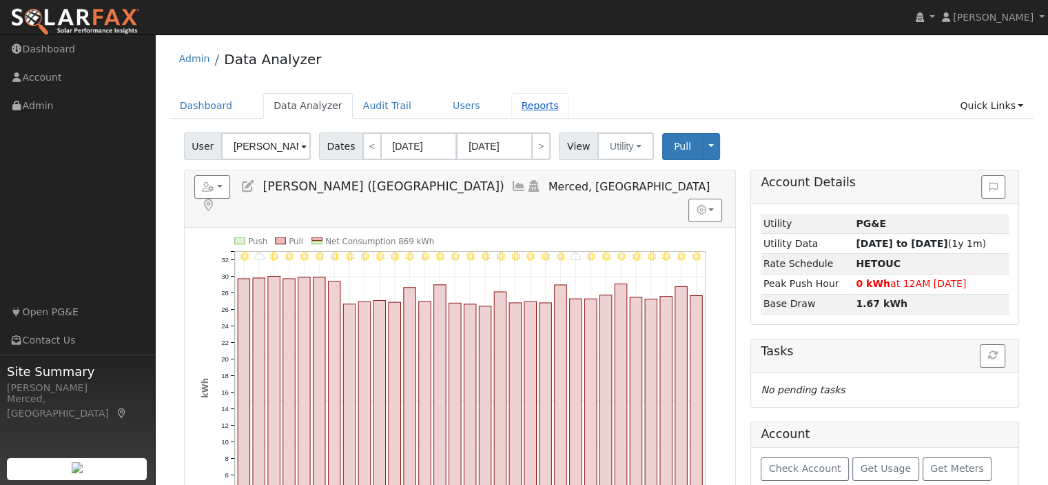
click at [516, 108] on link "Reports" at bounding box center [540, 106] width 58 height 26
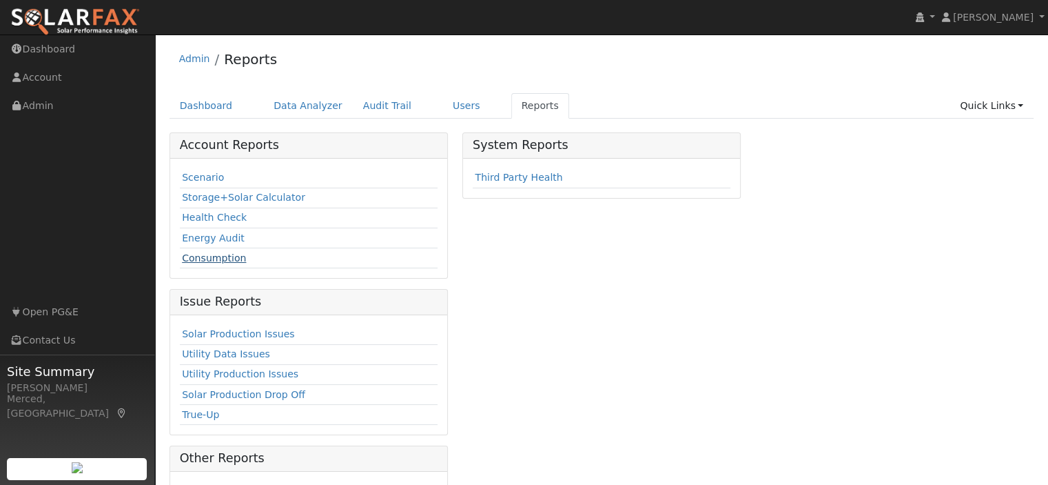
click at [230, 254] on link "Consumption" at bounding box center [214, 257] width 64 height 11
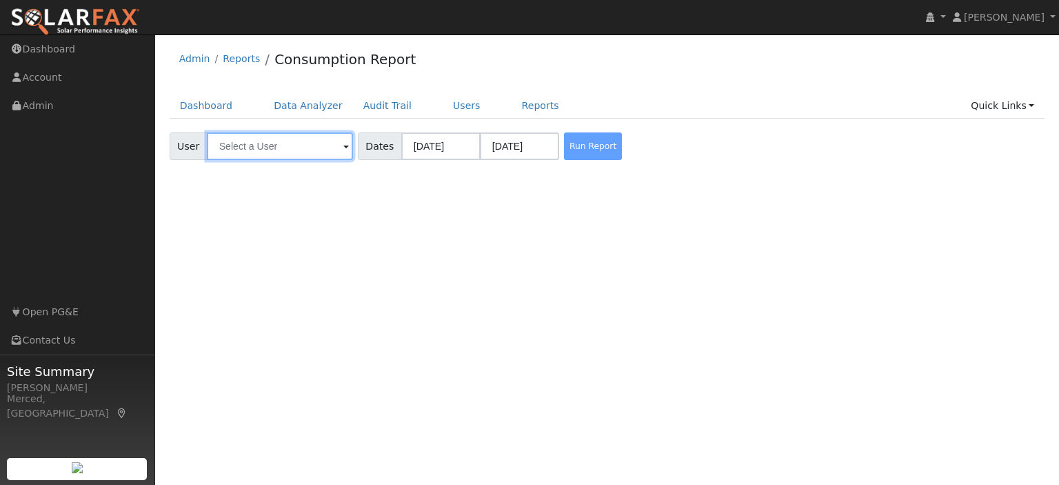
click at [245, 144] on input "text" at bounding box center [280, 146] width 146 height 28
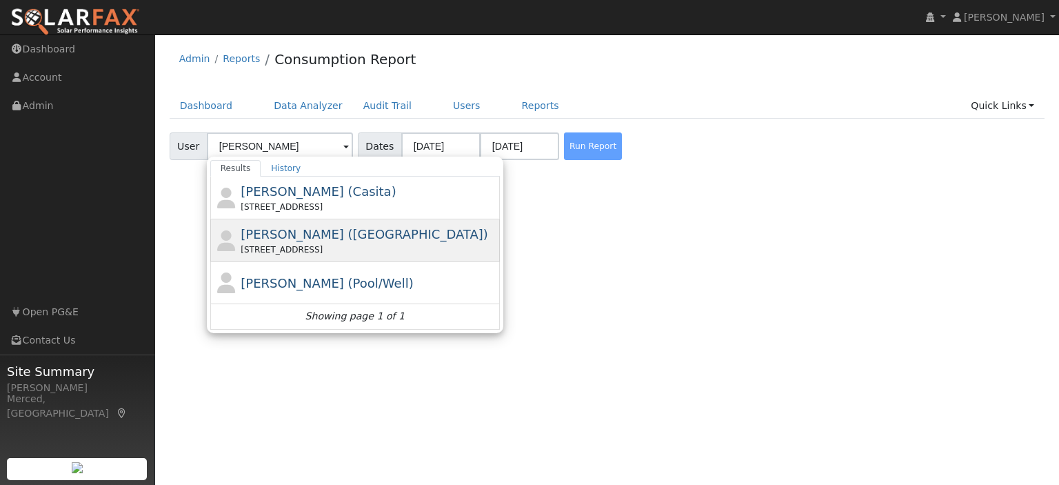
click at [294, 230] on span "Rosemary Duran (Main House)" at bounding box center [364, 234] width 247 height 14
type input "Rosemary Duran (Main House)"
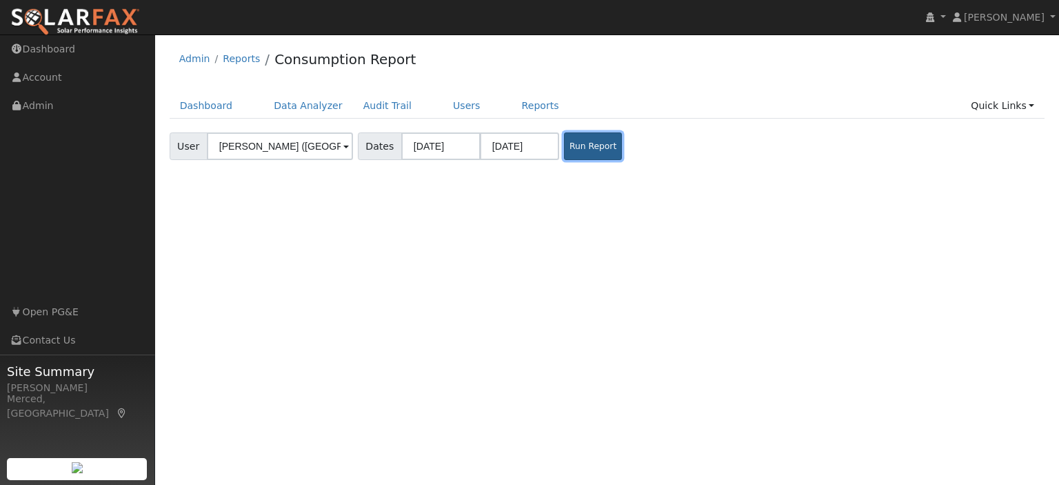
click at [598, 151] on button "Run Report" at bounding box center [593, 146] width 58 height 28
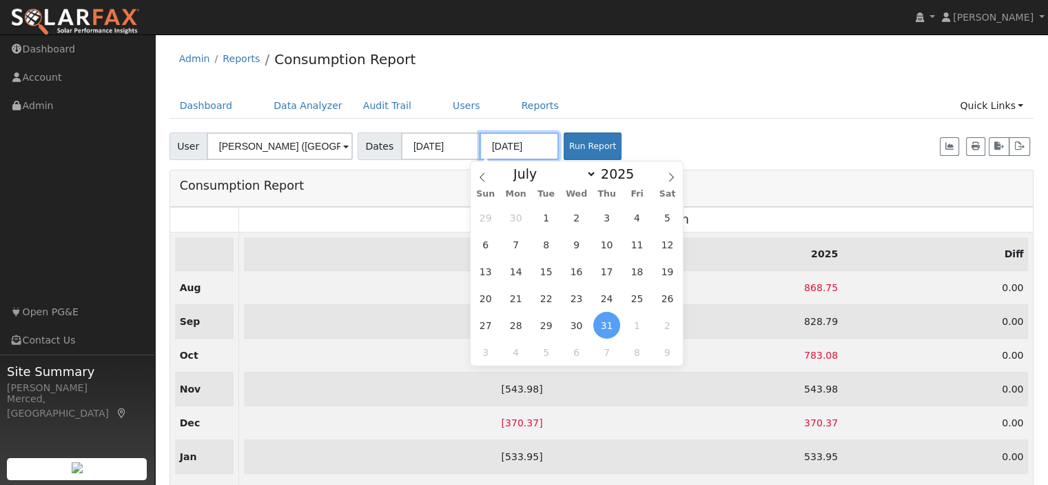
click at [540, 147] on input "07/31/2025" at bounding box center [519, 146] width 79 height 28
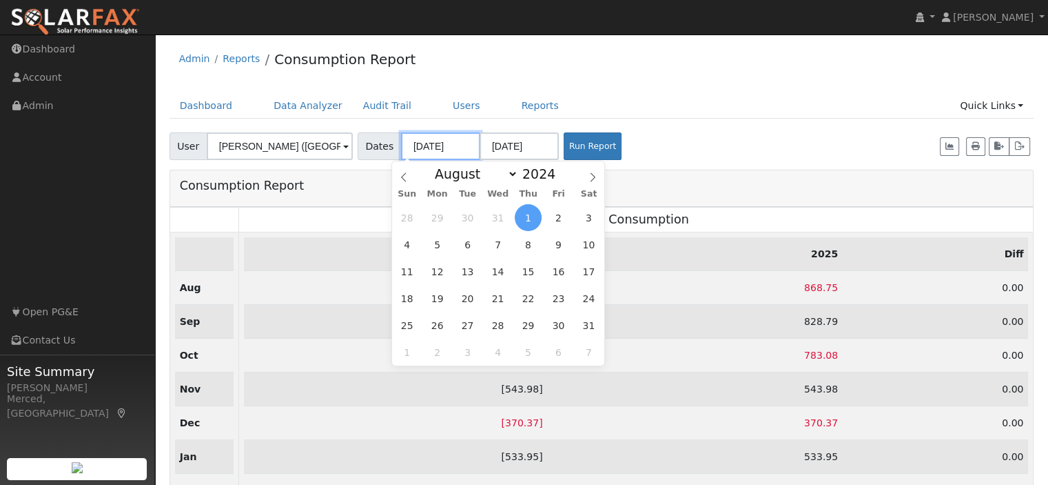
click at [458, 145] on input "08/01/2024" at bounding box center [440, 146] width 79 height 28
click at [706, 209] on th "Net Consumption" at bounding box center [636, 219] width 795 height 25
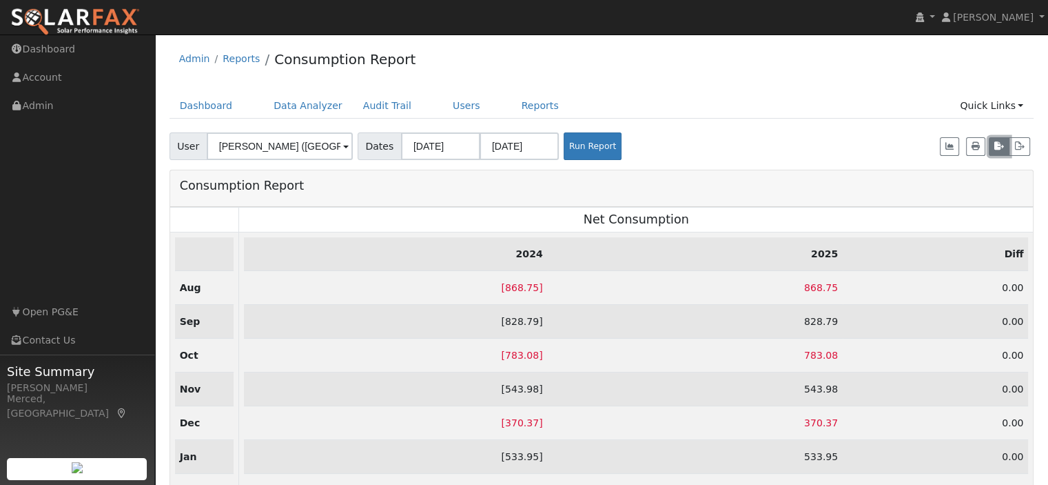
click at [1001, 147] on icon "button" at bounding box center [1000, 146] width 10 height 8
click at [214, 107] on link "Dashboard" at bounding box center [207, 106] width 74 height 26
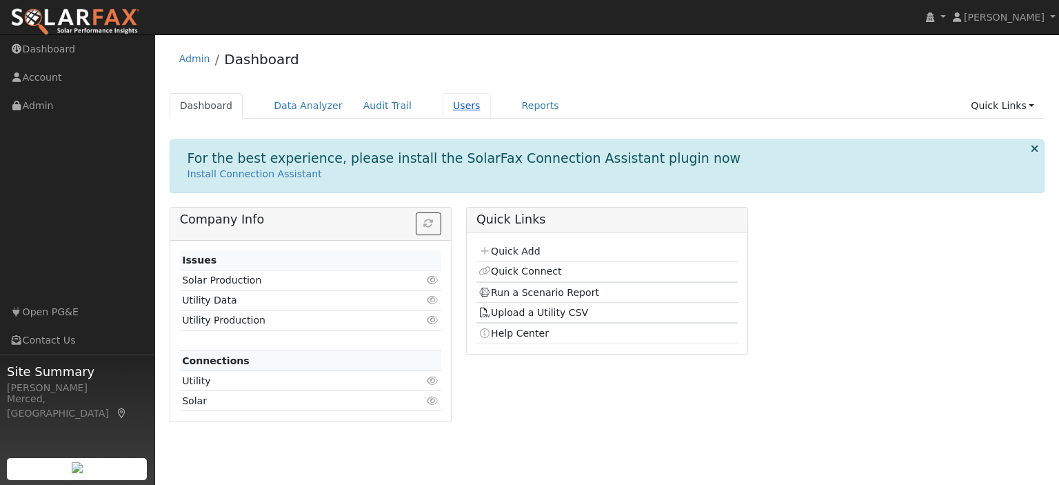
click at [447, 110] on link "Users" at bounding box center [466, 106] width 48 height 26
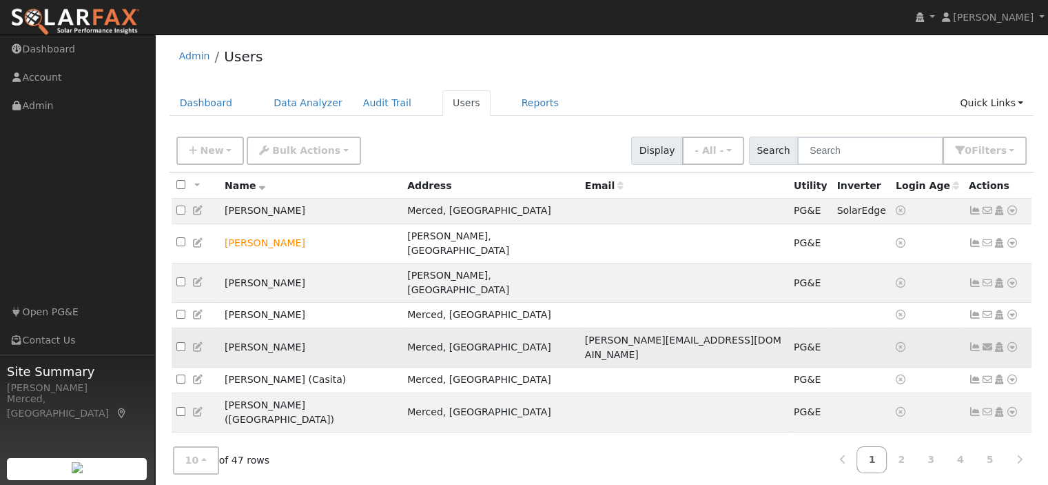
scroll to position [44, 0]
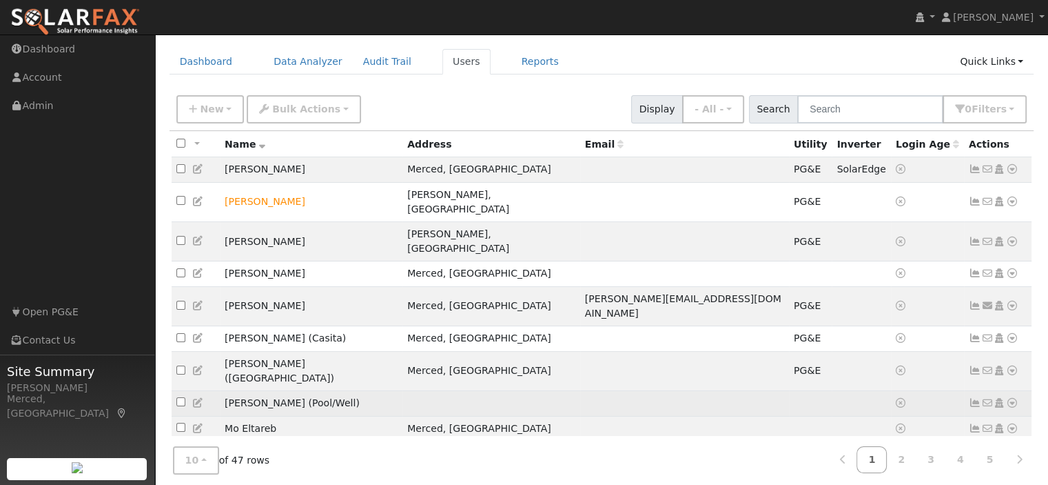
click at [1012, 398] on icon at bounding box center [1012, 403] width 12 height 10
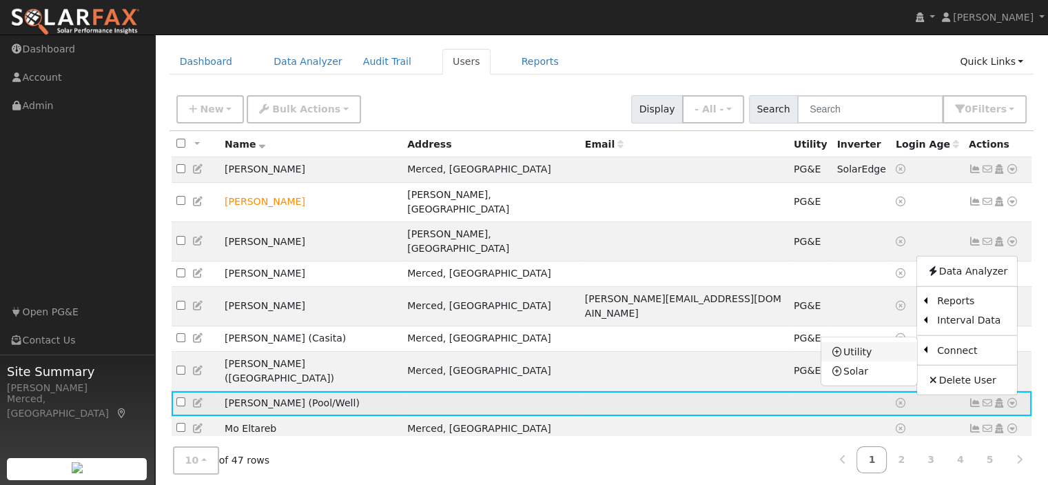
click at [863, 342] on link "Utility" at bounding box center [870, 351] width 96 height 19
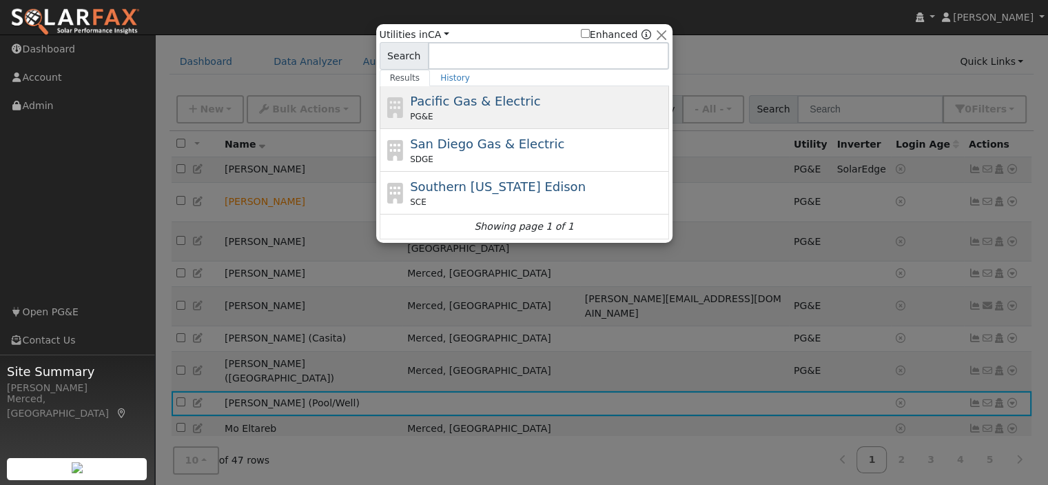
click at [436, 112] on div "PG&E" at bounding box center [538, 116] width 256 height 12
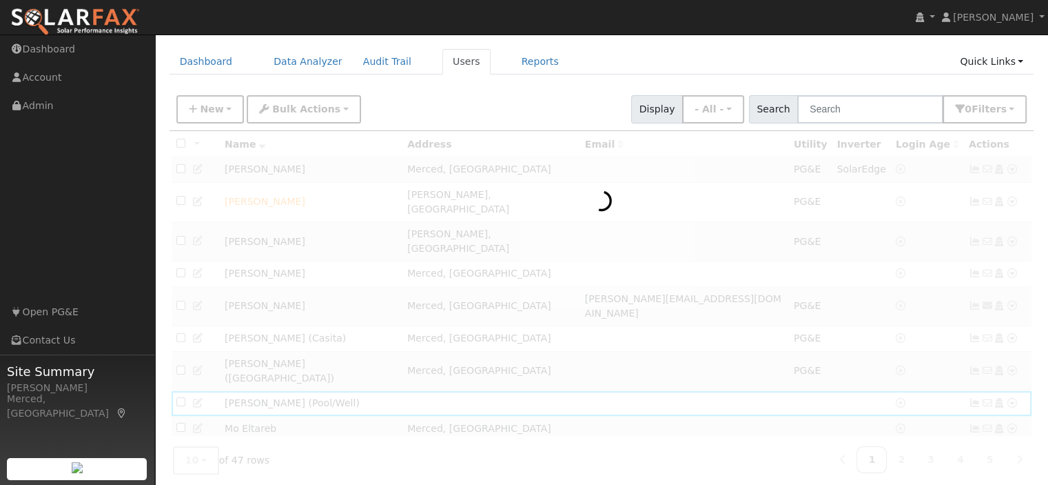
click at [414, 107] on div "New Add User Quick Add Quick Connect Quick Convert Lead Bulk Actions Send Email…" at bounding box center [602, 106] width 856 height 33
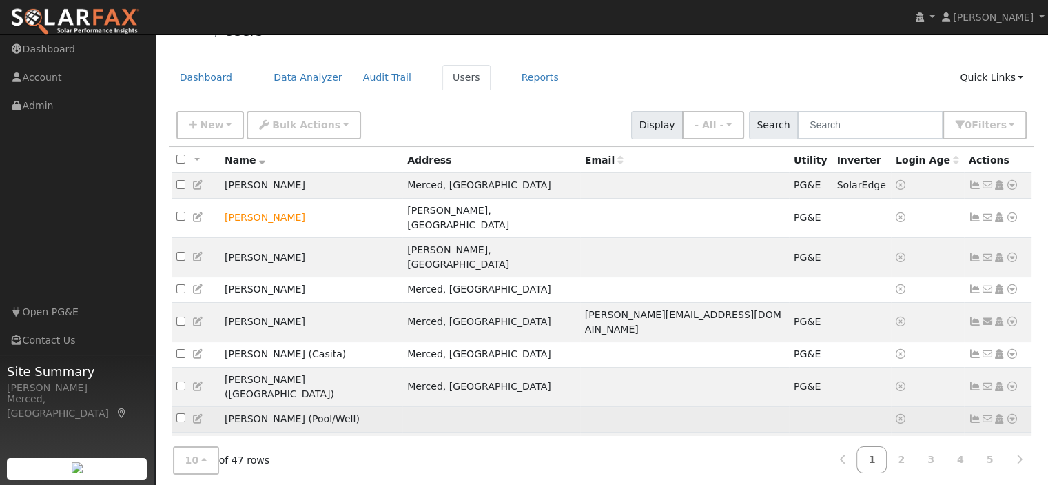
scroll to position [44, 0]
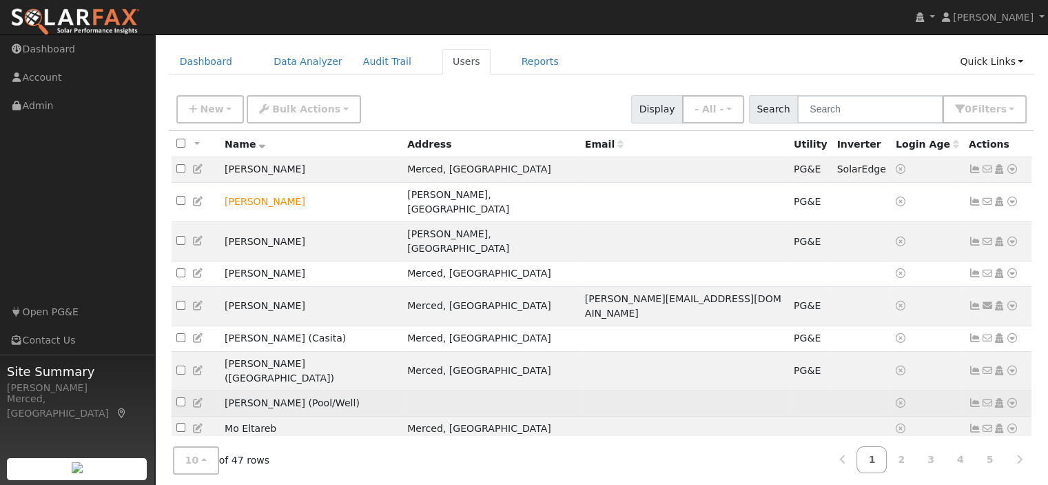
click at [1014, 398] on icon at bounding box center [1012, 403] width 12 height 10
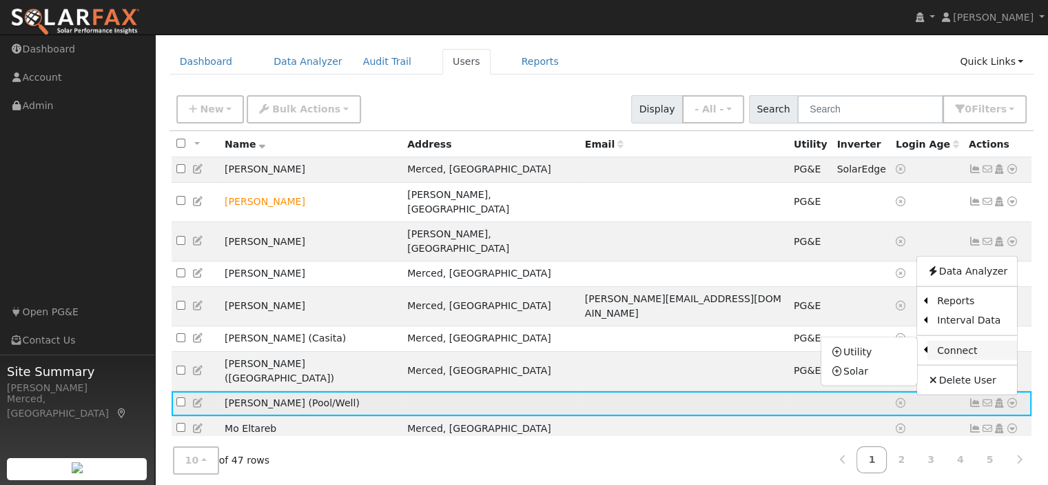
click at [977, 340] on link "Connect" at bounding box center [973, 349] width 90 height 19
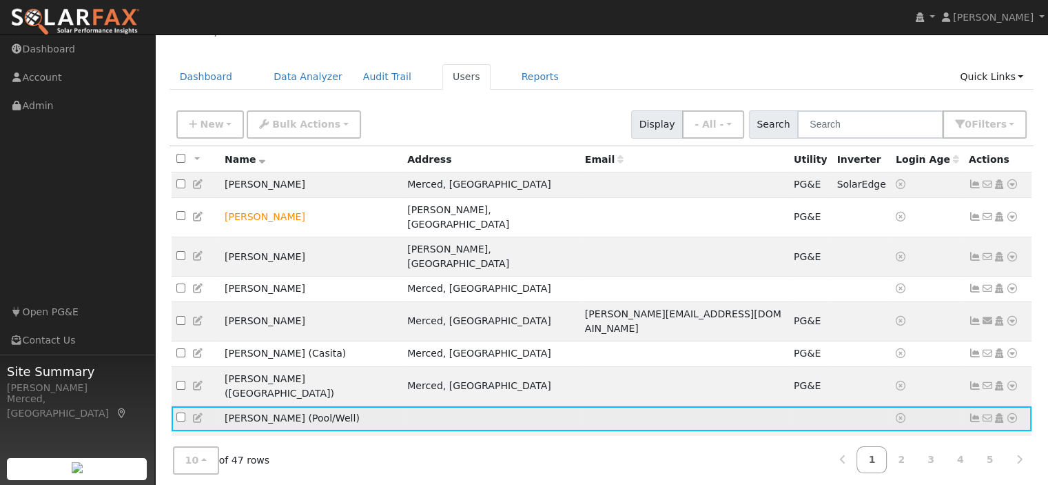
scroll to position [44, 0]
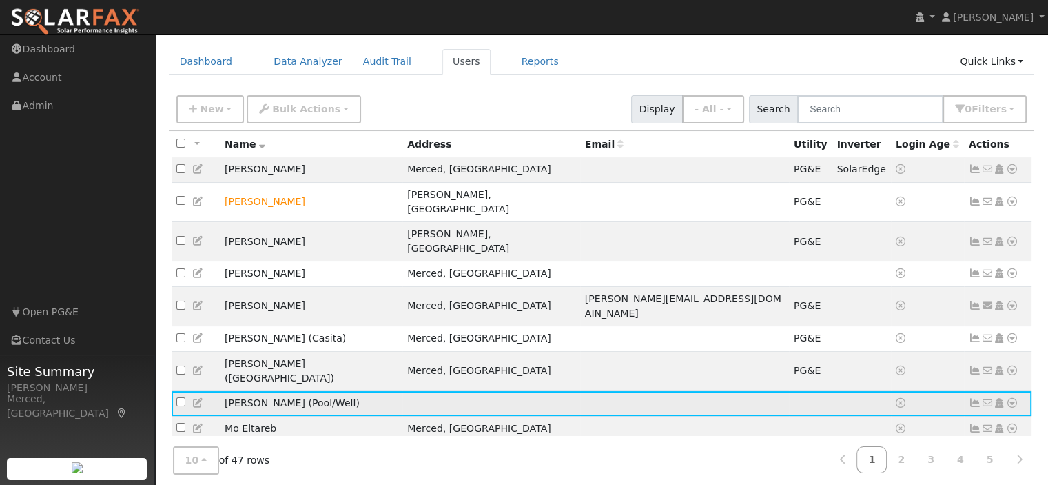
click at [1012, 398] on icon at bounding box center [1012, 403] width 12 height 10
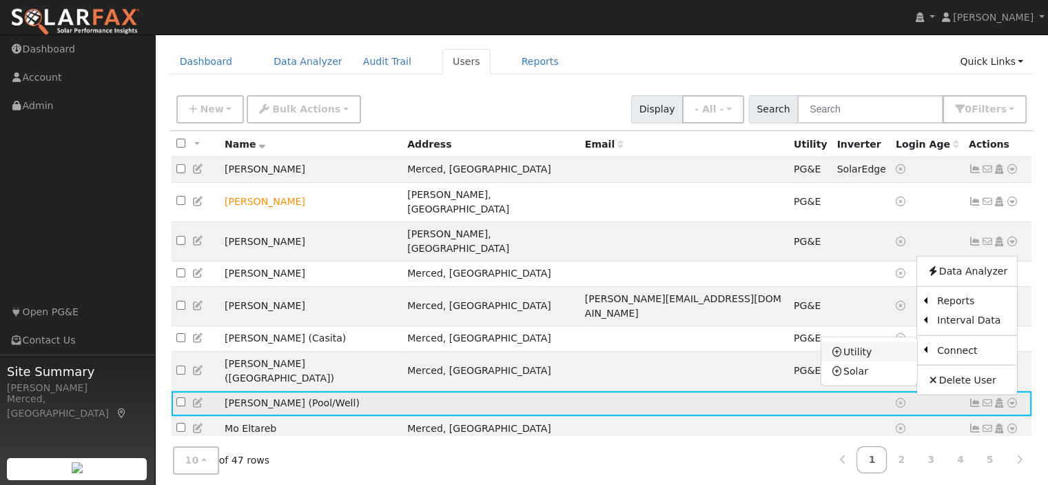
click at [864, 342] on link "Utility" at bounding box center [870, 351] width 96 height 19
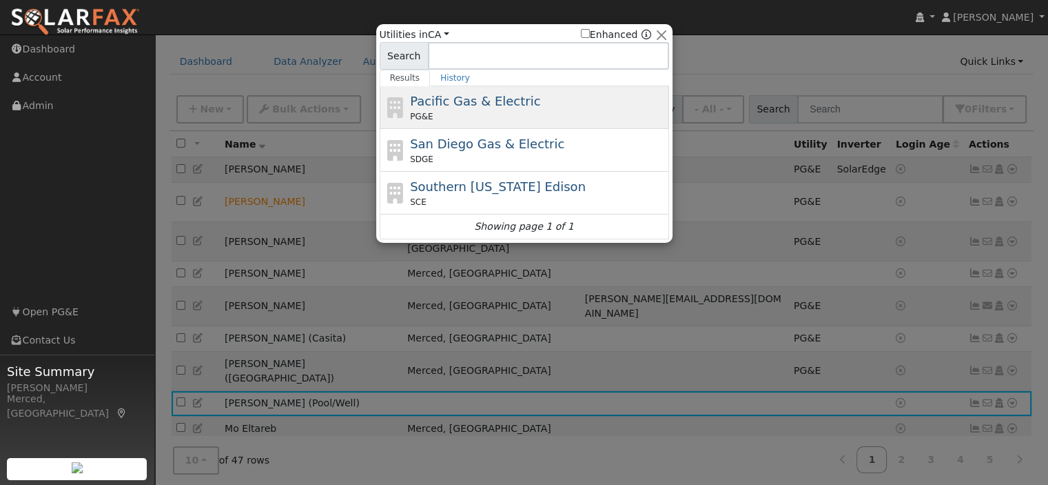
click at [495, 94] on span "Pacific Gas & Electric" at bounding box center [475, 101] width 130 height 14
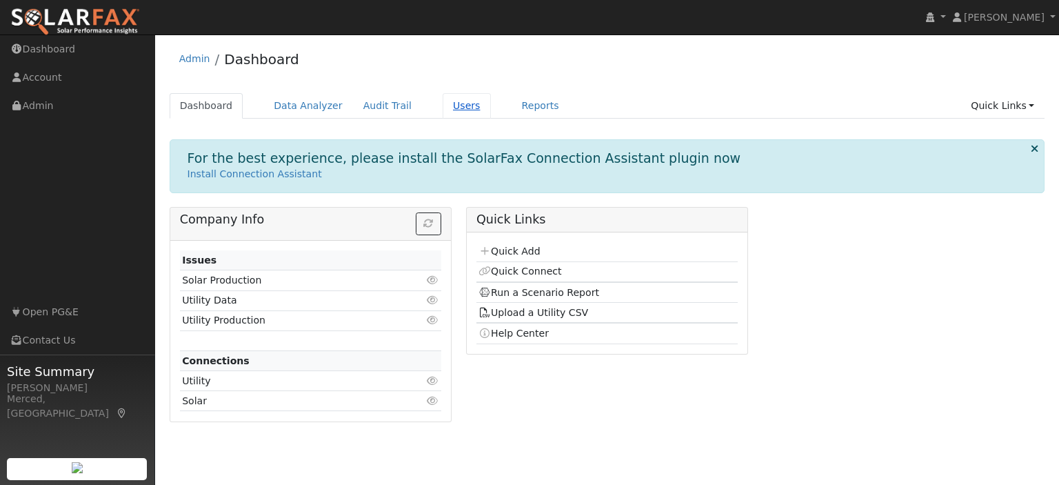
click at [442, 105] on link "Users" at bounding box center [466, 106] width 48 height 26
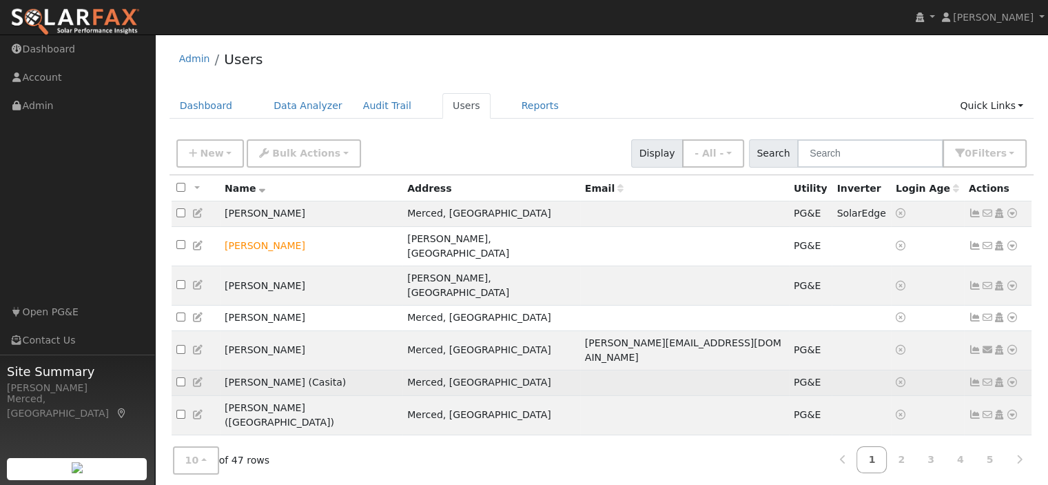
scroll to position [44, 0]
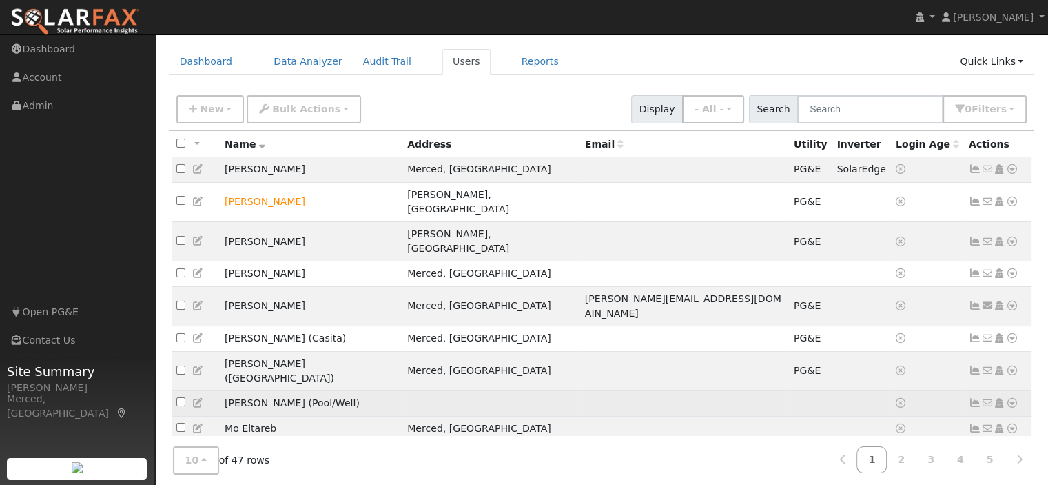
click at [1012, 398] on icon at bounding box center [1012, 403] width 12 height 10
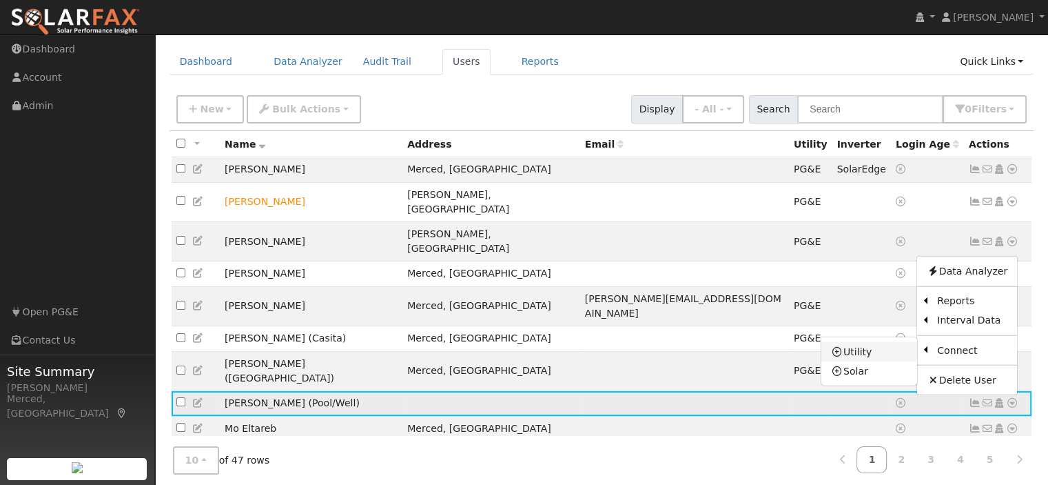
click at [855, 342] on link "Utility" at bounding box center [870, 351] width 96 height 19
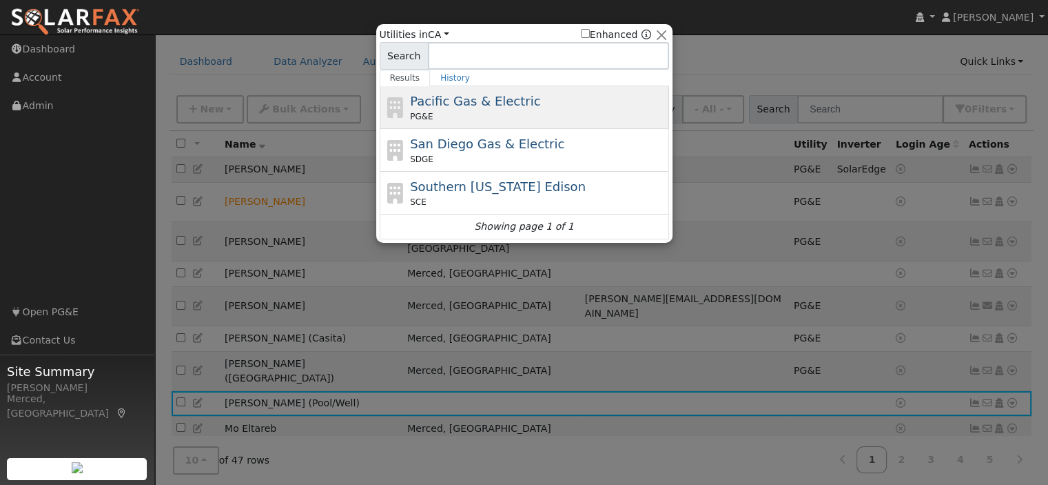
click at [432, 99] on span "Pacific Gas & Electric" at bounding box center [475, 101] width 130 height 14
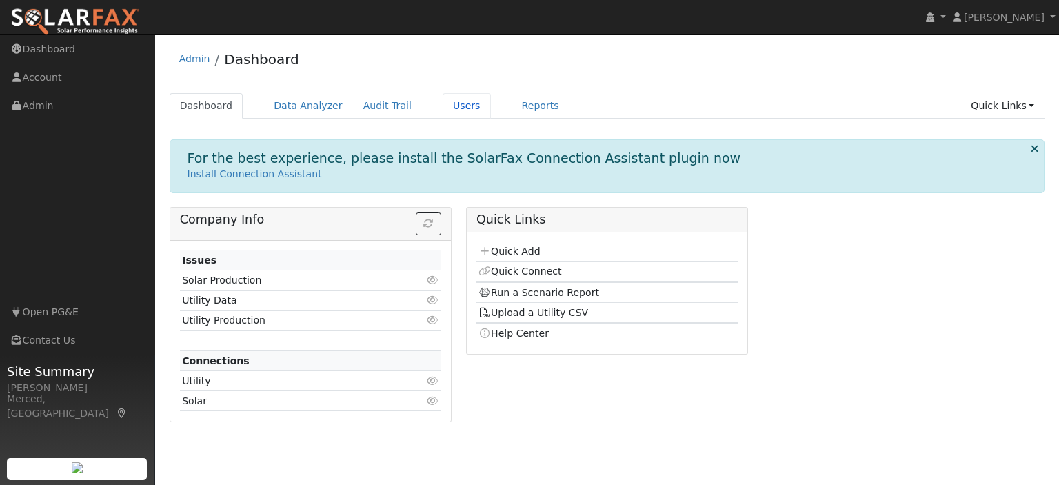
click at [442, 101] on link "Users" at bounding box center [466, 106] width 48 height 26
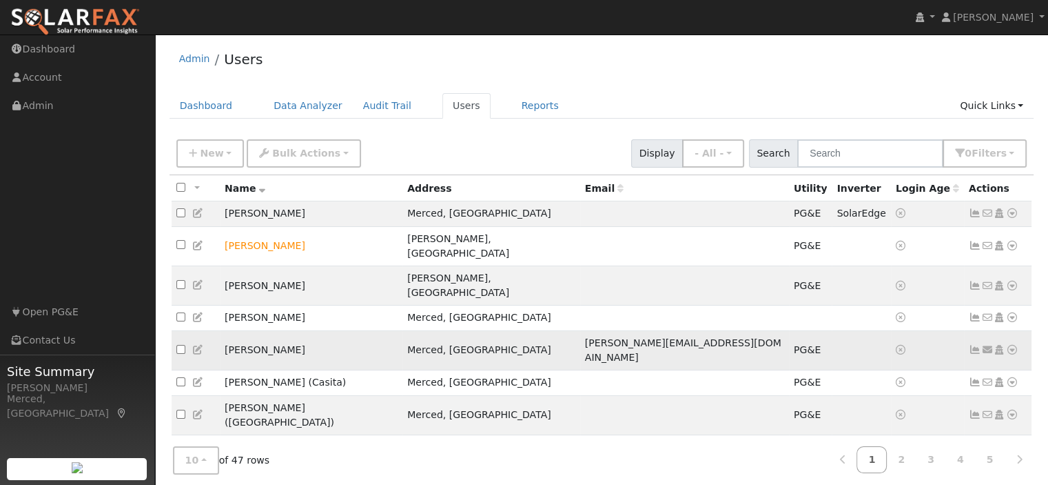
scroll to position [44, 0]
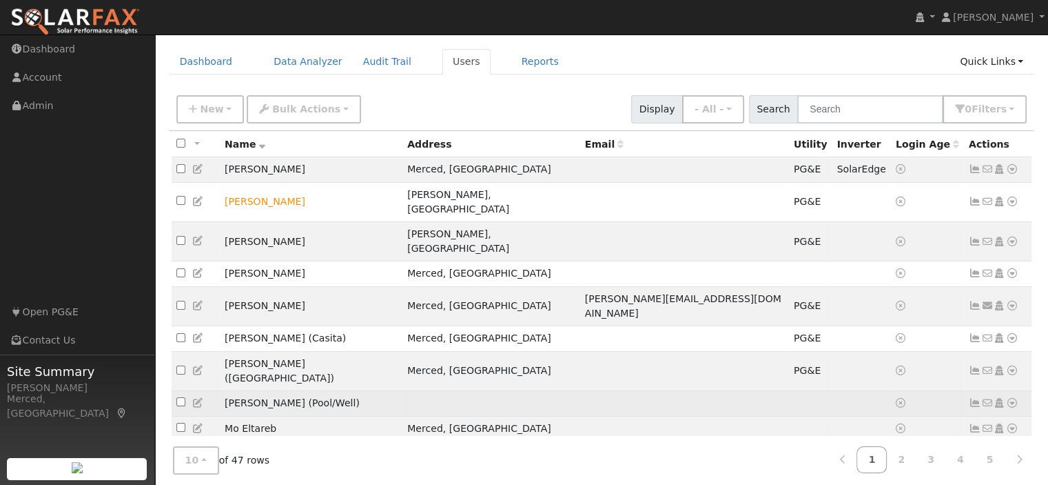
click at [1012, 398] on icon at bounding box center [1012, 403] width 12 height 10
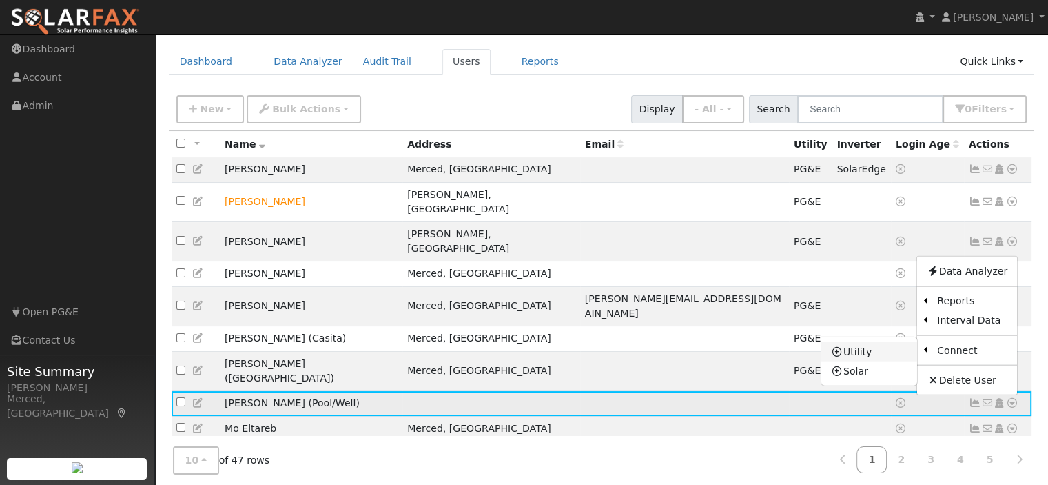
click at [852, 342] on link "Utility" at bounding box center [870, 351] width 96 height 19
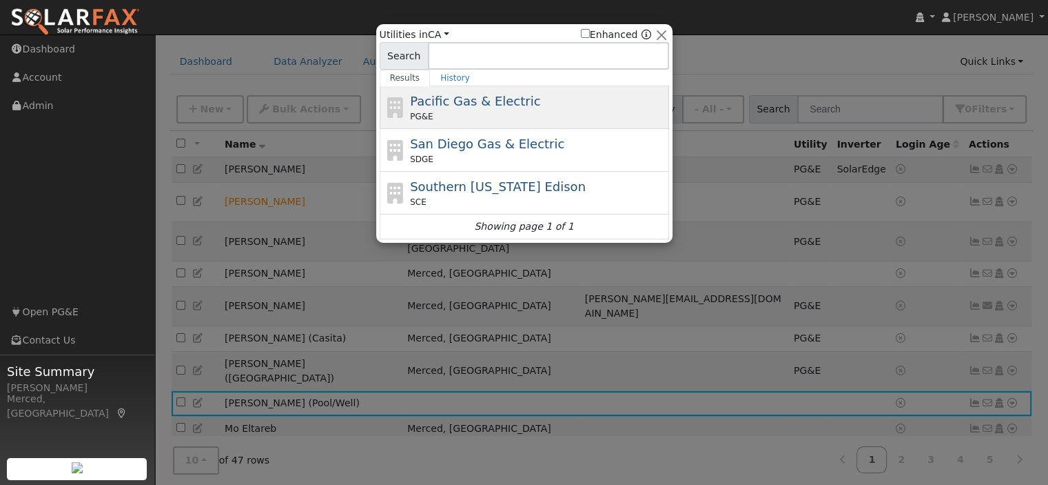
click at [518, 109] on div "Pacific Gas & Electric PG&E" at bounding box center [538, 107] width 256 height 31
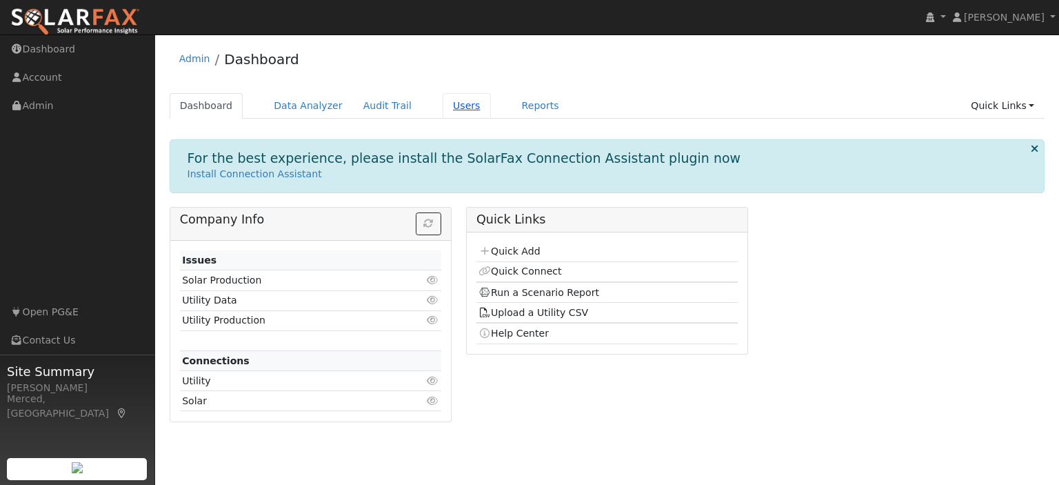
click at [442, 107] on link "Users" at bounding box center [466, 106] width 48 height 26
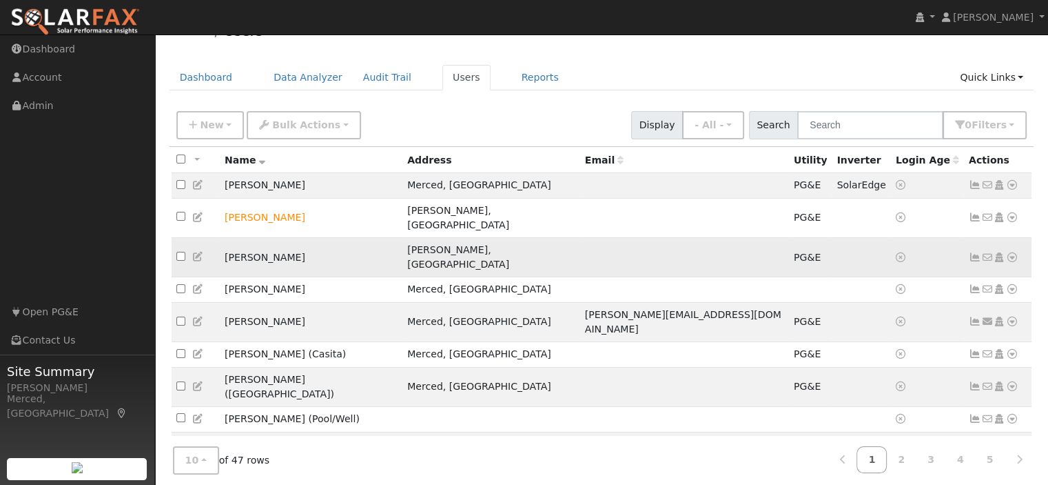
scroll to position [44, 0]
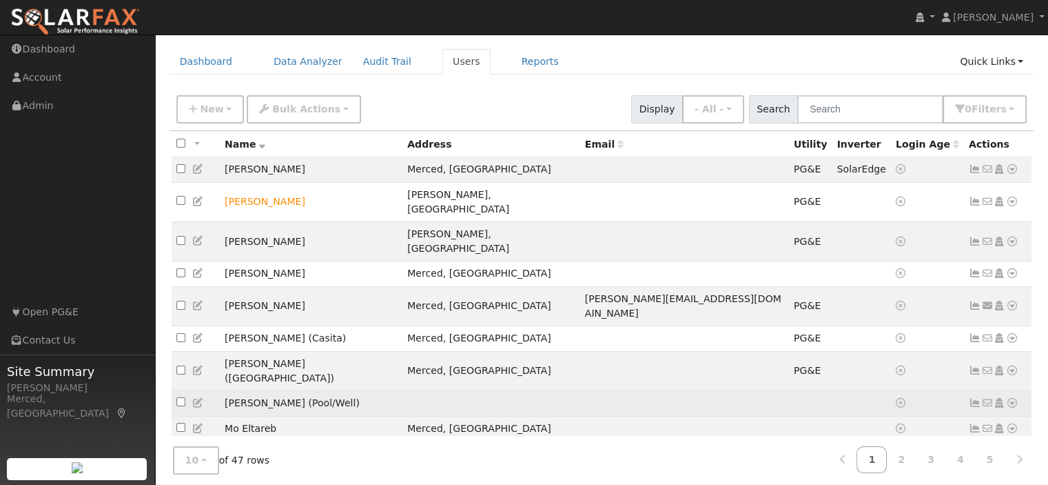
click at [1009, 398] on icon at bounding box center [1012, 403] width 12 height 10
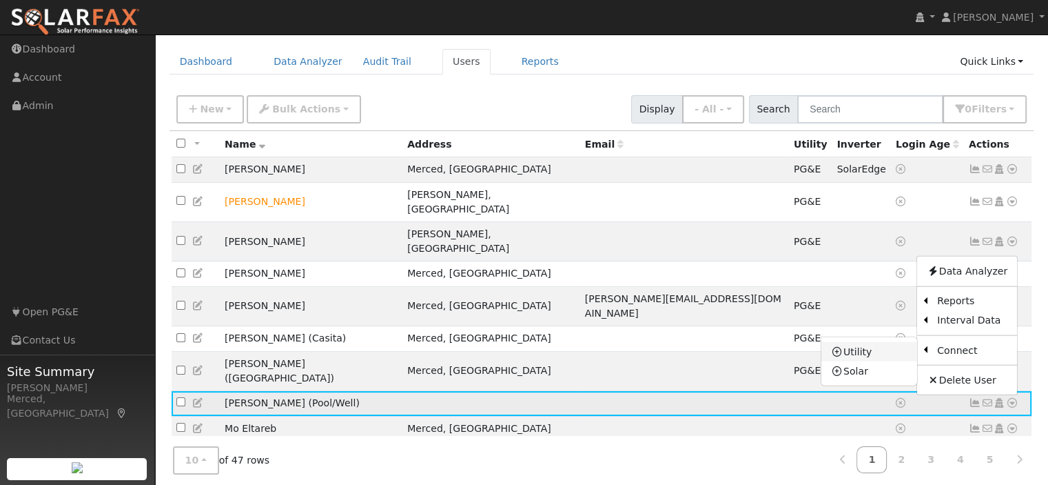
click at [855, 342] on link "Utility" at bounding box center [870, 351] width 96 height 19
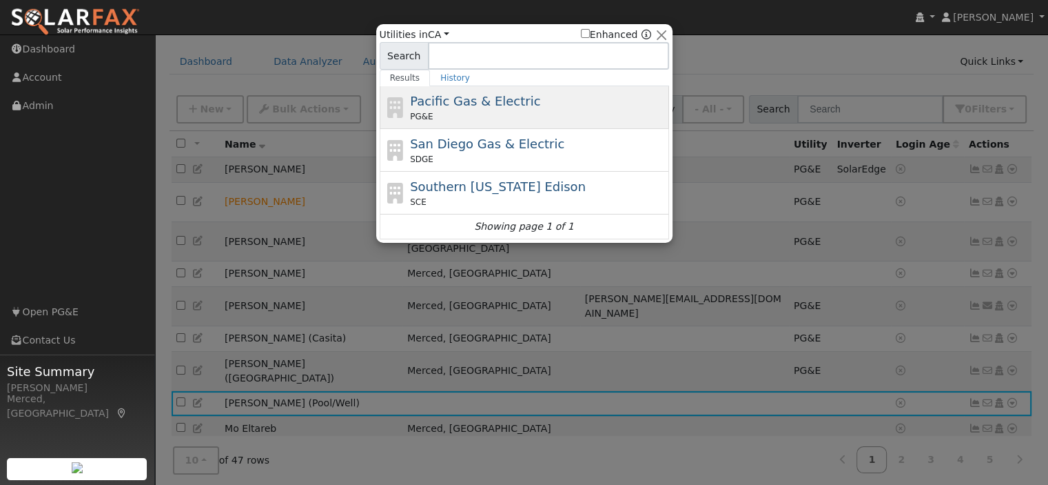
click at [489, 112] on div "PG&E" at bounding box center [538, 116] width 256 height 12
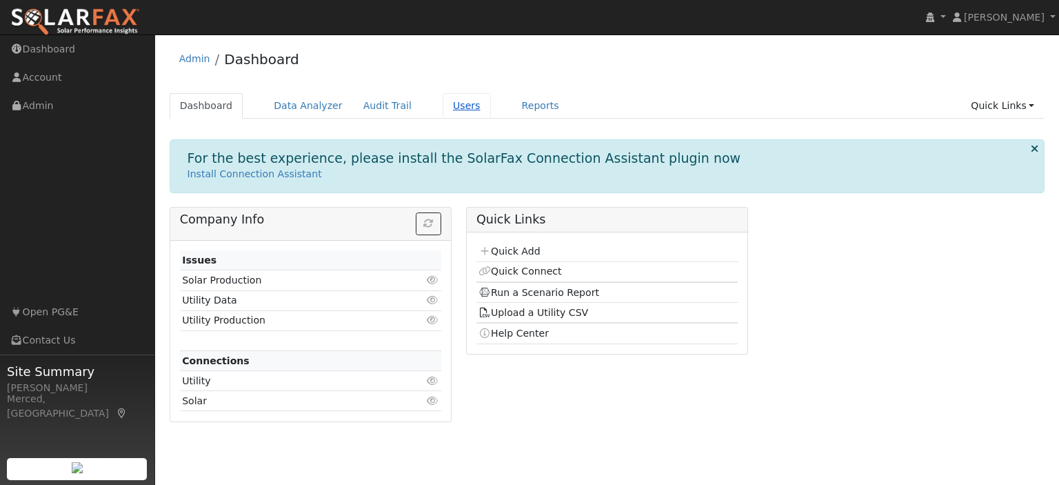
click at [442, 109] on link "Users" at bounding box center [466, 106] width 48 height 26
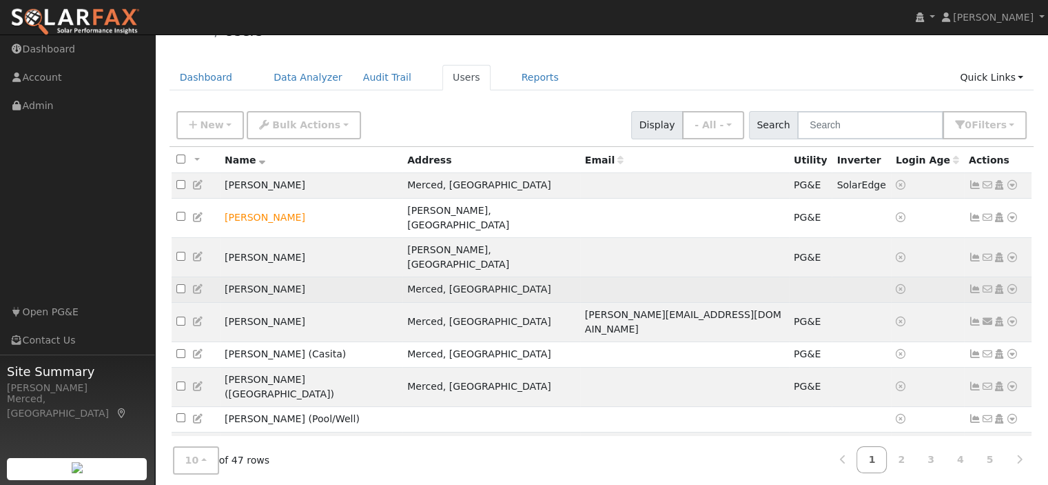
scroll to position [44, 0]
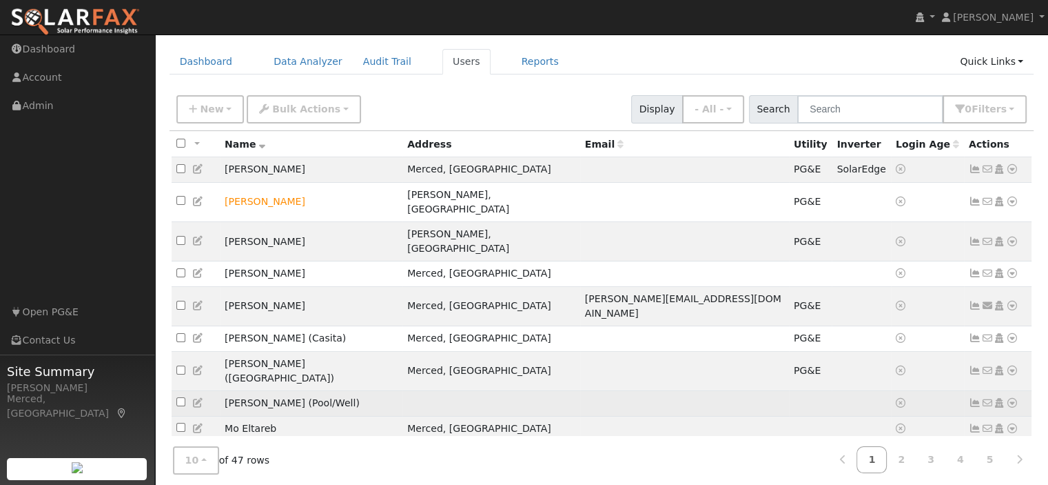
click at [1009, 398] on icon at bounding box center [1012, 403] width 12 height 10
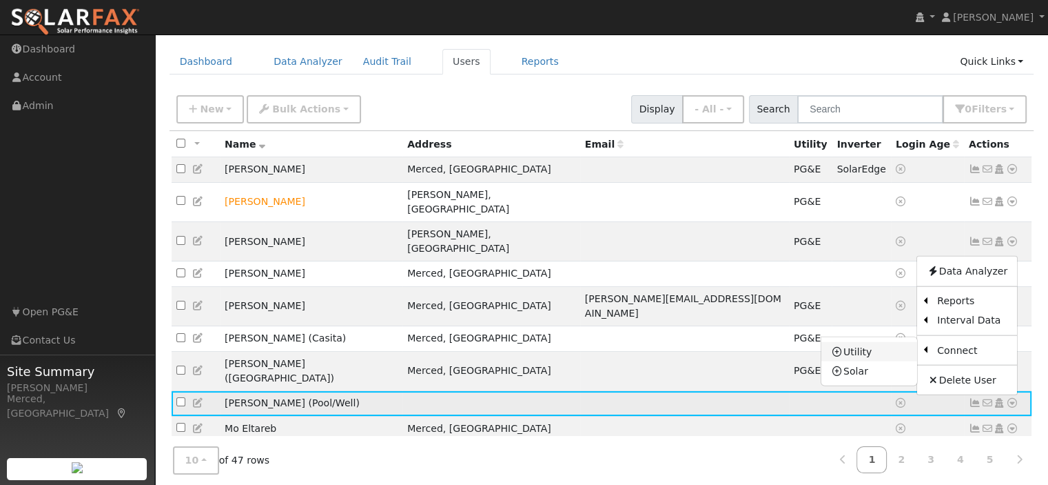
click at [874, 342] on link "Utility" at bounding box center [870, 351] width 96 height 19
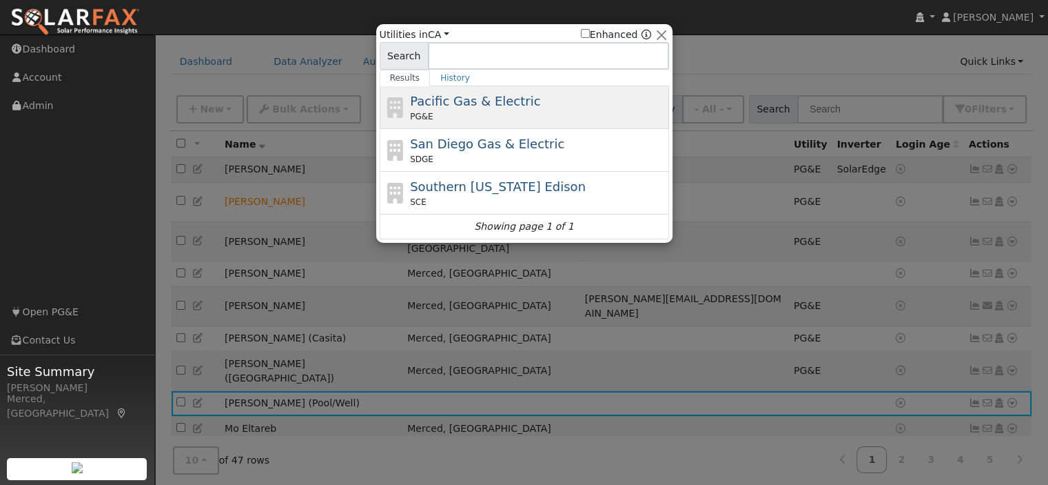
click at [496, 105] on span "Pacific Gas & Electric" at bounding box center [475, 101] width 130 height 14
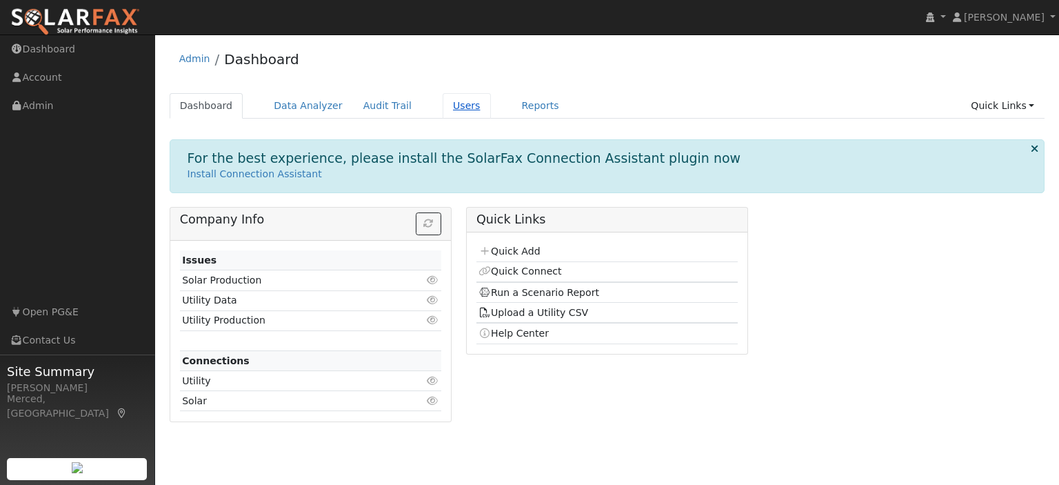
click at [442, 104] on link "Users" at bounding box center [466, 106] width 48 height 26
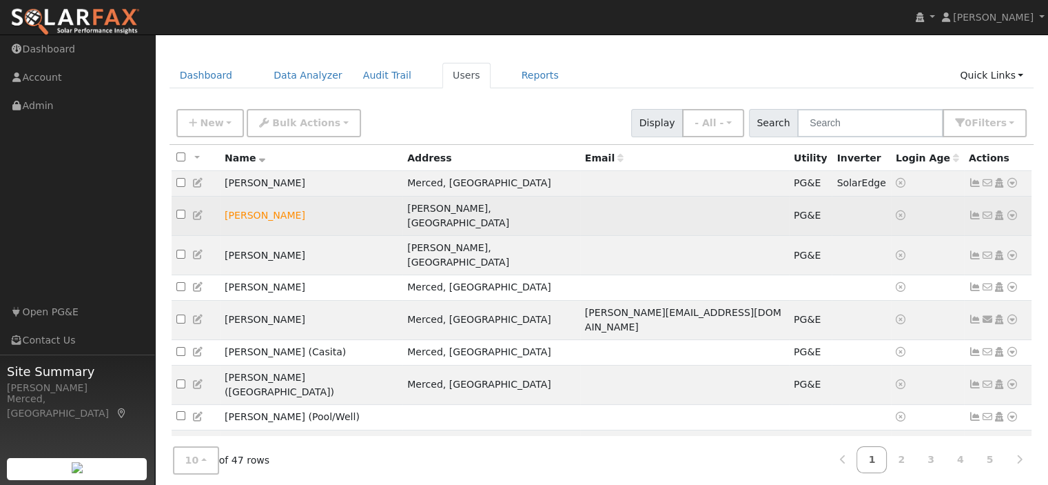
scroll to position [44, 0]
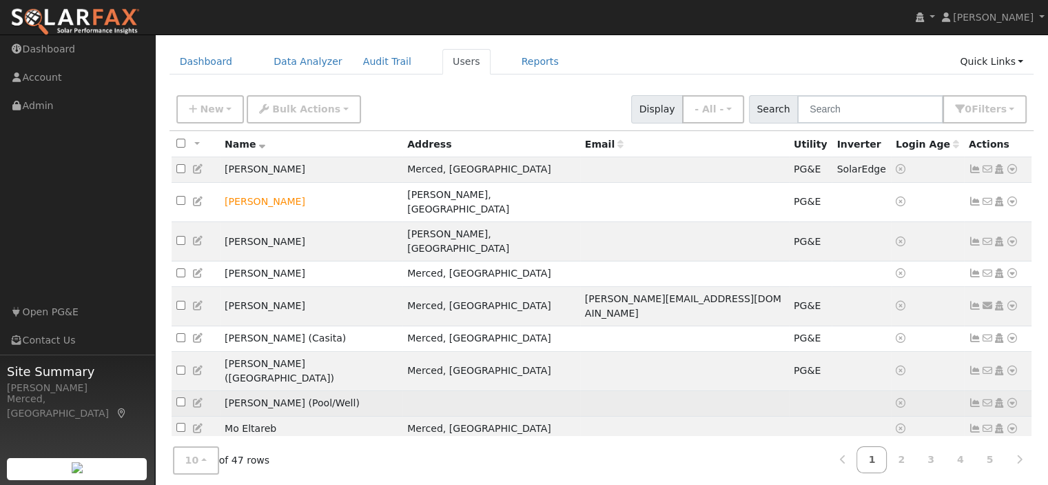
click at [1012, 398] on icon at bounding box center [1012, 403] width 12 height 10
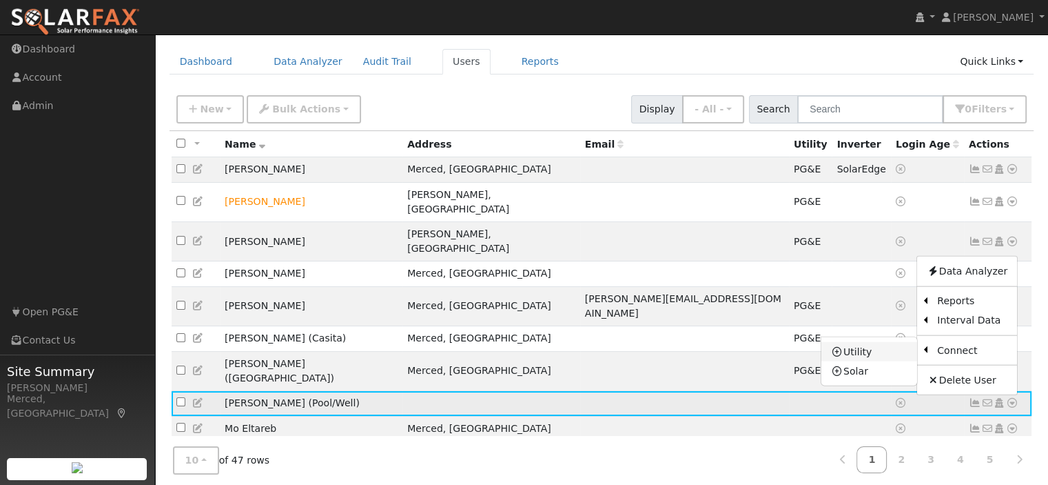
click at [879, 342] on link "Utility" at bounding box center [870, 351] width 96 height 19
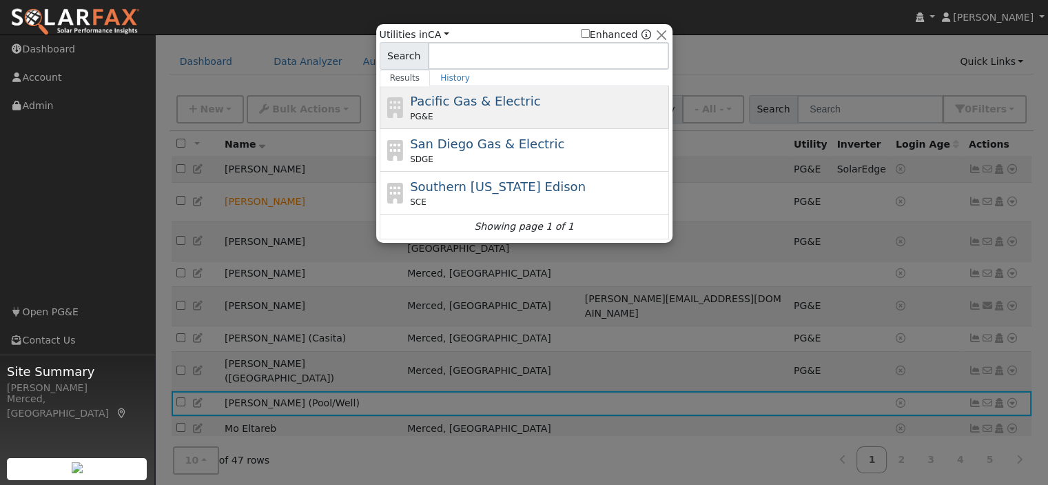
click at [449, 110] on div "PG&E" at bounding box center [538, 116] width 256 height 12
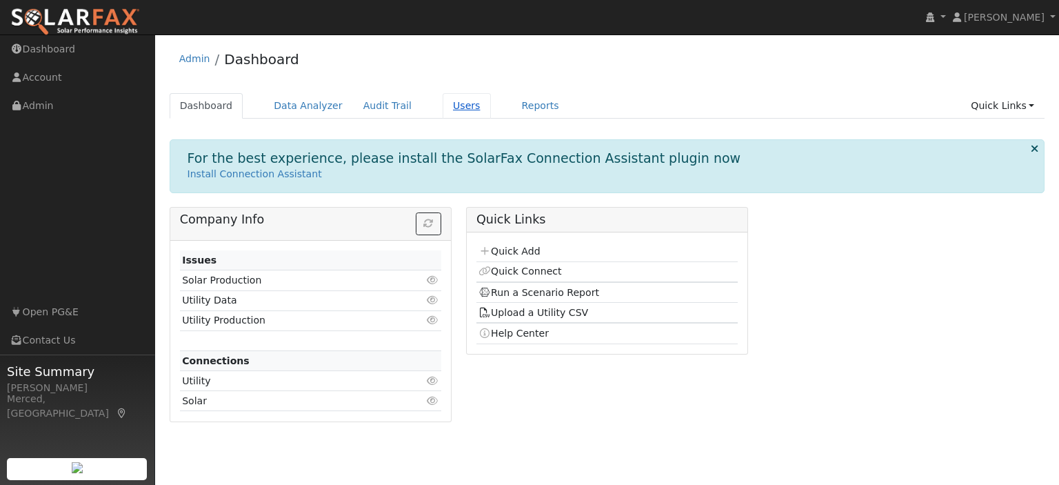
click at [442, 106] on link "Users" at bounding box center [466, 106] width 48 height 26
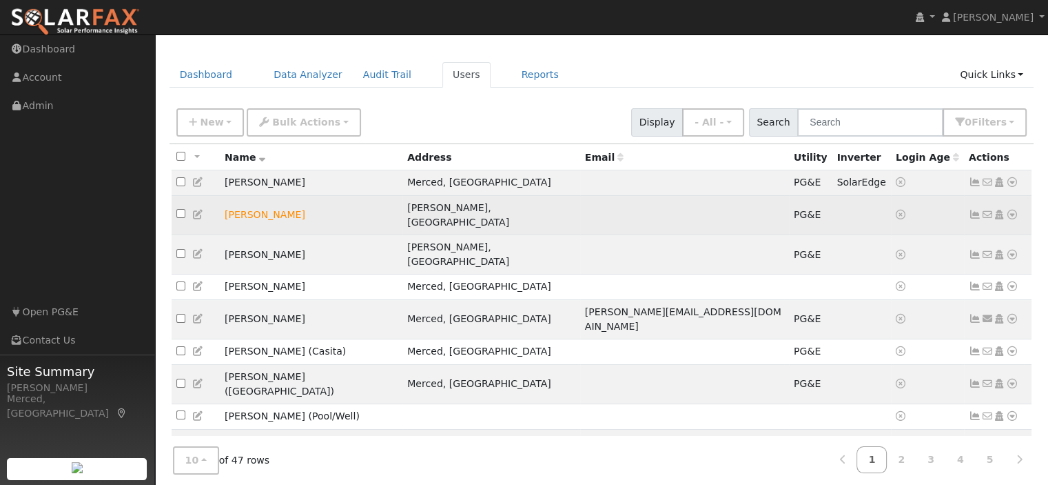
scroll to position [44, 0]
